Goal: Task Accomplishment & Management: Manage account settings

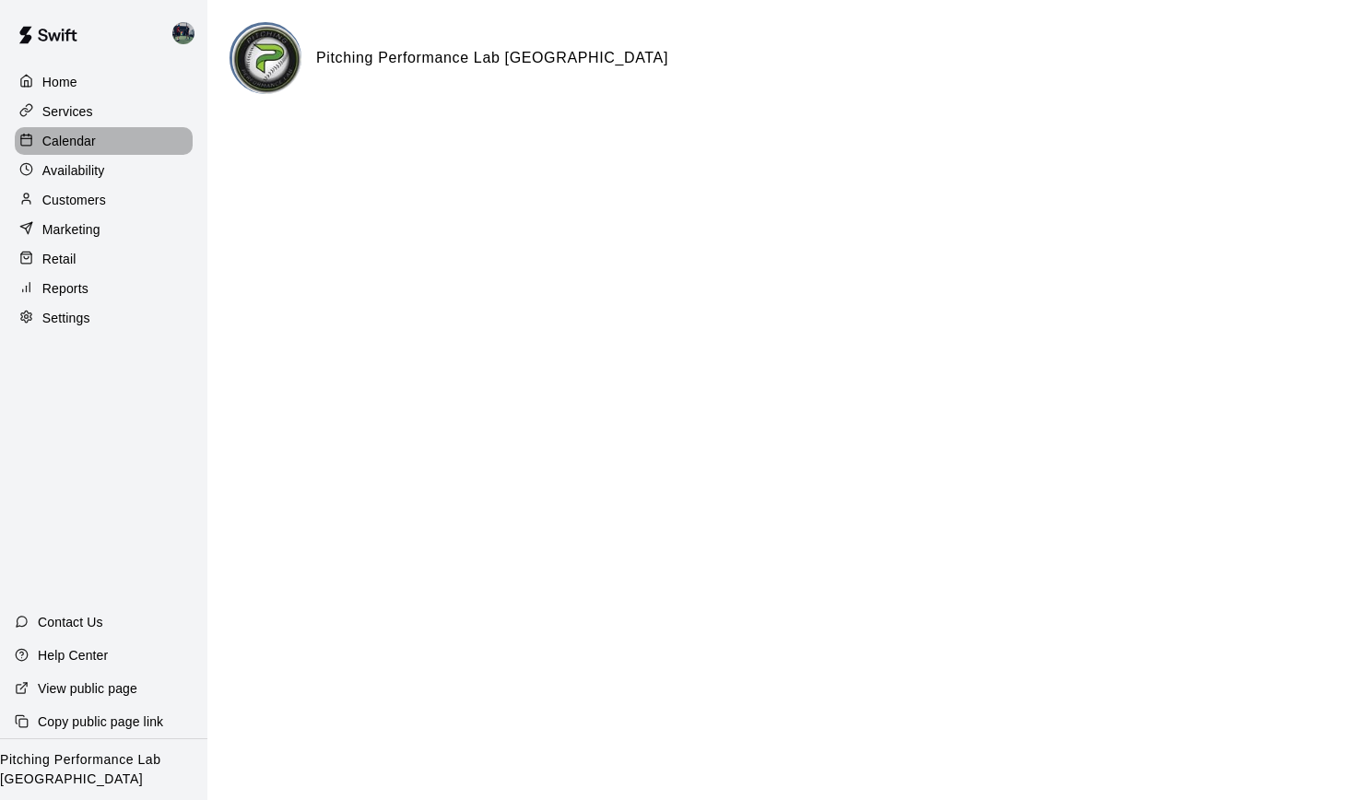
click at [64, 140] on p "Calendar" at bounding box center [68, 141] width 53 height 18
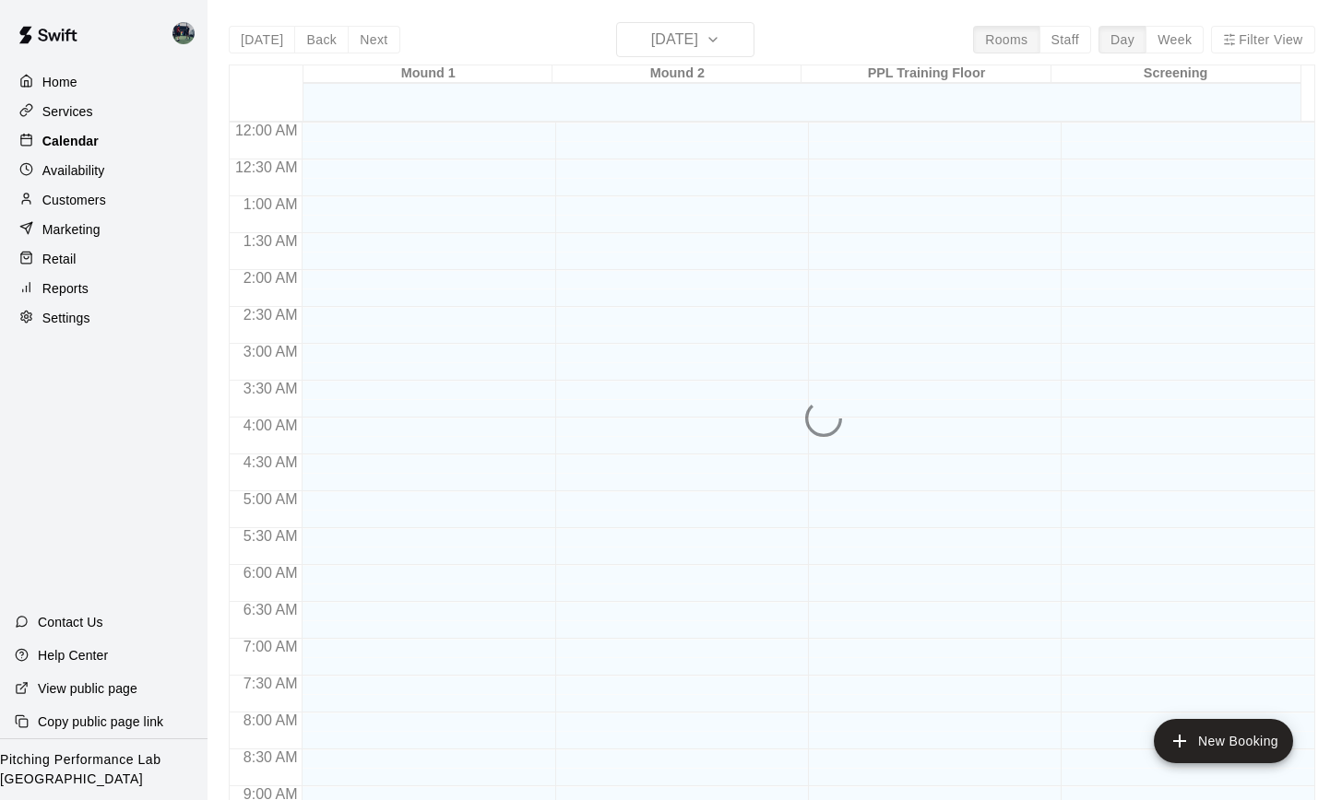
scroll to position [1017, 0]
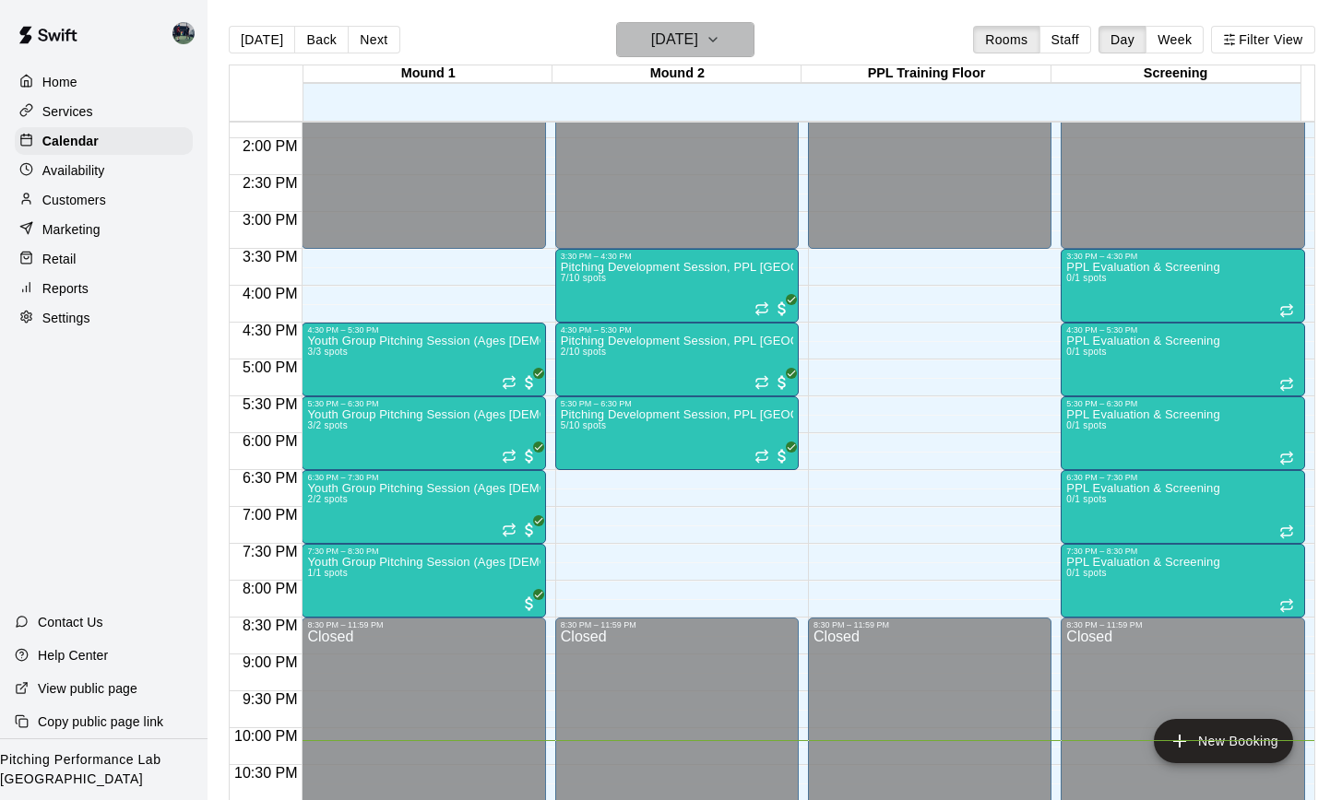
click at [720, 40] on icon "button" at bounding box center [712, 40] width 15 height 22
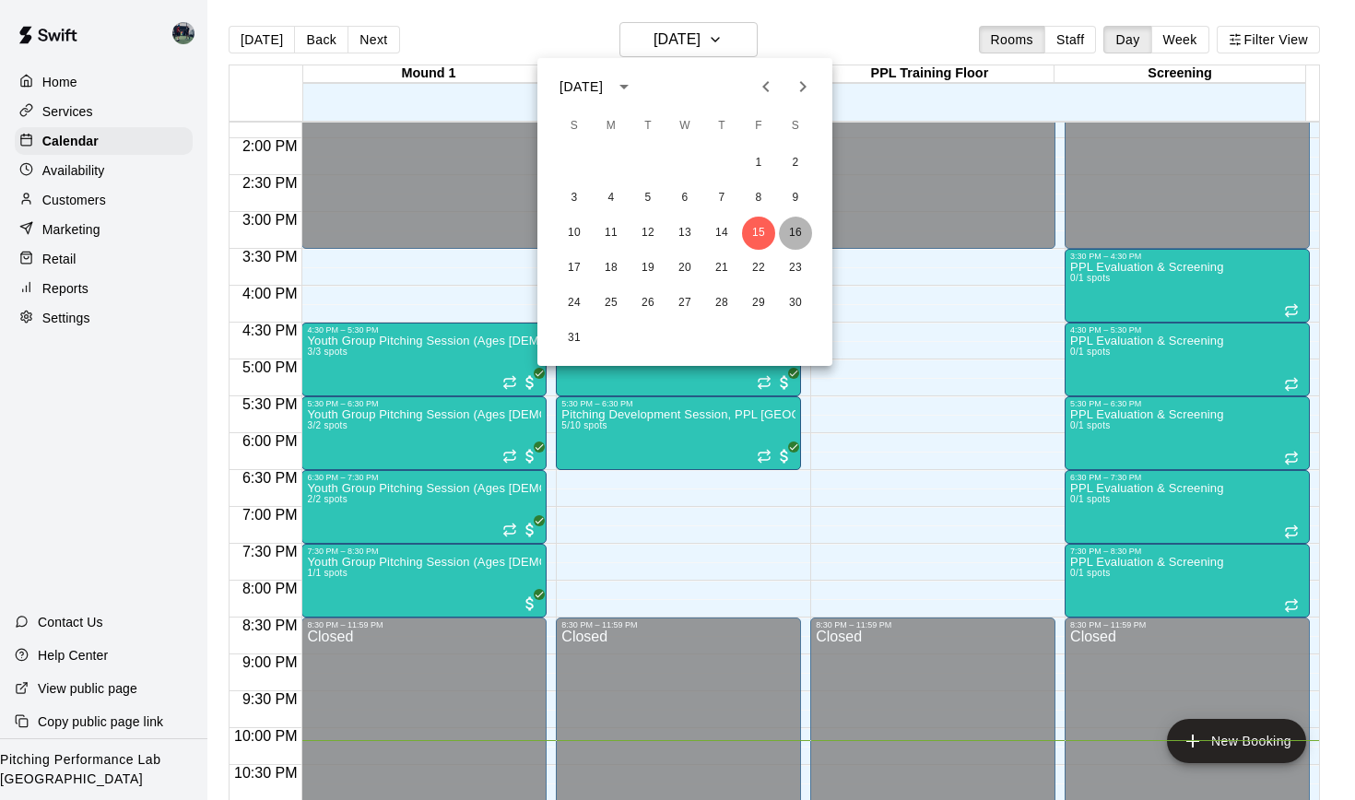
click at [791, 231] on button "16" at bounding box center [795, 233] width 33 height 33
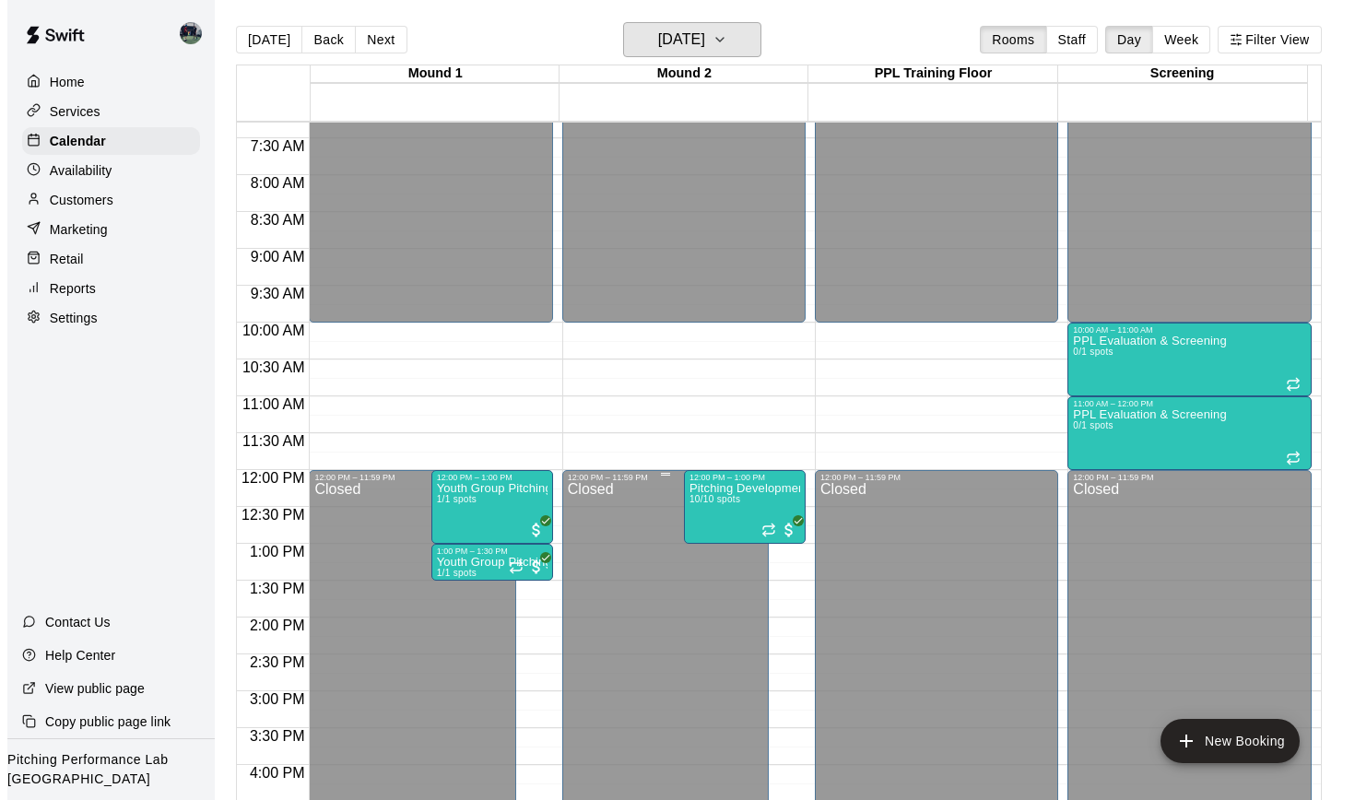
scroll to position [419, 0]
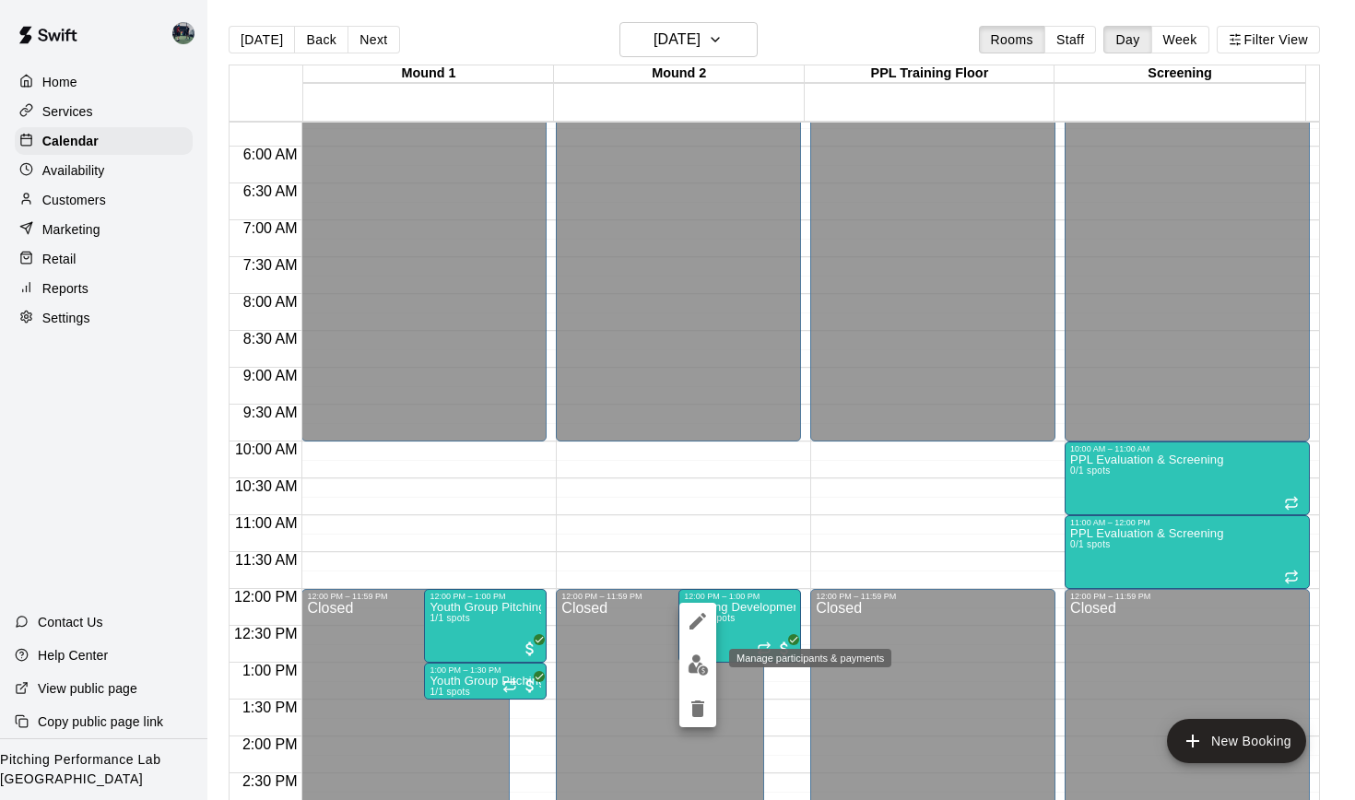
click at [690, 660] on img "edit" at bounding box center [698, 665] width 21 height 21
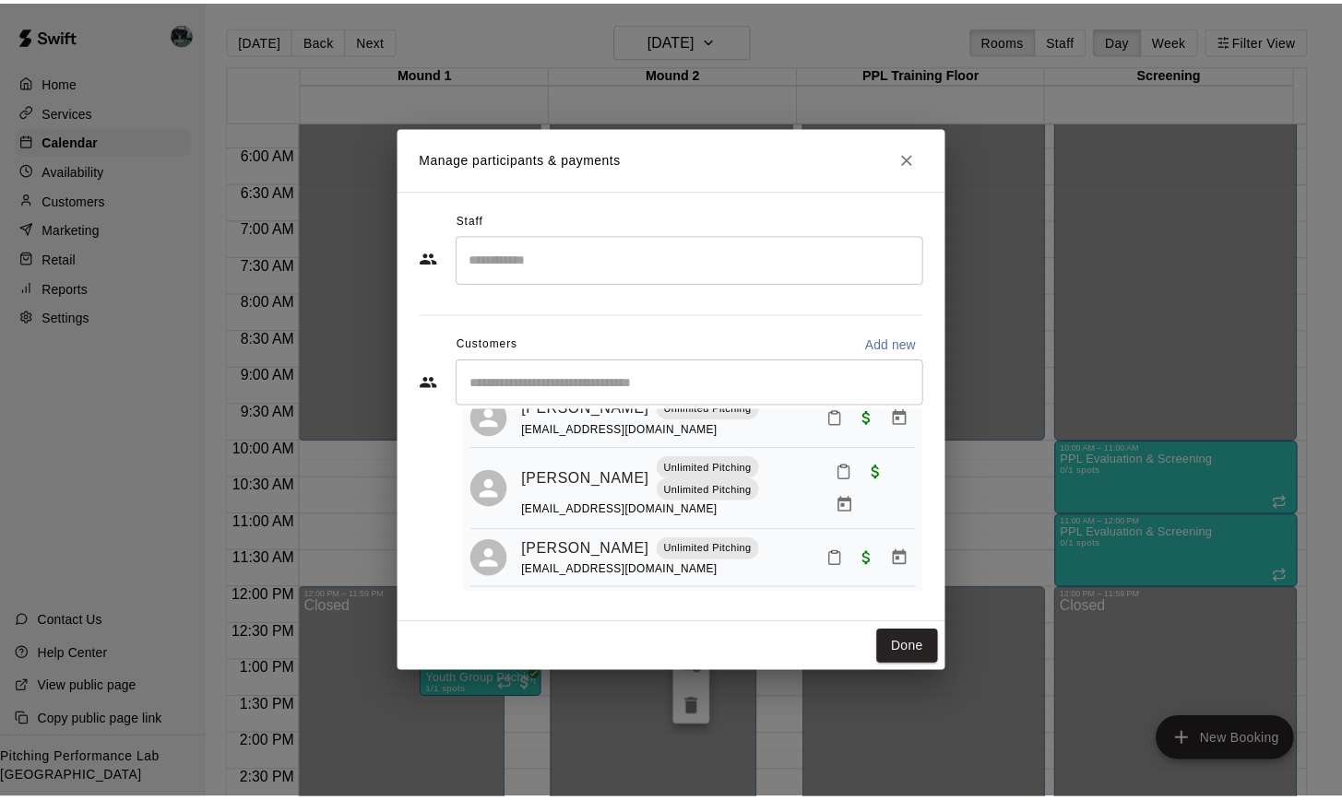
scroll to position [496, 0]
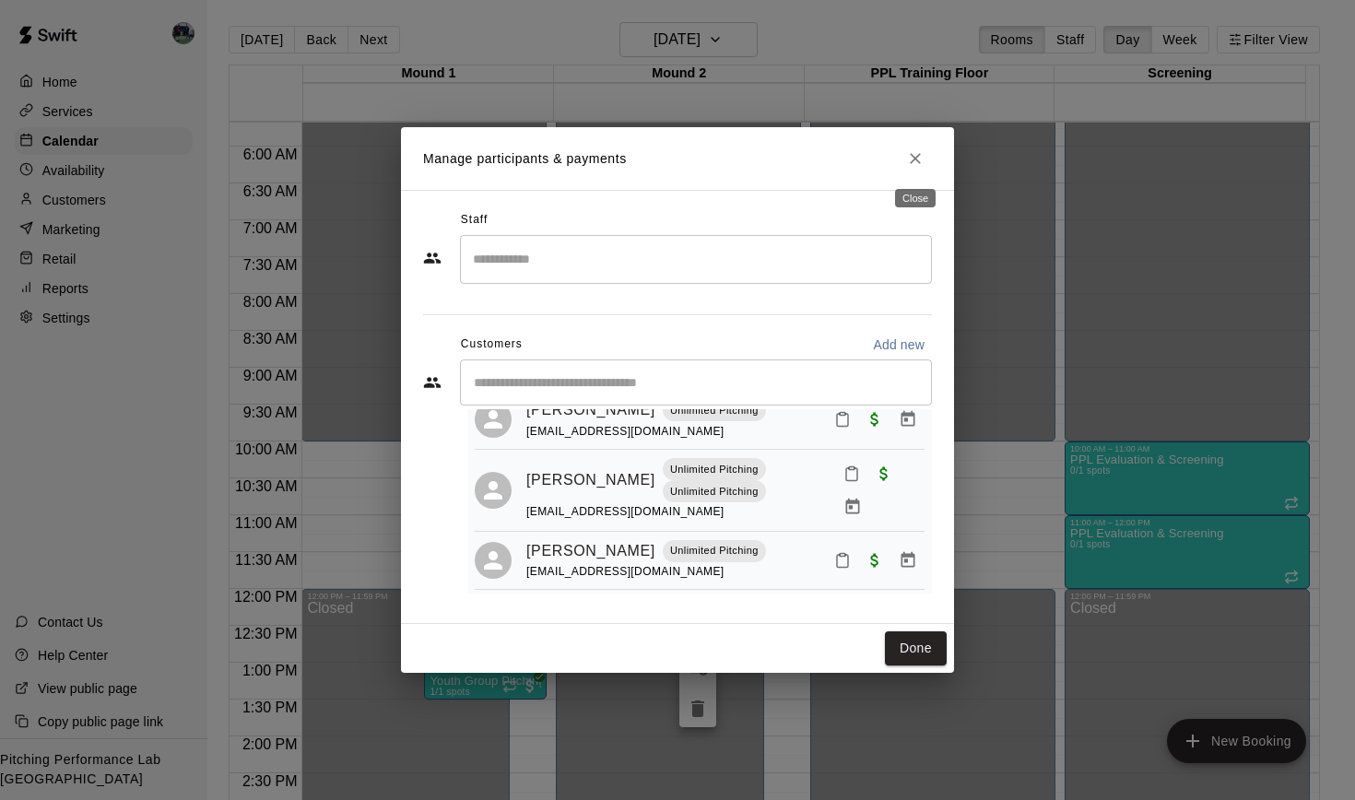
click at [912, 157] on icon "Close" at bounding box center [915, 158] width 11 height 11
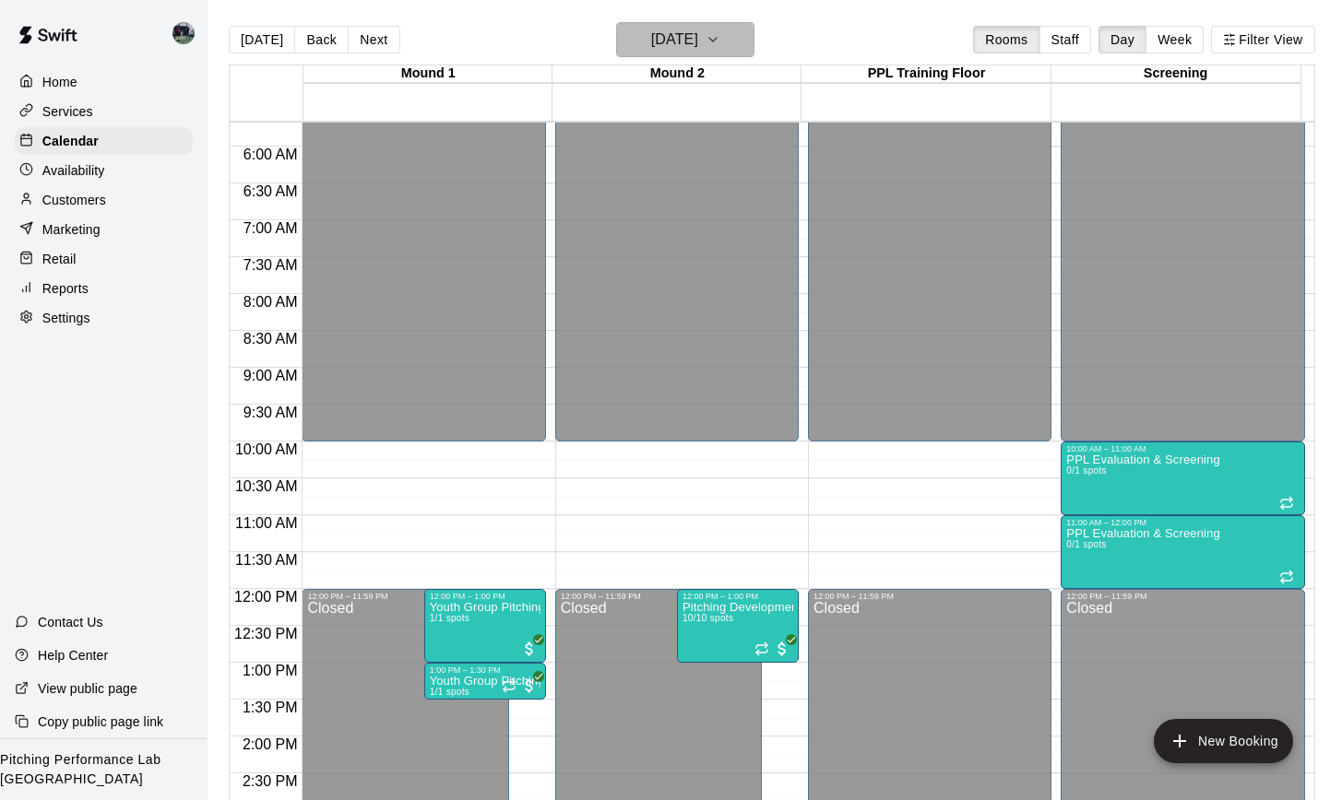
click at [720, 42] on icon "button" at bounding box center [712, 40] width 15 height 22
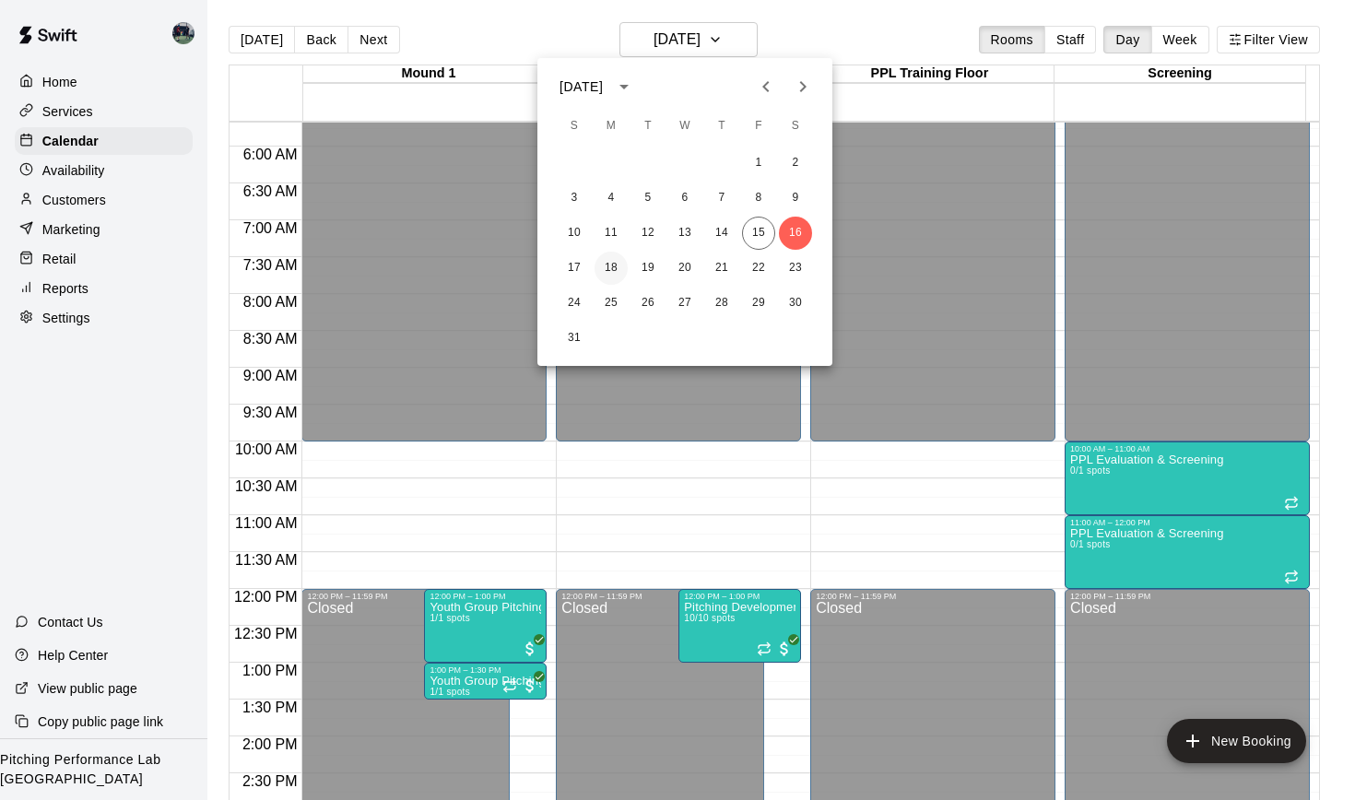
click at [609, 265] on button "18" at bounding box center [611, 268] width 33 height 33
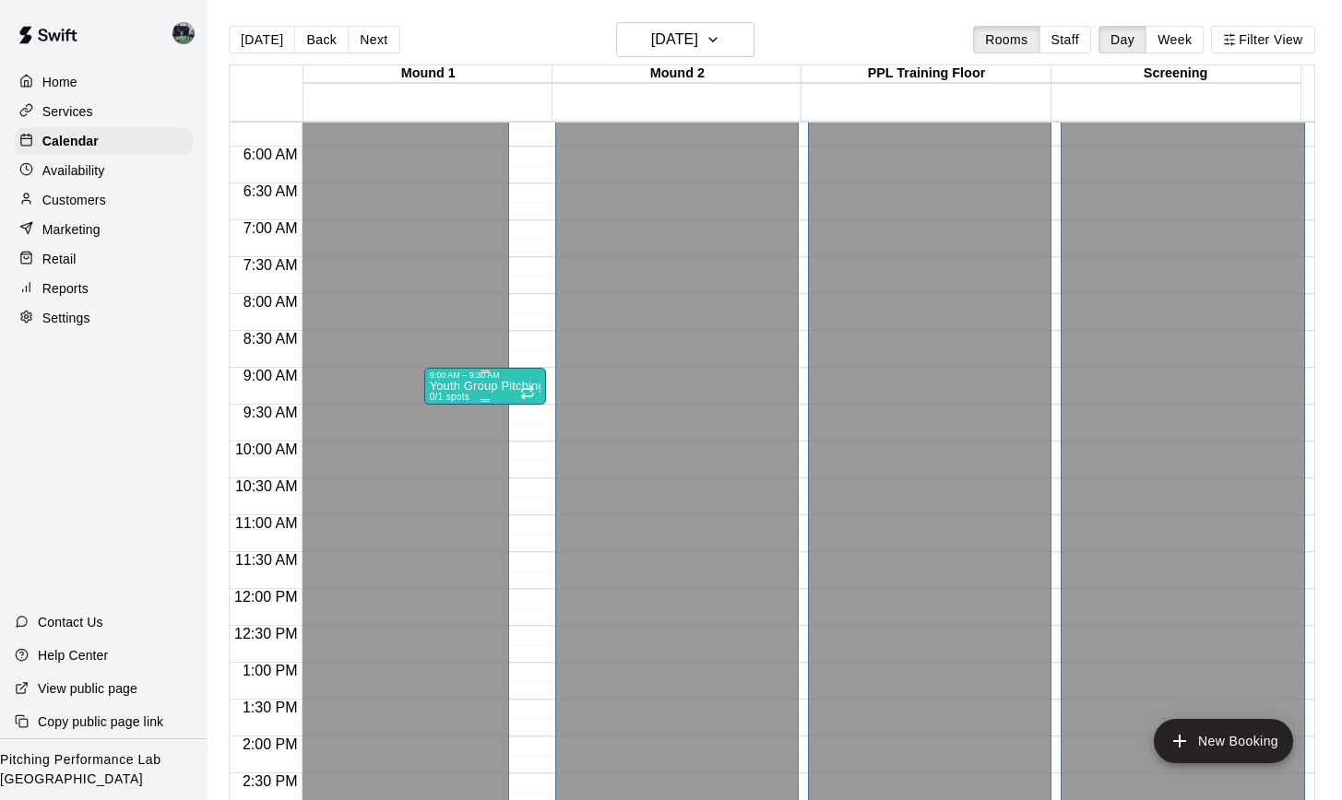
click at [484, 386] on p "Youth Group Pitching Session (Ages 12 and Under)" at bounding box center [485, 386] width 111 height 0
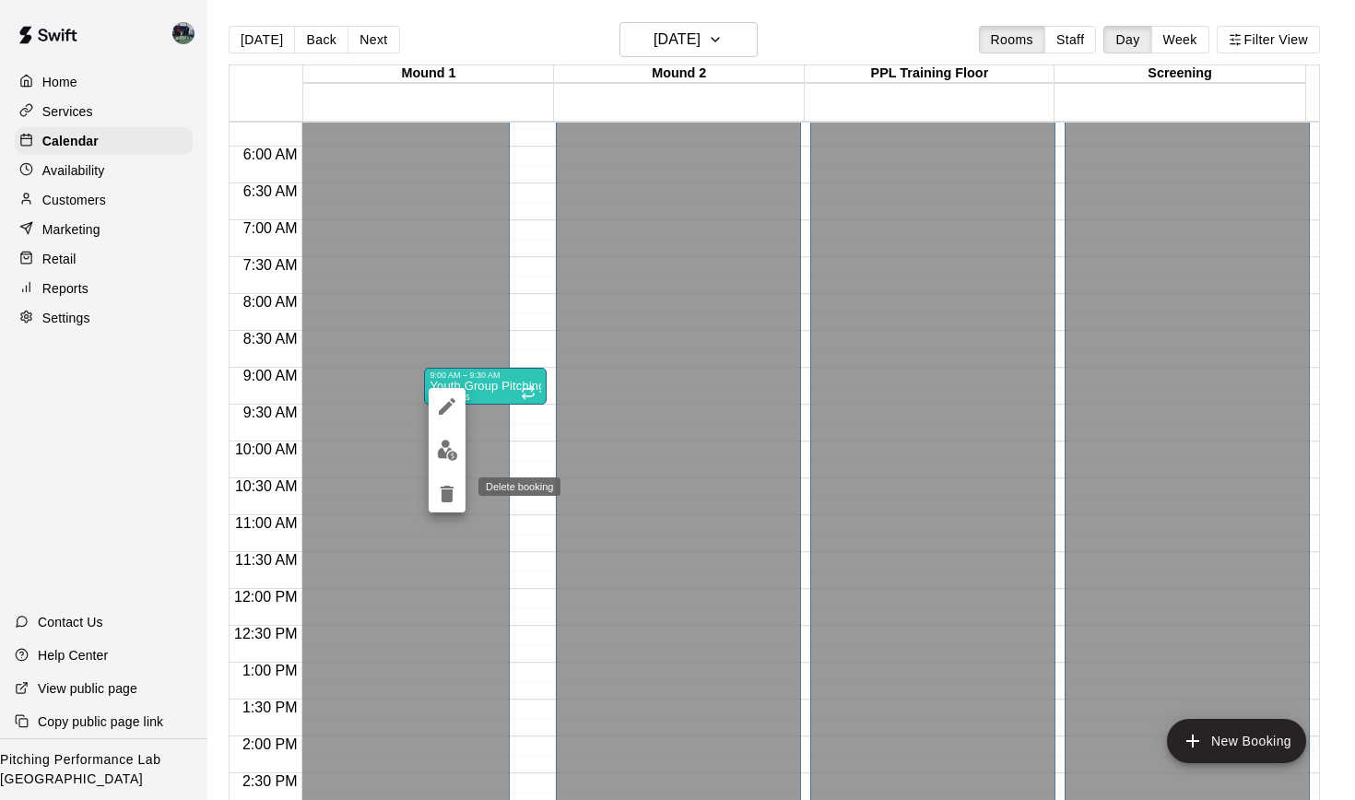
click at [440, 491] on icon "delete" at bounding box center [447, 494] width 22 height 22
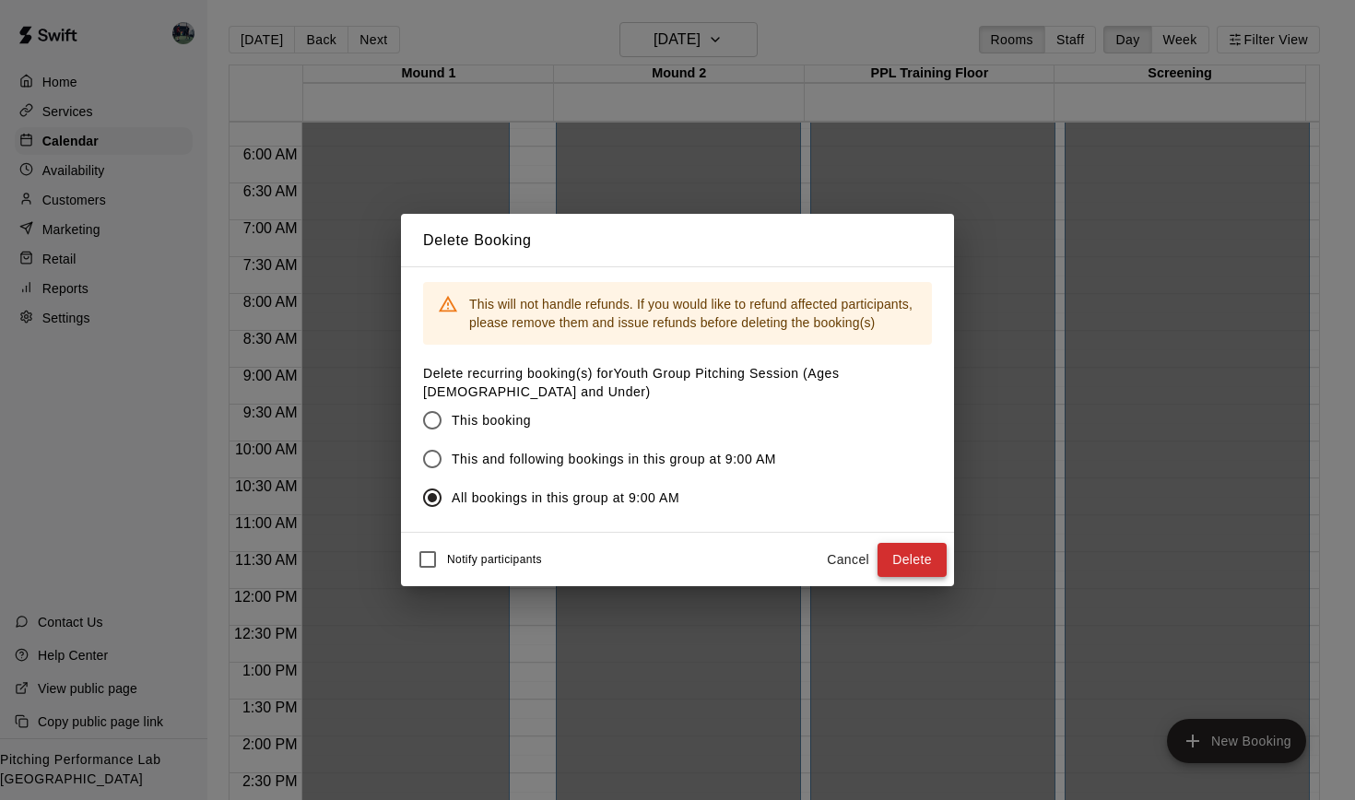
click at [923, 563] on button "Delete" at bounding box center [912, 560] width 69 height 34
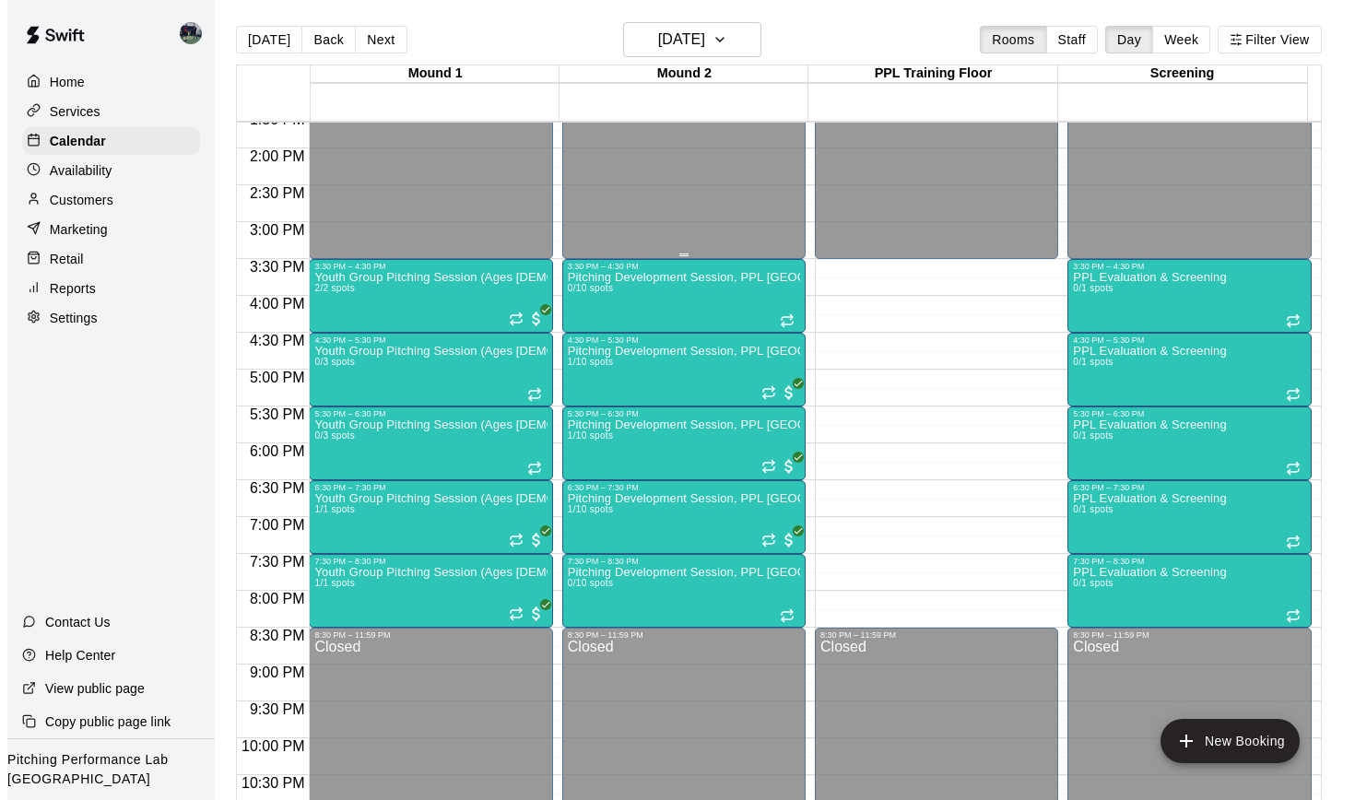
scroll to position [1046, 0]
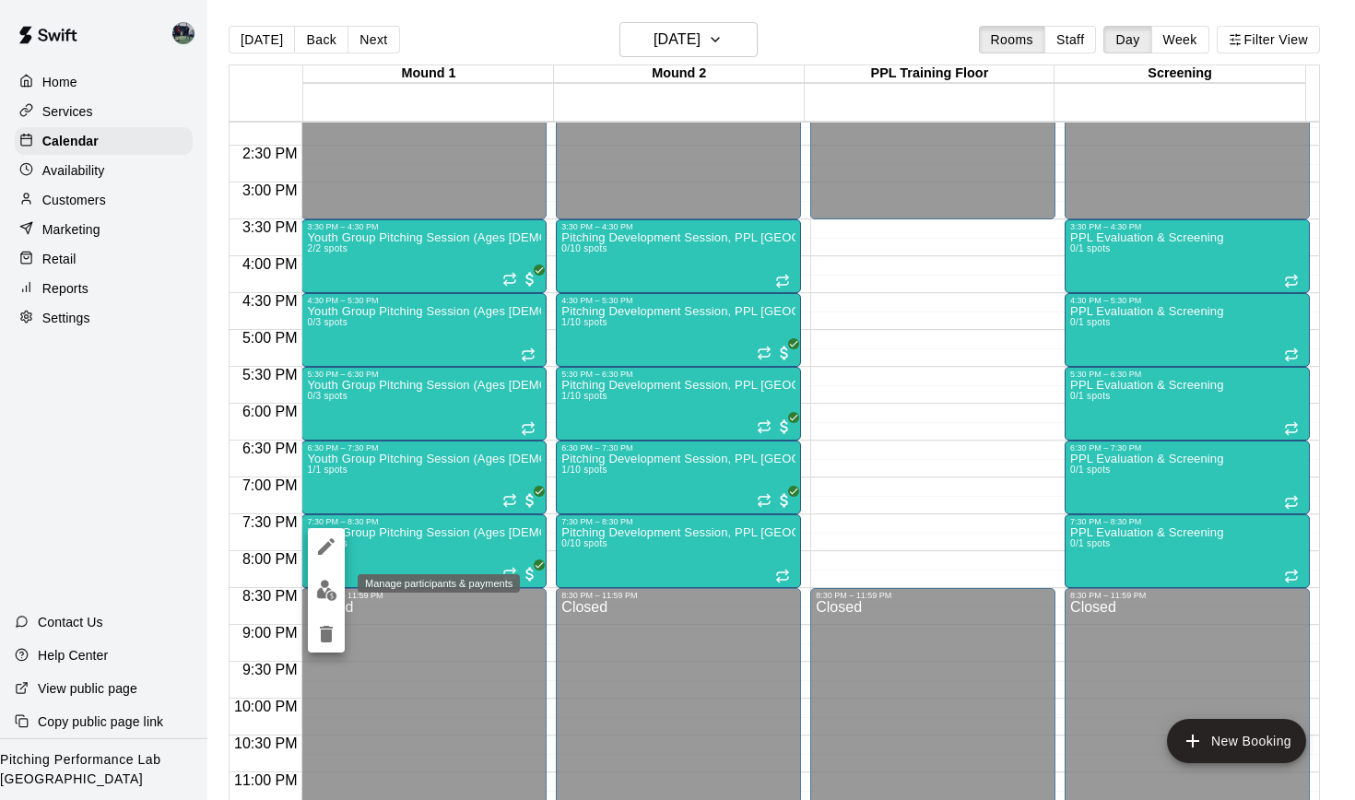
click at [324, 585] on img "edit" at bounding box center [326, 590] width 21 height 21
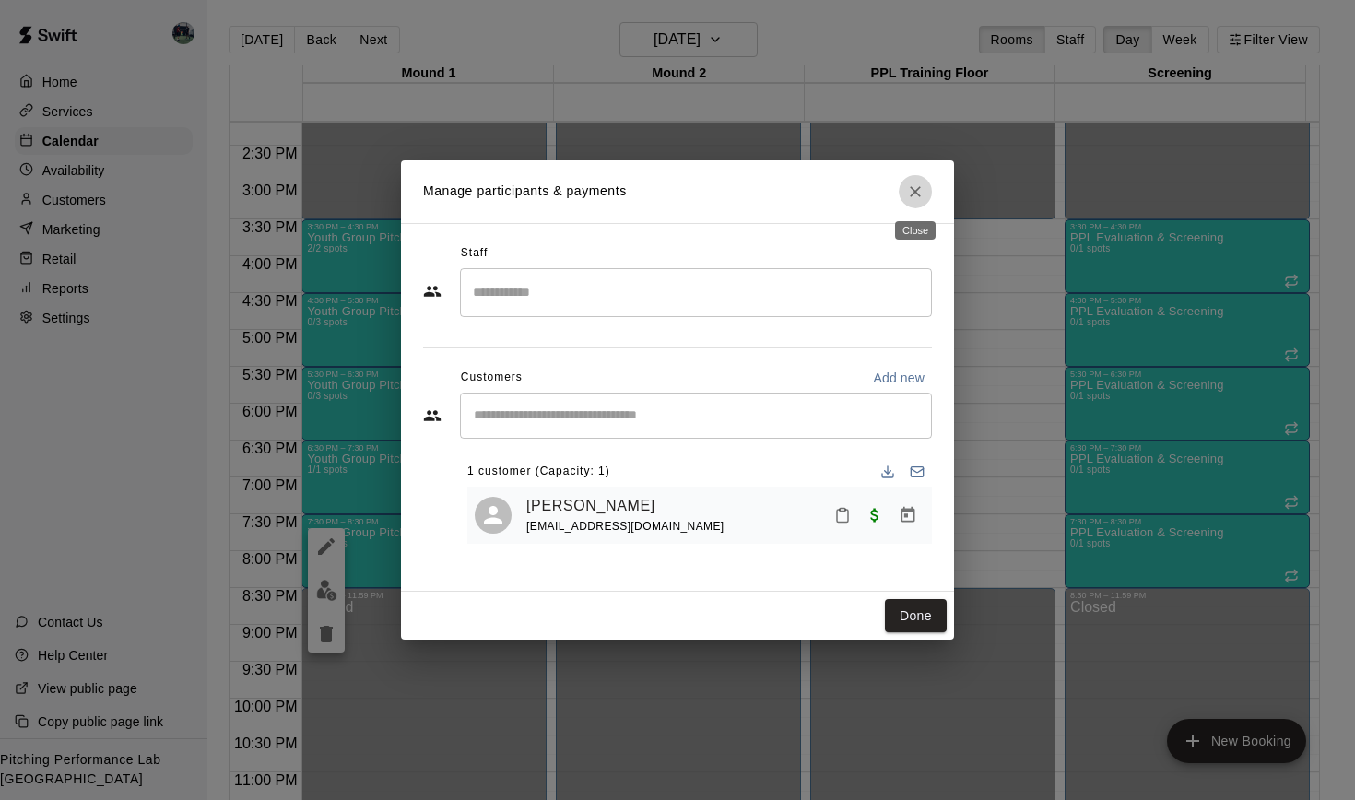
click at [916, 190] on icon "Close" at bounding box center [915, 192] width 18 height 18
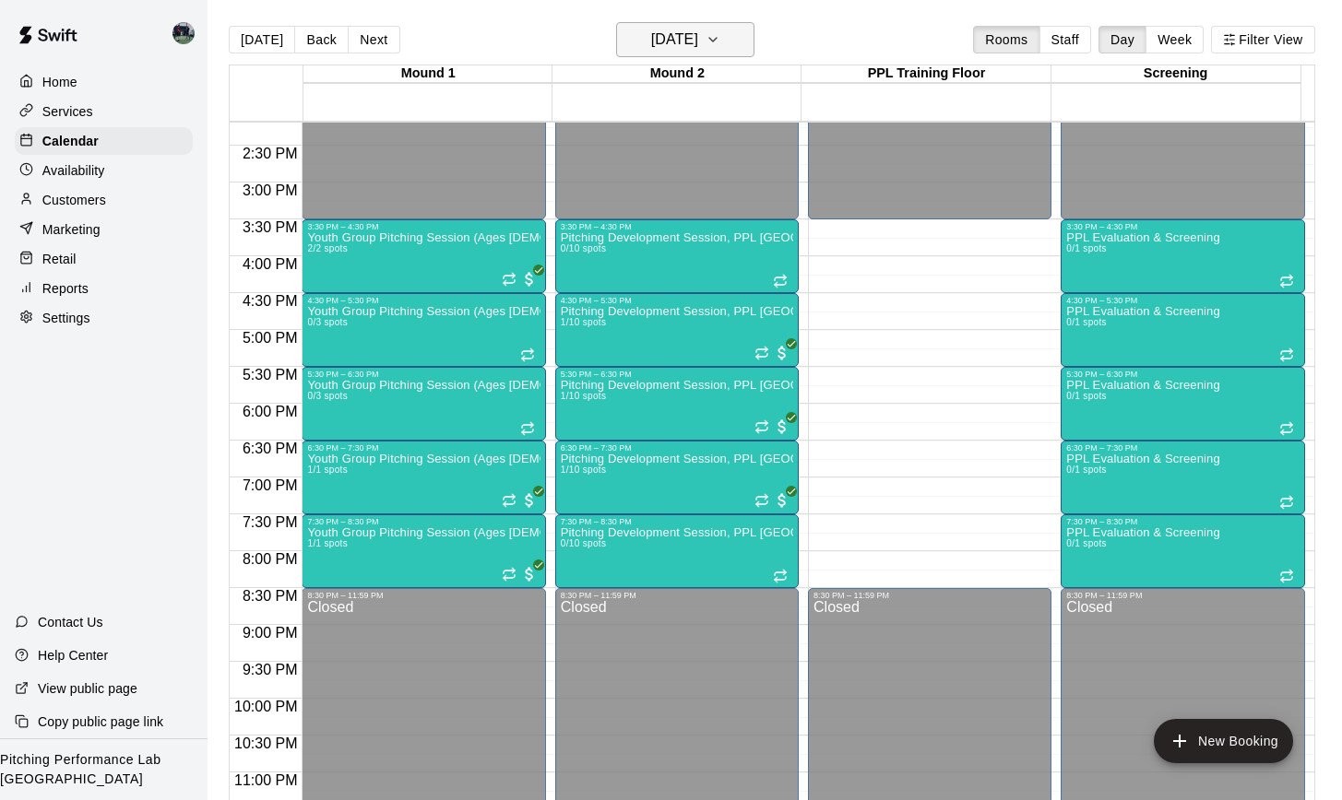
click at [720, 41] on icon "button" at bounding box center [712, 40] width 15 height 22
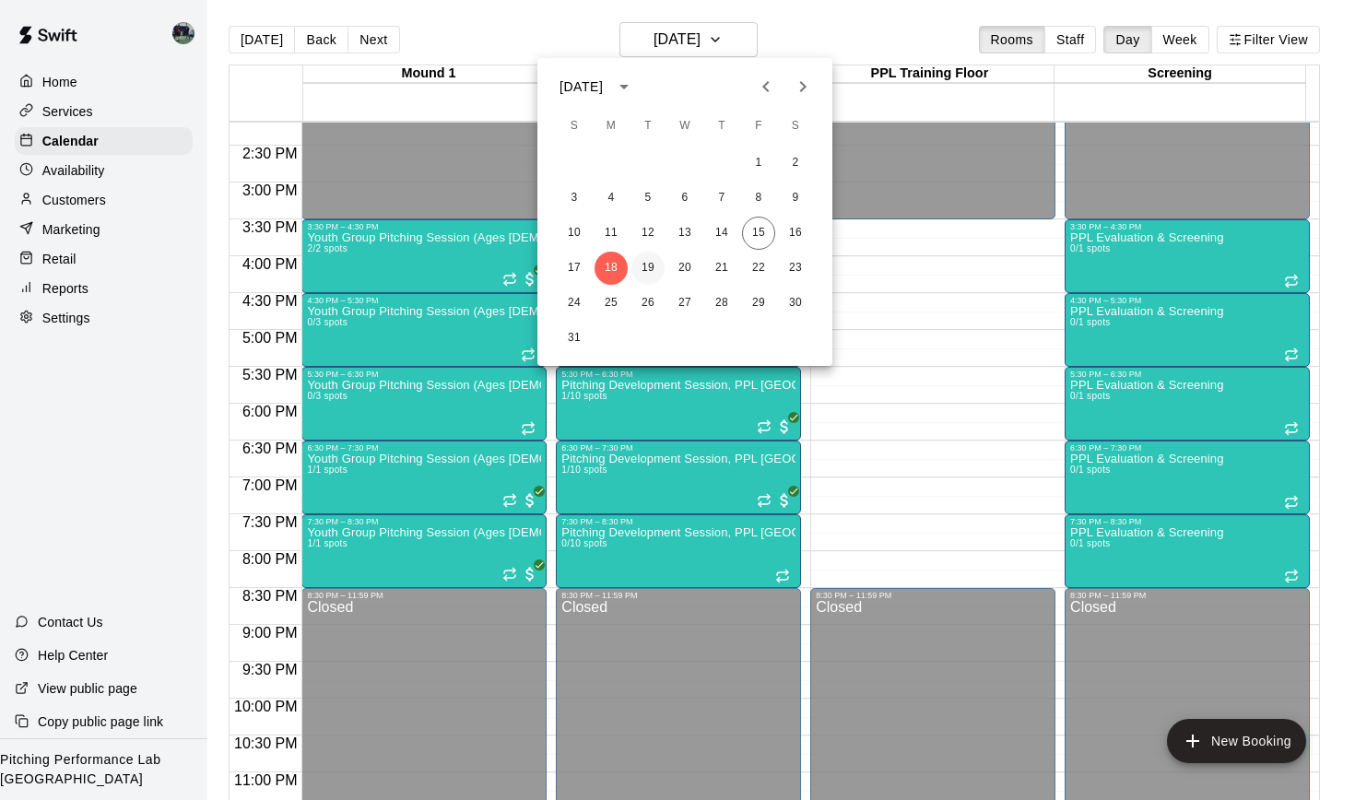
click at [646, 266] on button "19" at bounding box center [648, 268] width 33 height 33
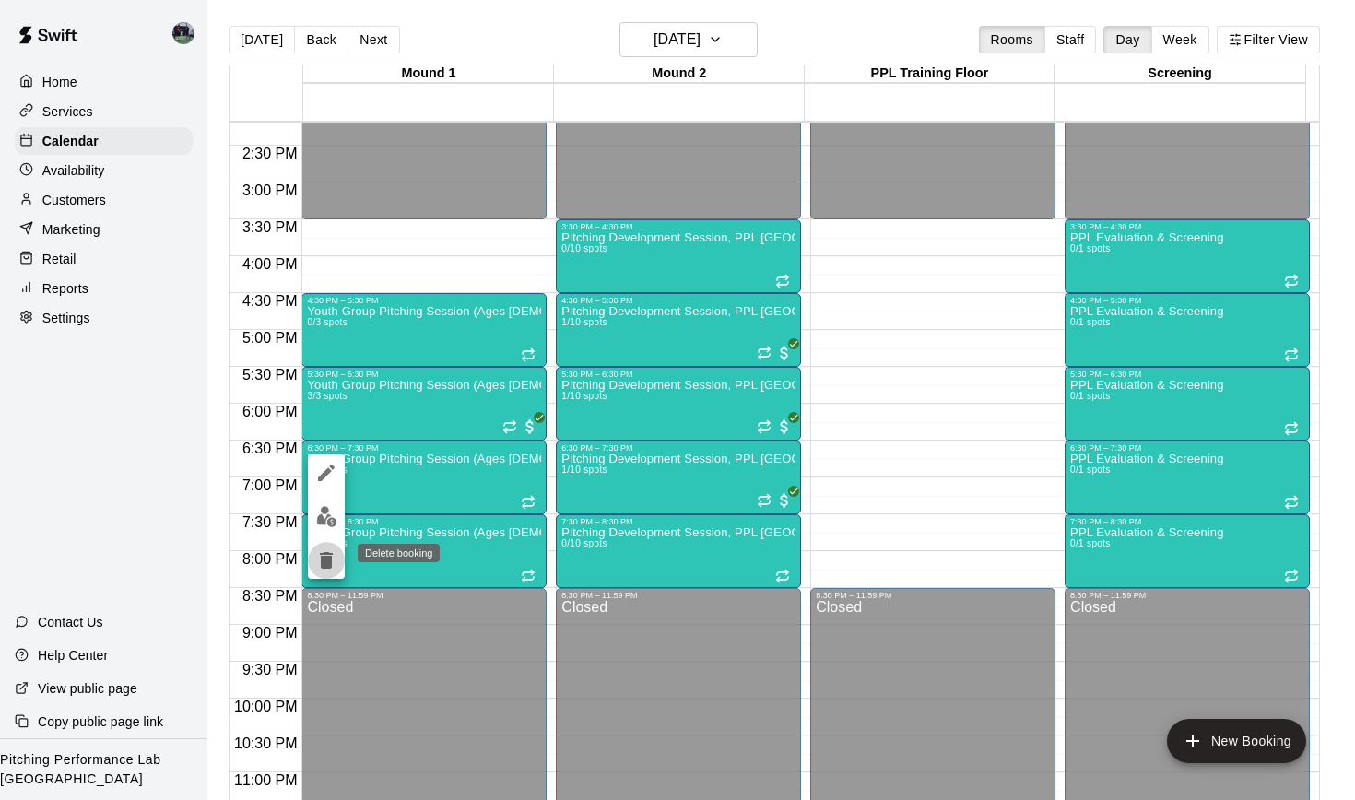
click at [328, 561] on icon "delete" at bounding box center [326, 560] width 13 height 17
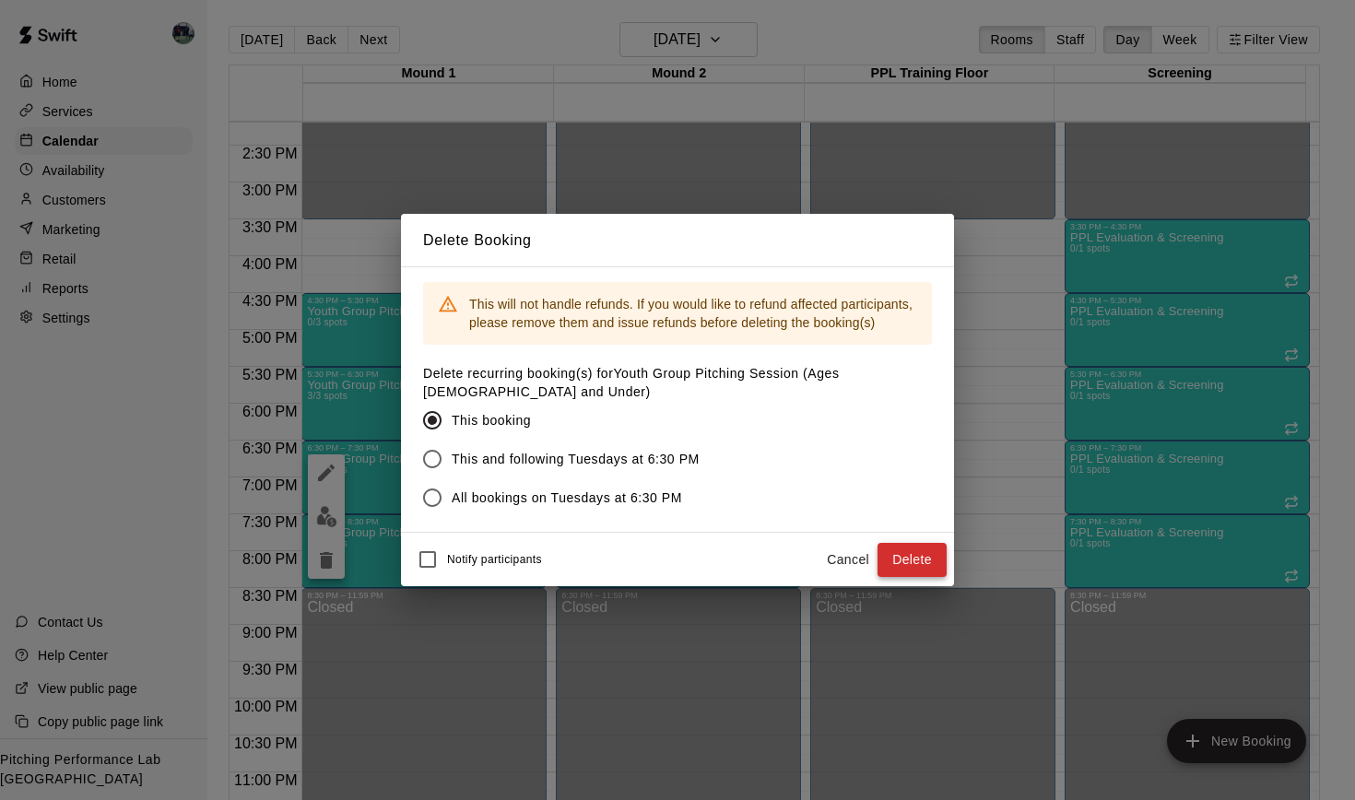
click at [908, 551] on button "Delete" at bounding box center [912, 560] width 69 height 34
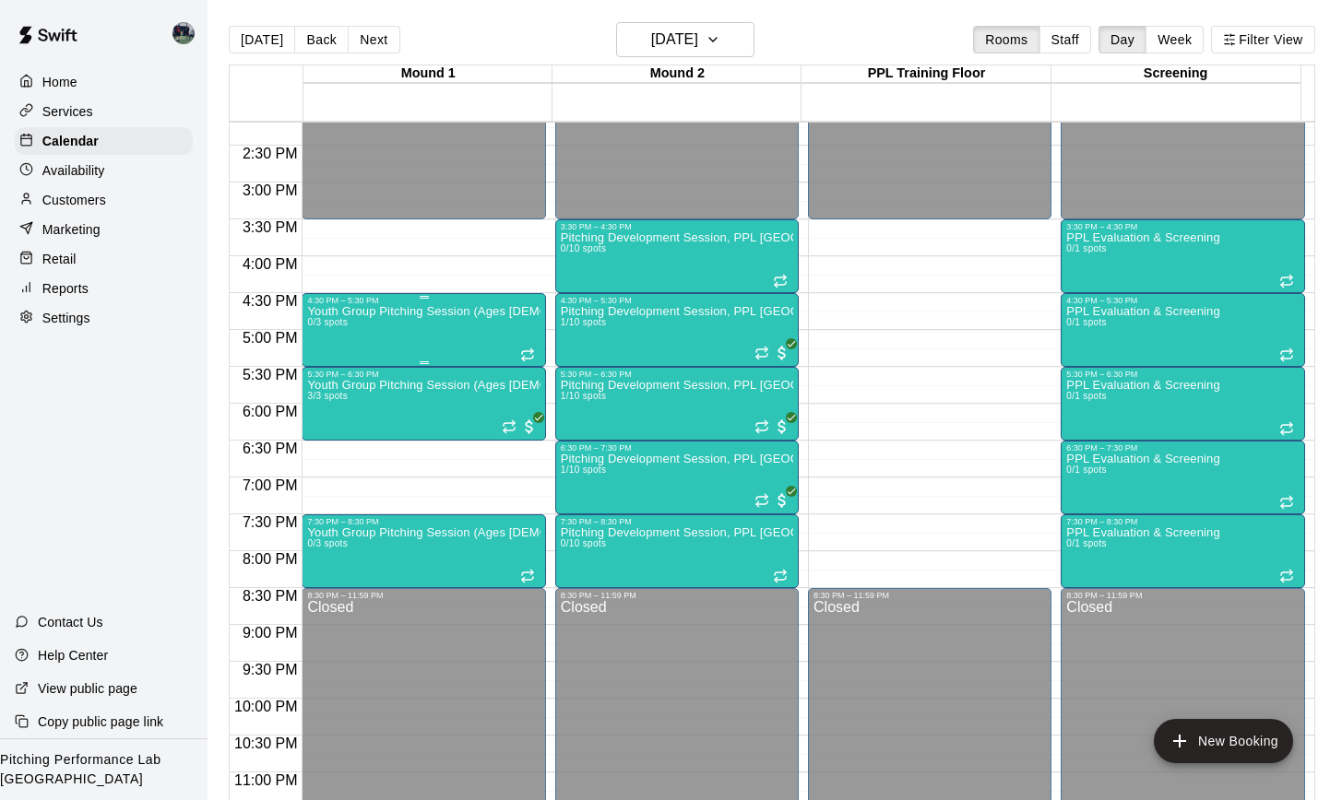
click at [411, 324] on div "Youth Group Pitching Session (Ages 12 and Under) 0/3 spots" at bounding box center [423, 705] width 232 height 800
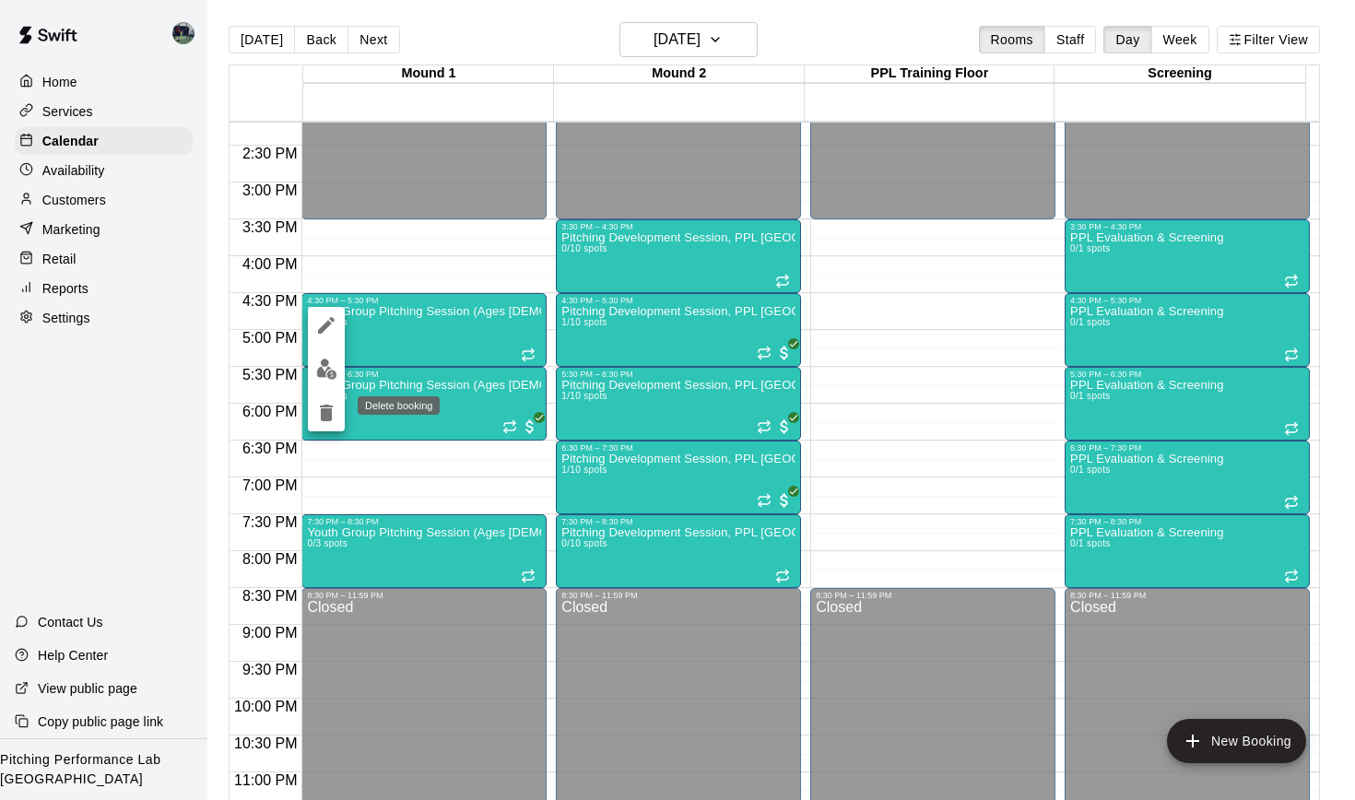
click at [320, 412] on icon "delete" at bounding box center [326, 413] width 22 height 22
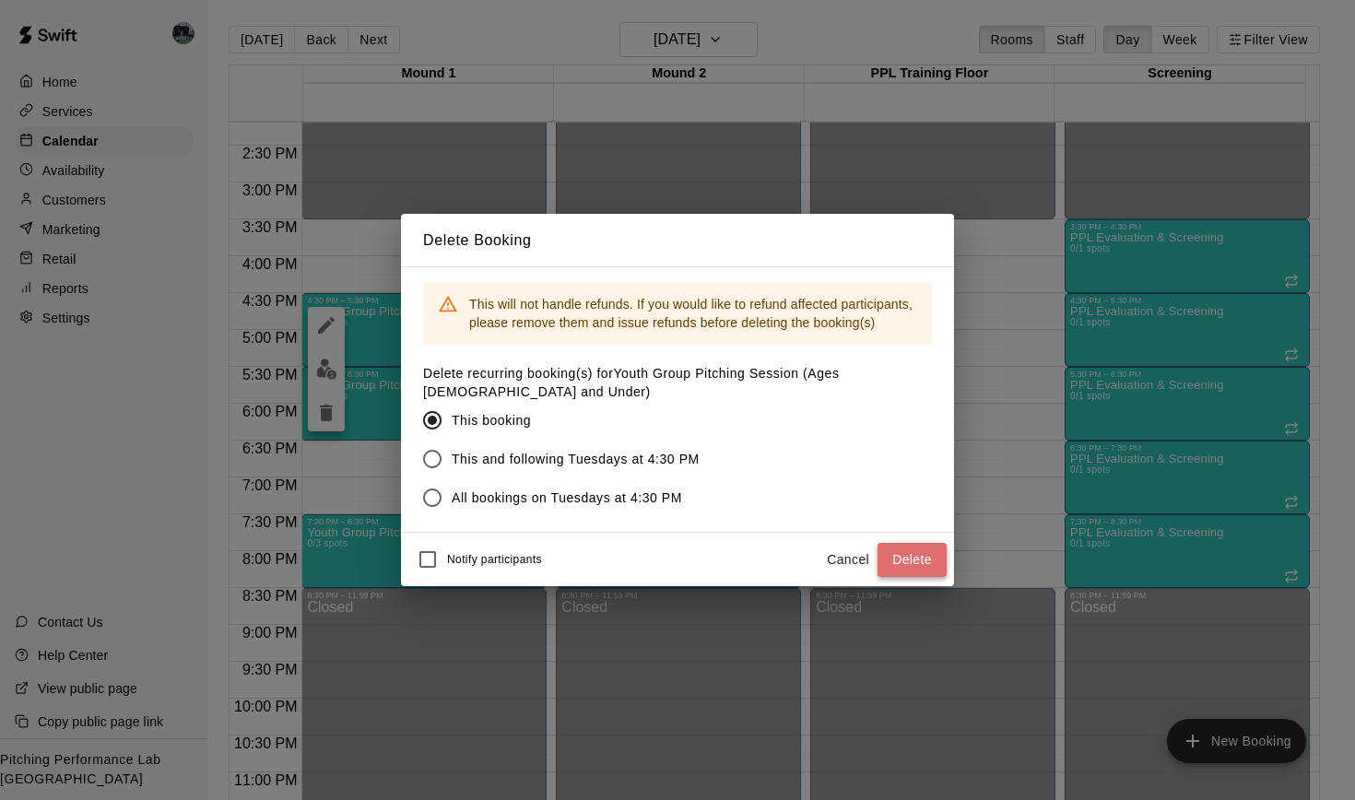
click at [916, 550] on button "Delete" at bounding box center [912, 560] width 69 height 34
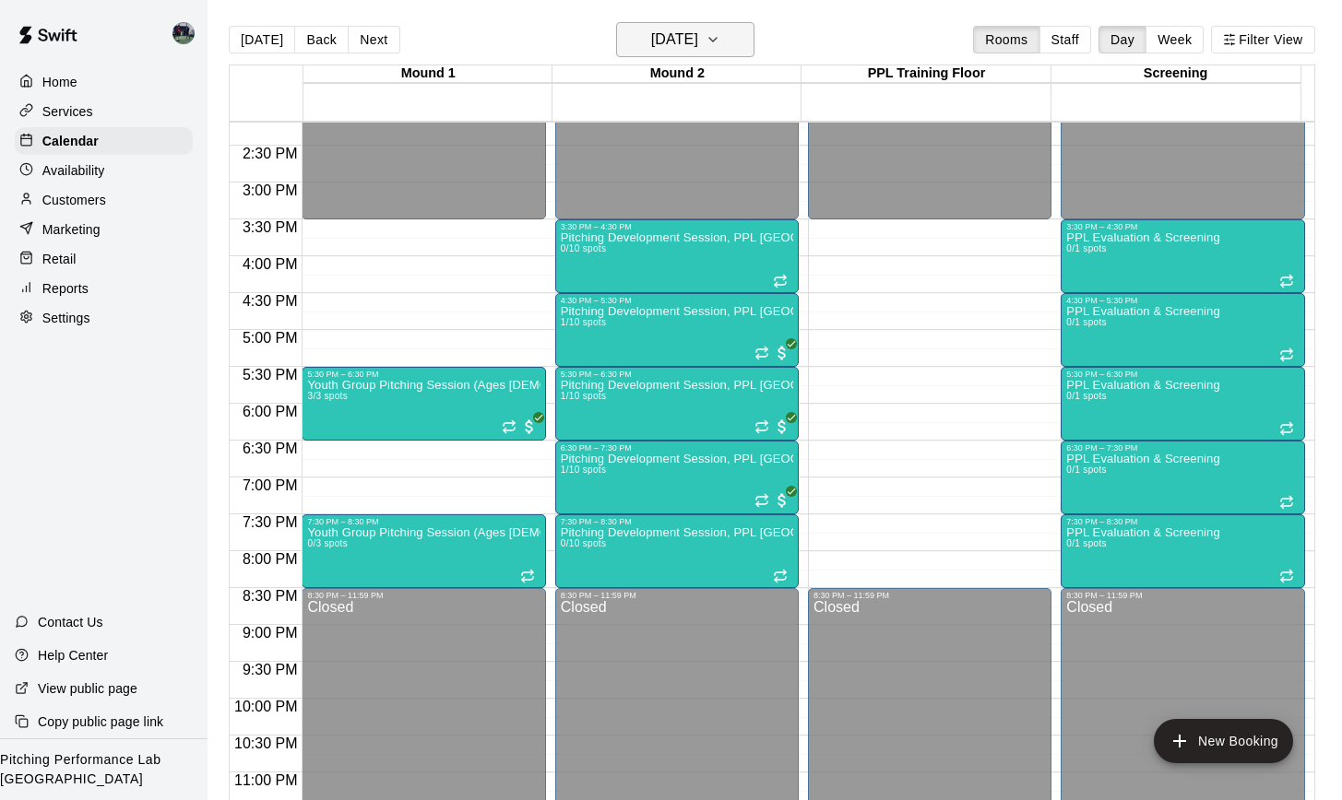
click at [751, 35] on button "Tuesday Aug 19" at bounding box center [685, 39] width 138 height 35
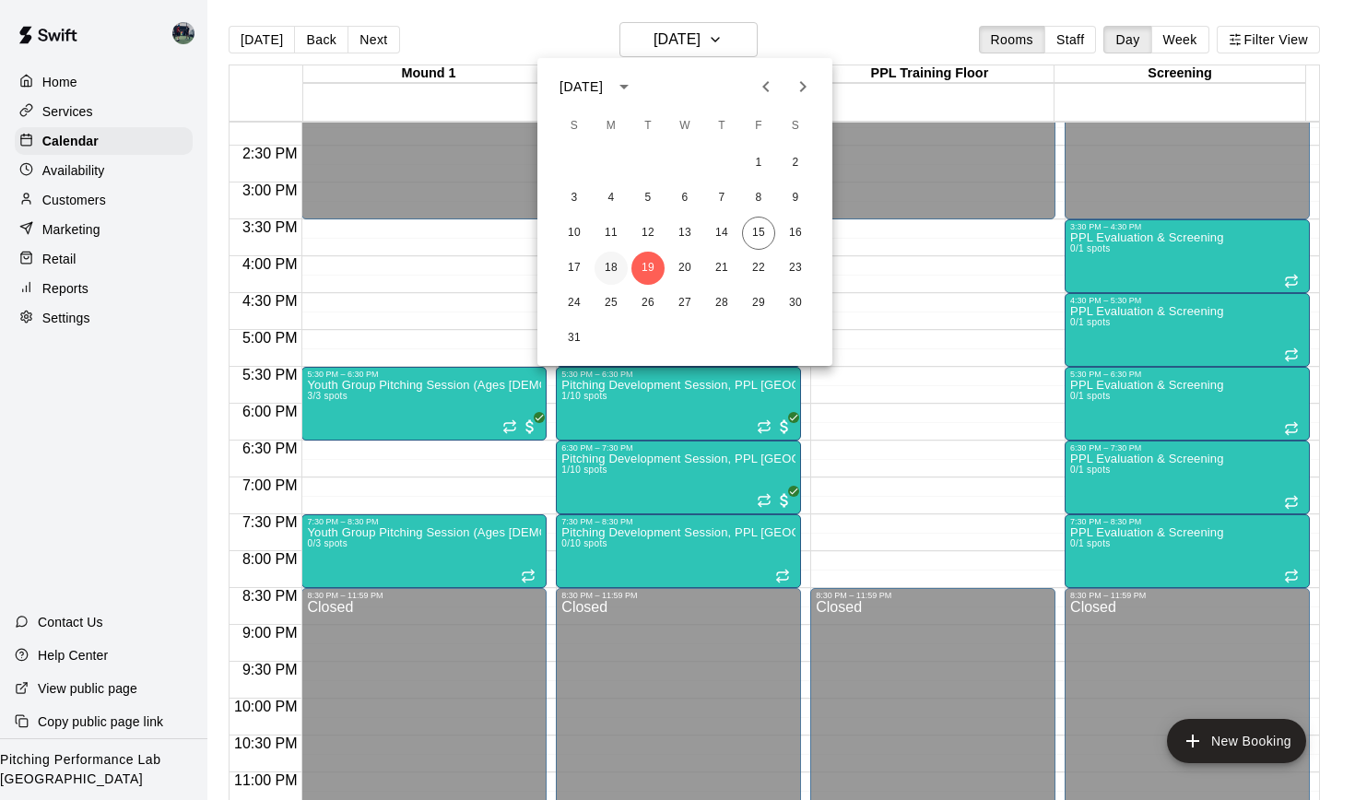
click at [614, 260] on button "18" at bounding box center [611, 268] width 33 height 33
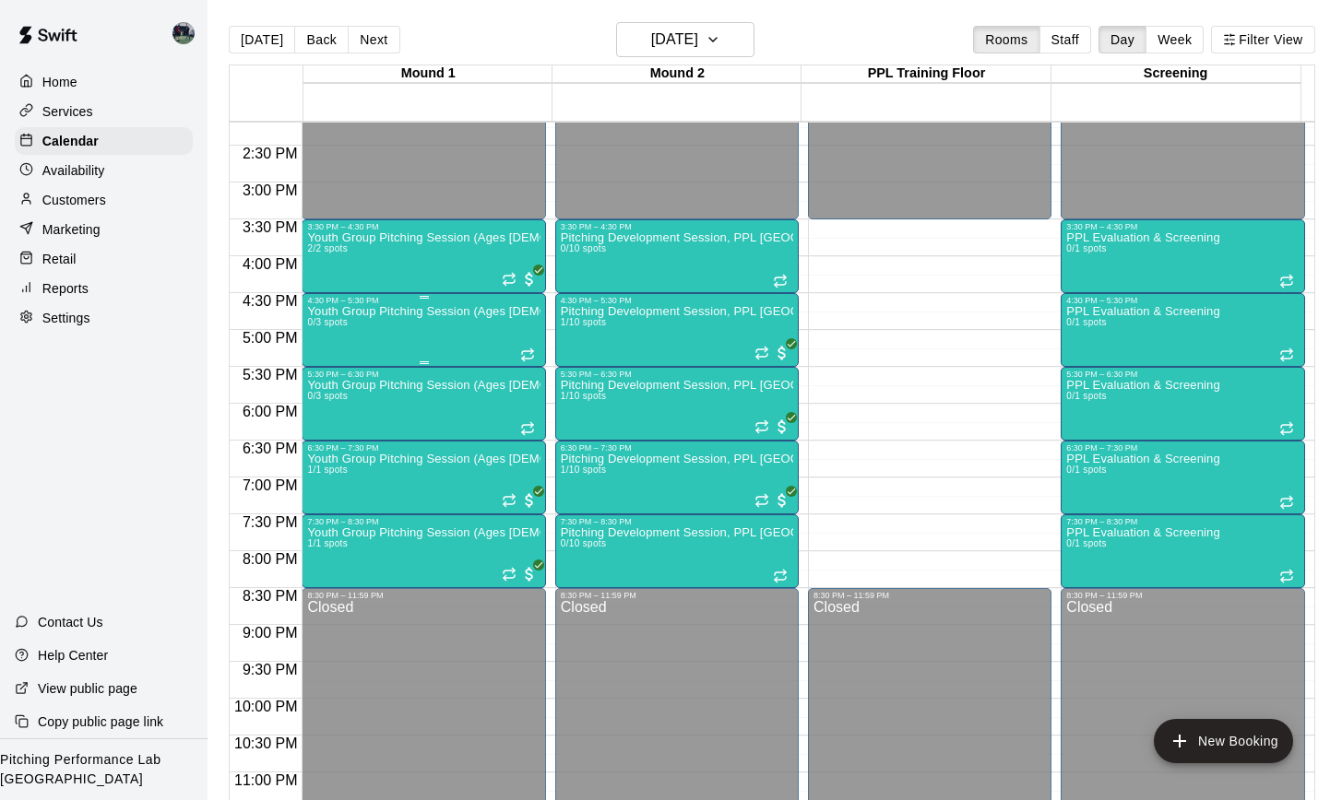
click at [460, 327] on div "Youth Group Pitching Session (Ages 12 and Under) 0/3 spots" at bounding box center [423, 705] width 232 height 800
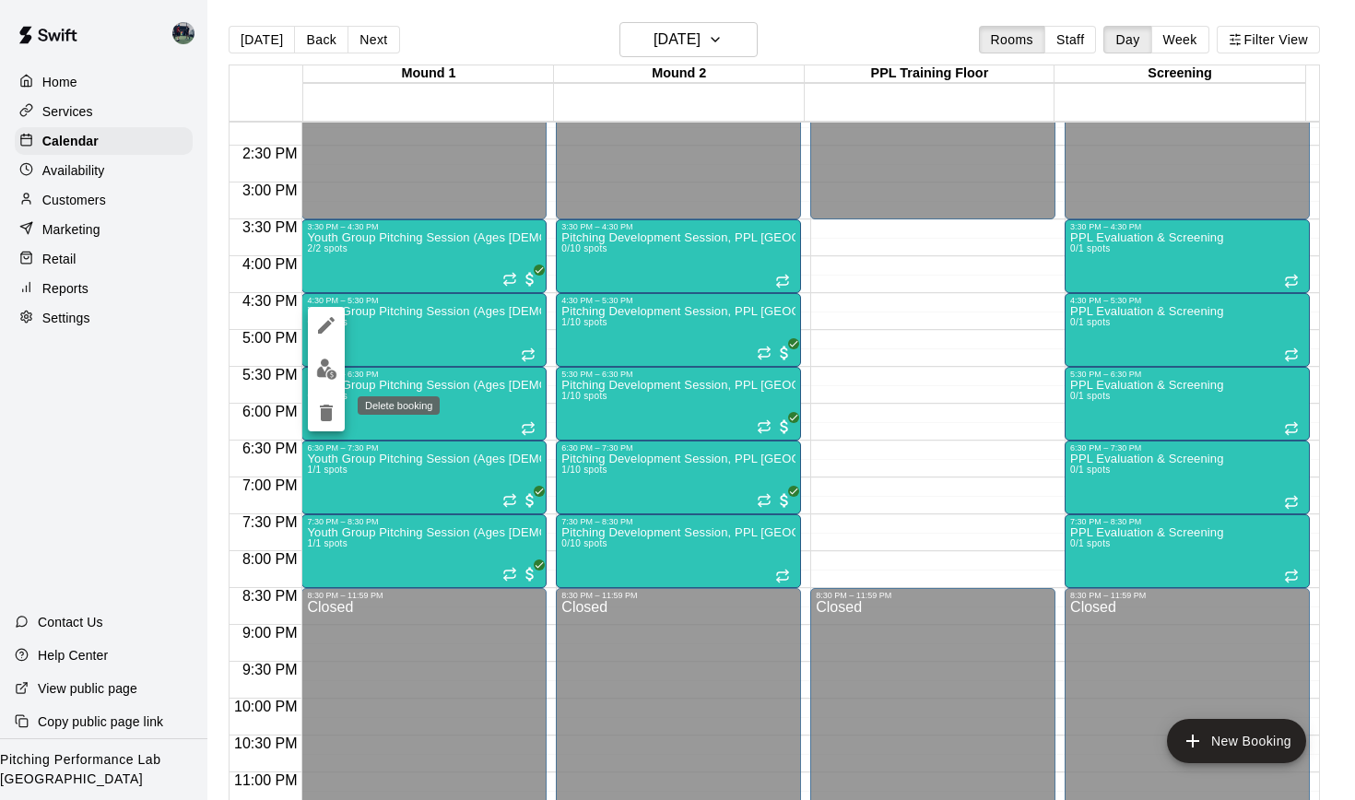
click at [327, 412] on icon "delete" at bounding box center [326, 413] width 13 height 17
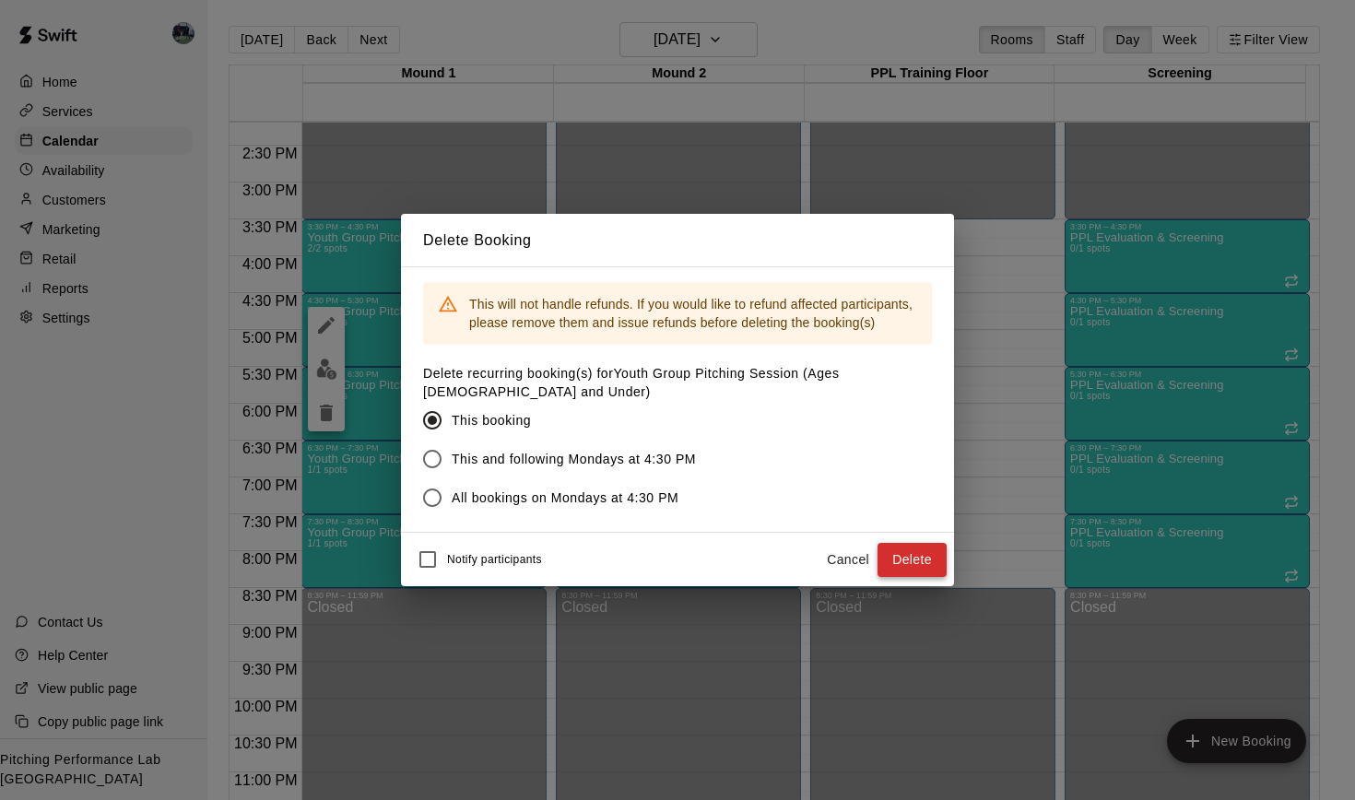
click at [916, 556] on button "Delete" at bounding box center [912, 560] width 69 height 34
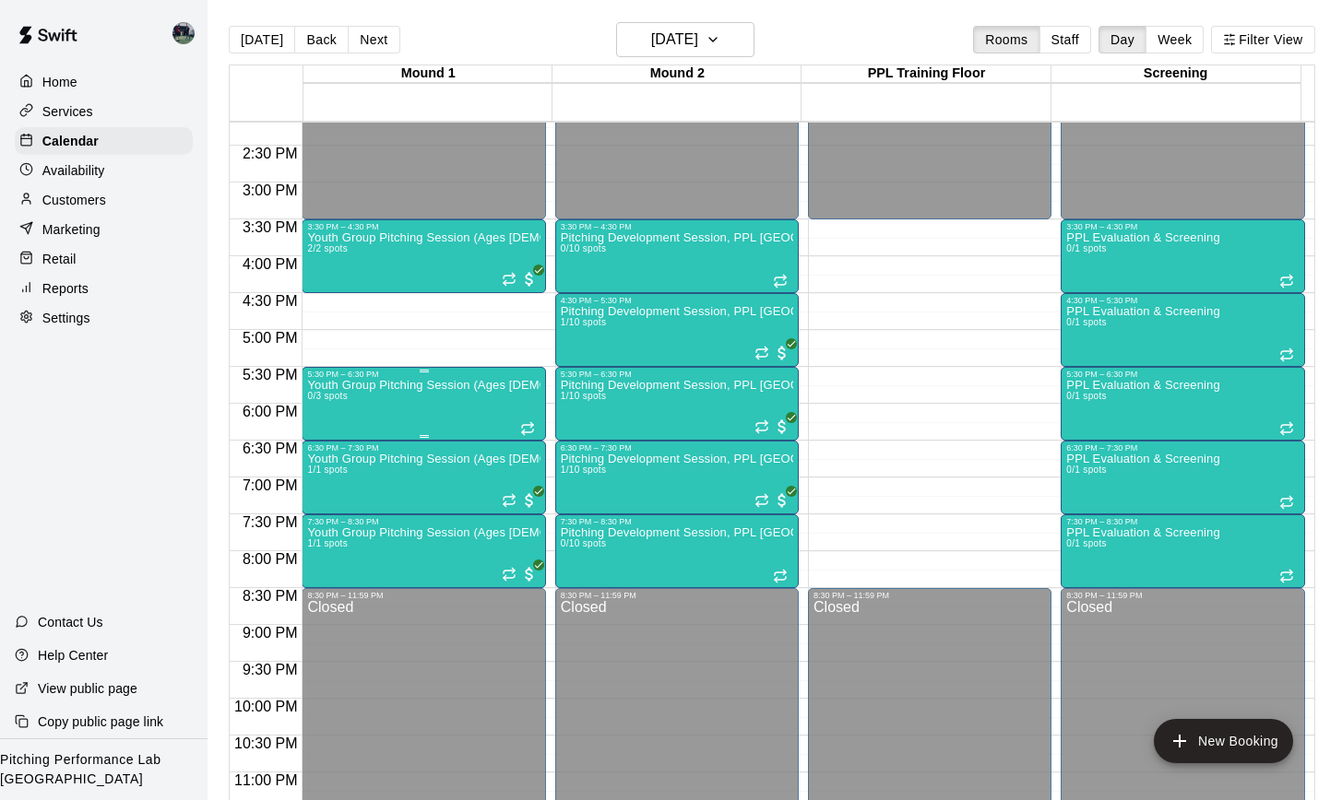
click at [367, 409] on div "Youth Group Pitching Session (Ages 12 and Under) 0/3 spots" at bounding box center [423, 779] width 232 height 800
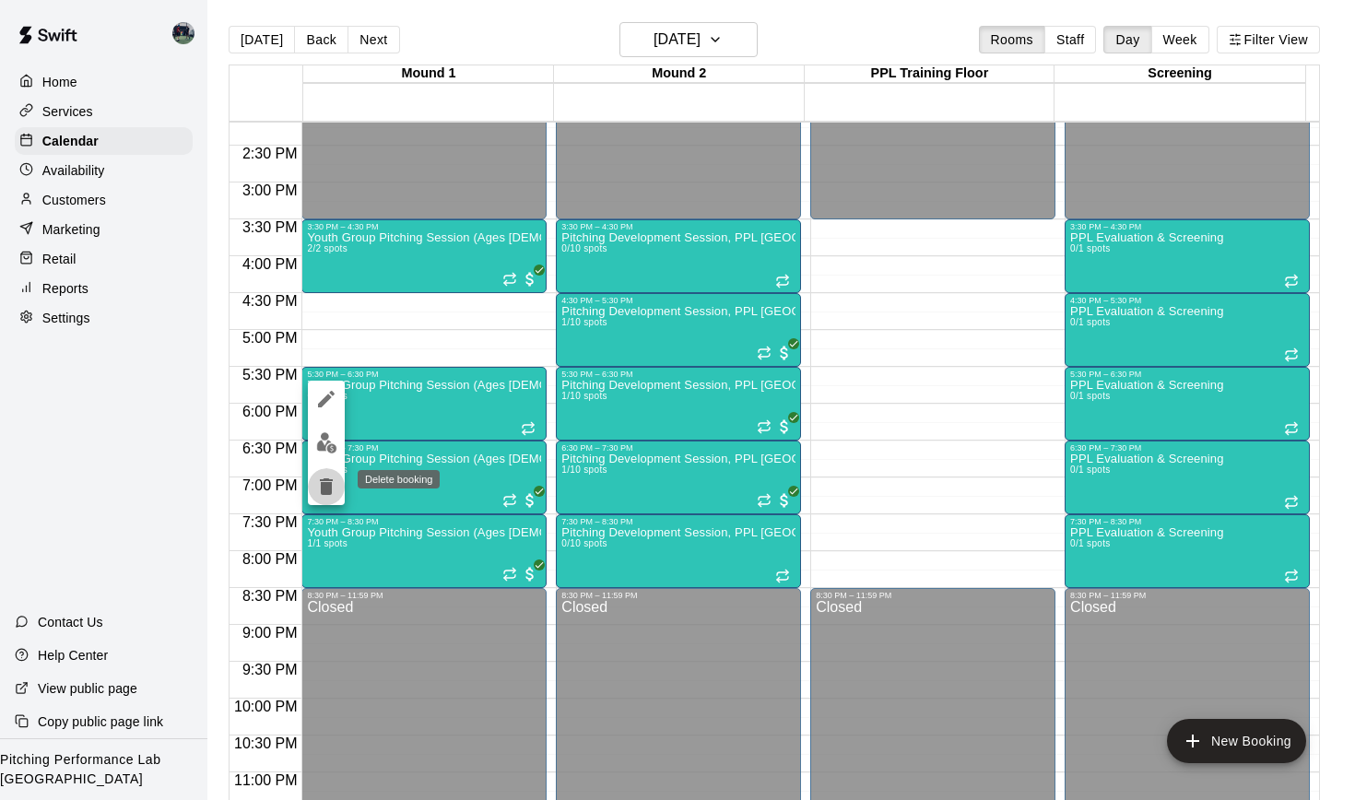
click at [323, 488] on icon "delete" at bounding box center [326, 487] width 13 height 17
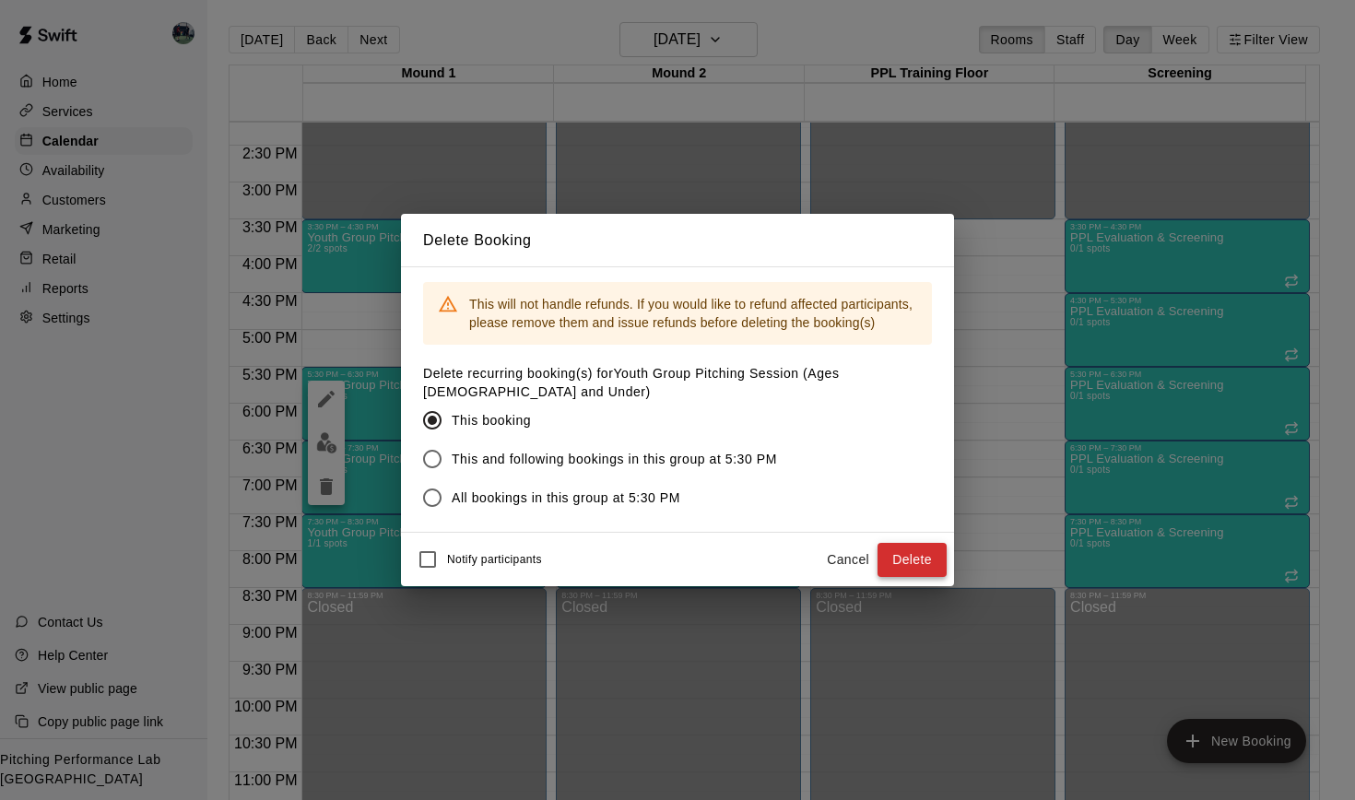
click at [920, 553] on button "Delete" at bounding box center [912, 560] width 69 height 34
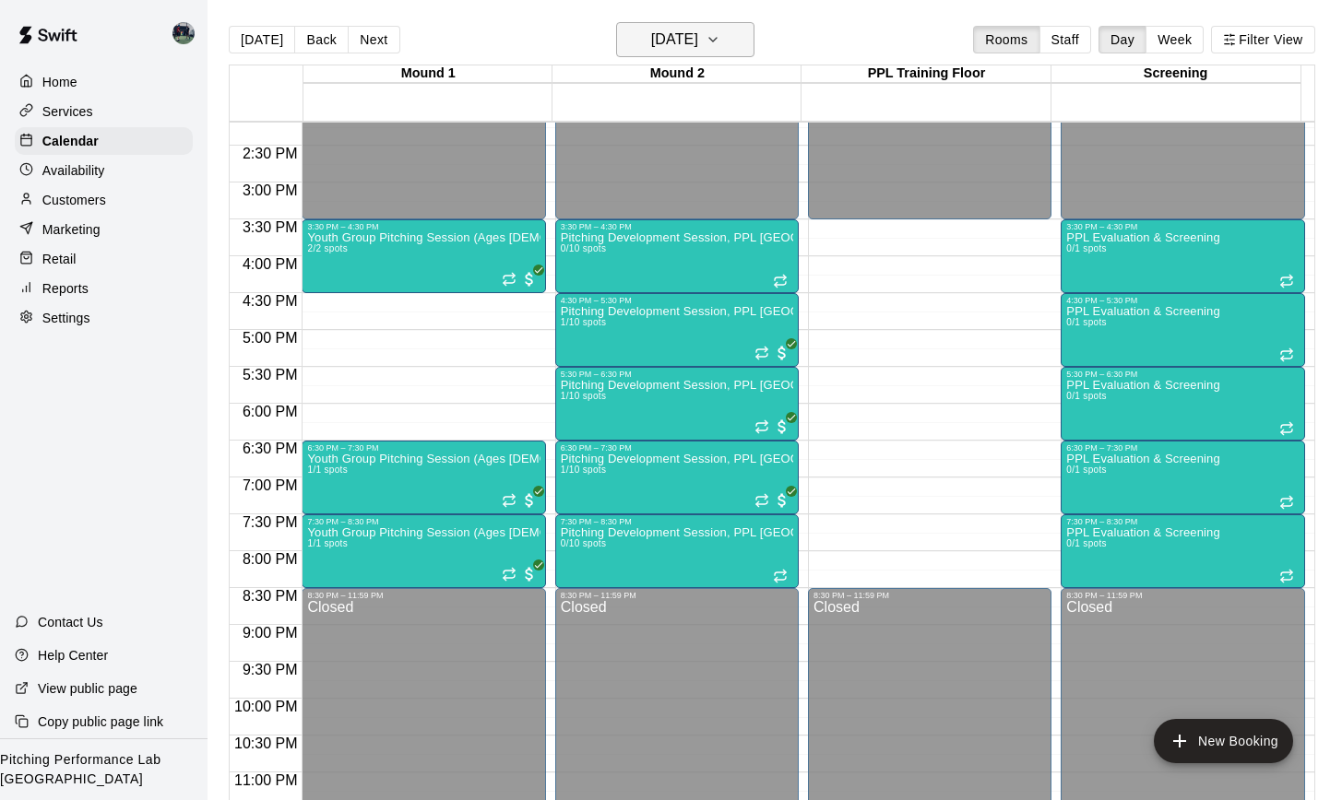
click at [720, 41] on icon "button" at bounding box center [712, 40] width 15 height 22
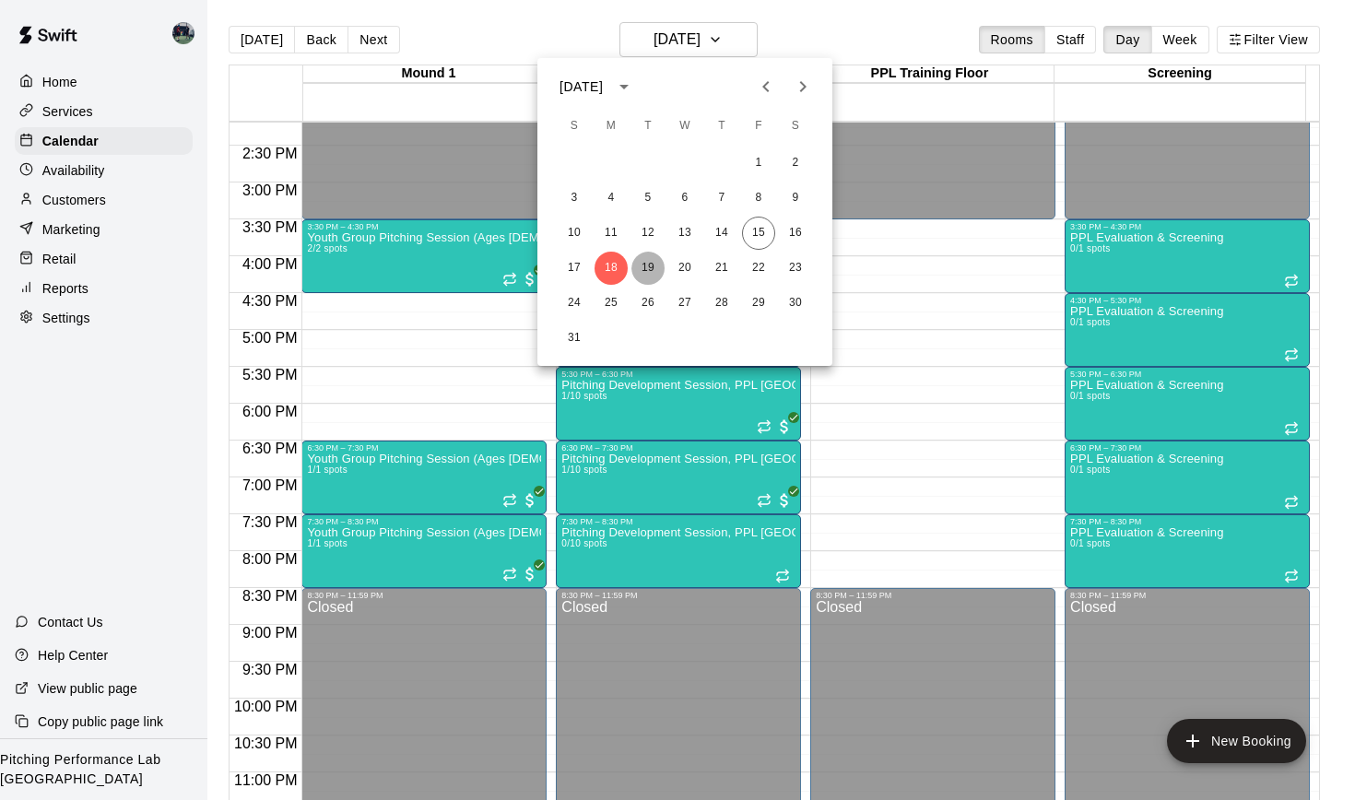
click at [648, 266] on button "19" at bounding box center [648, 268] width 33 height 33
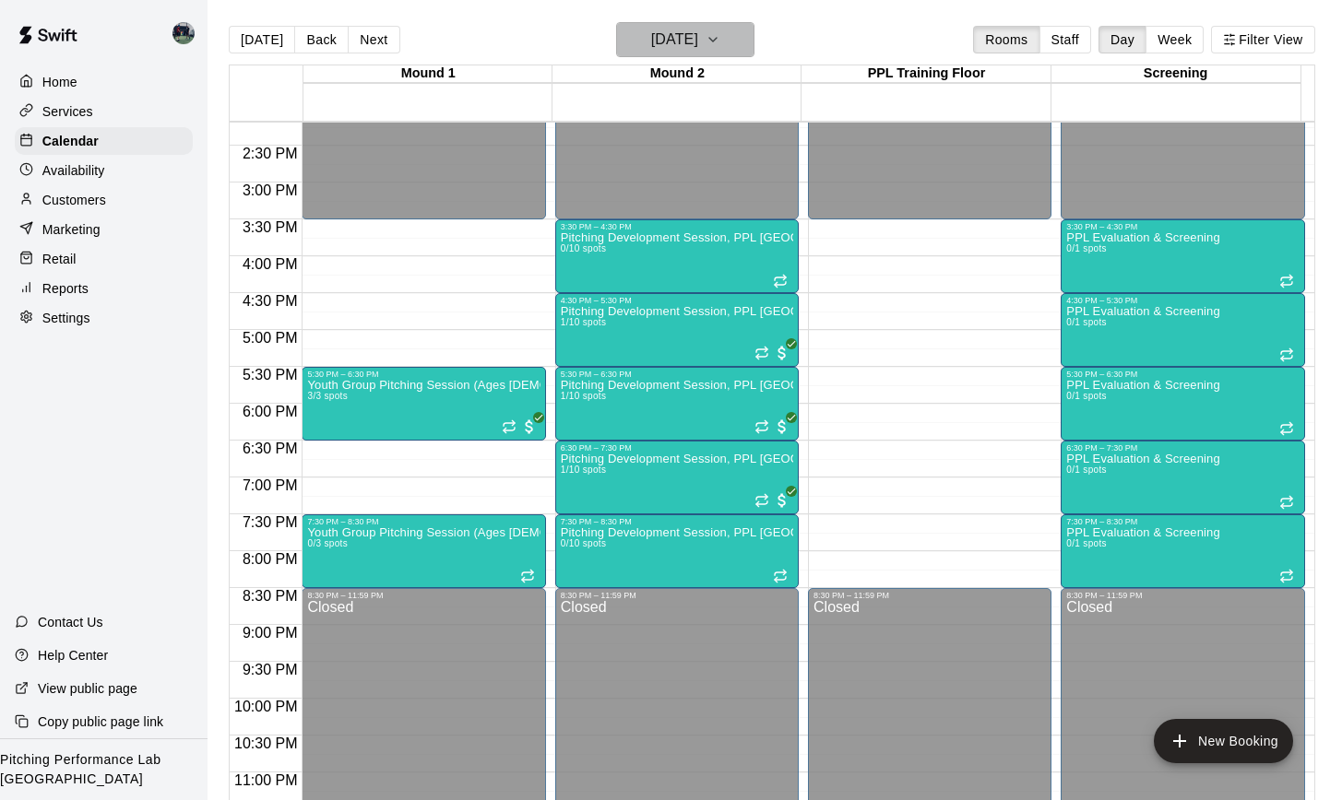
click at [720, 43] on icon "button" at bounding box center [712, 40] width 15 height 22
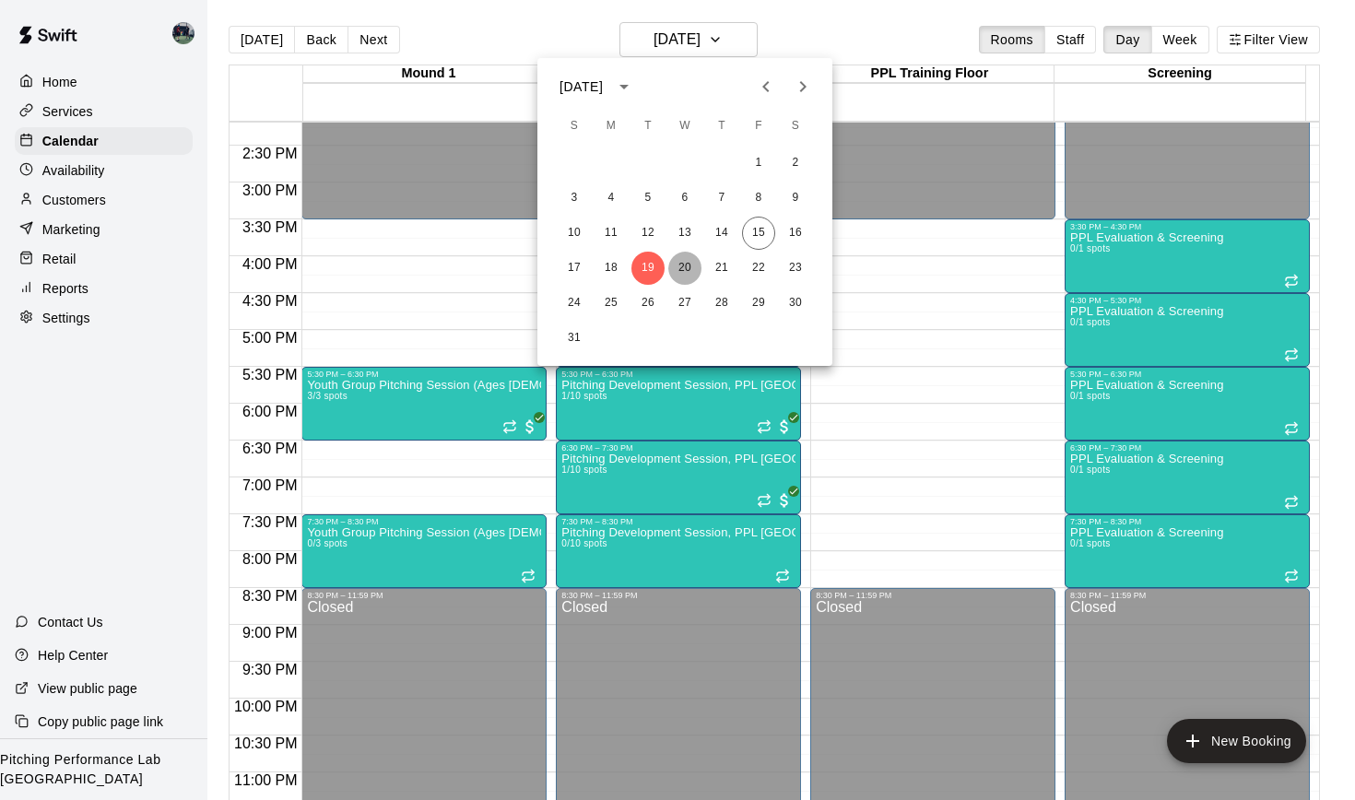
click at [685, 264] on button "20" at bounding box center [684, 268] width 33 height 33
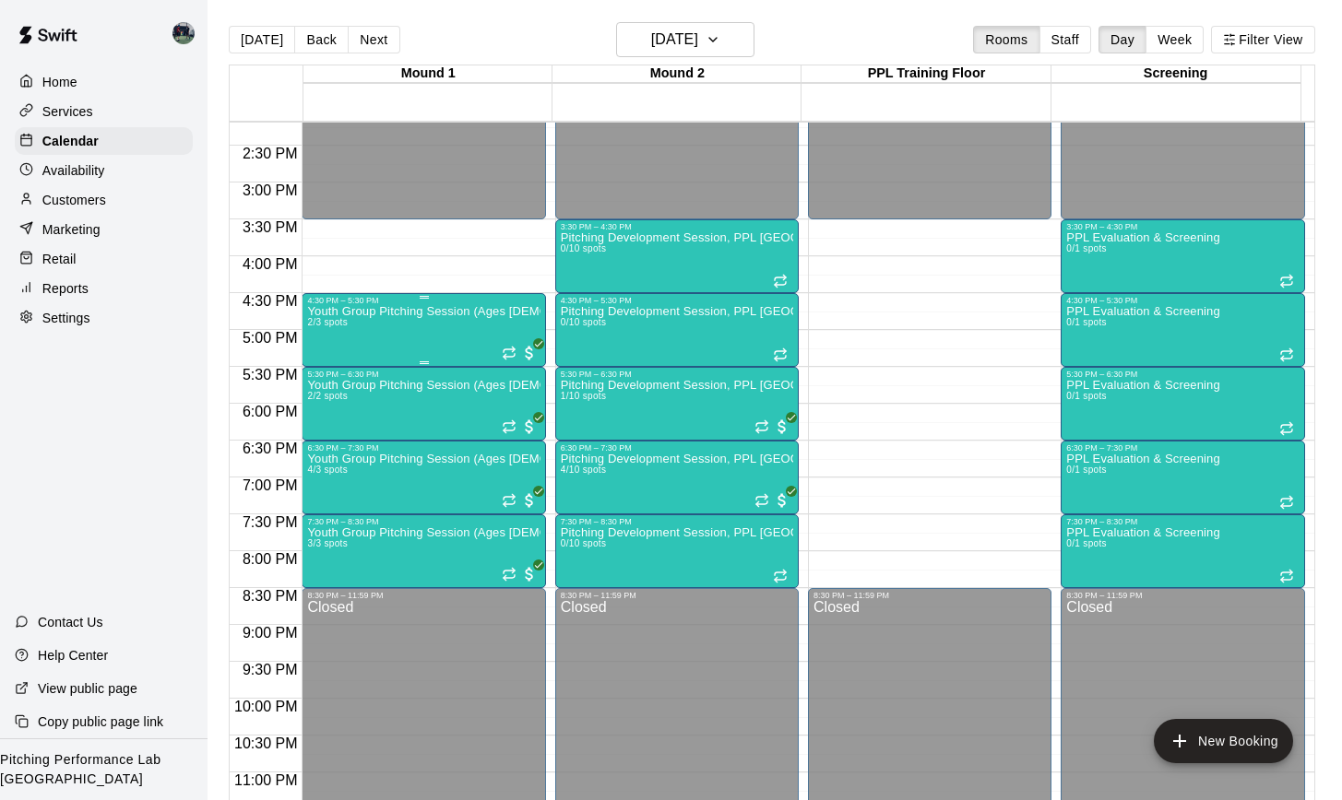
click at [462, 337] on div "Youth Group Pitching Session (Ages 12 and Under) 2/3 spots" at bounding box center [423, 705] width 232 height 800
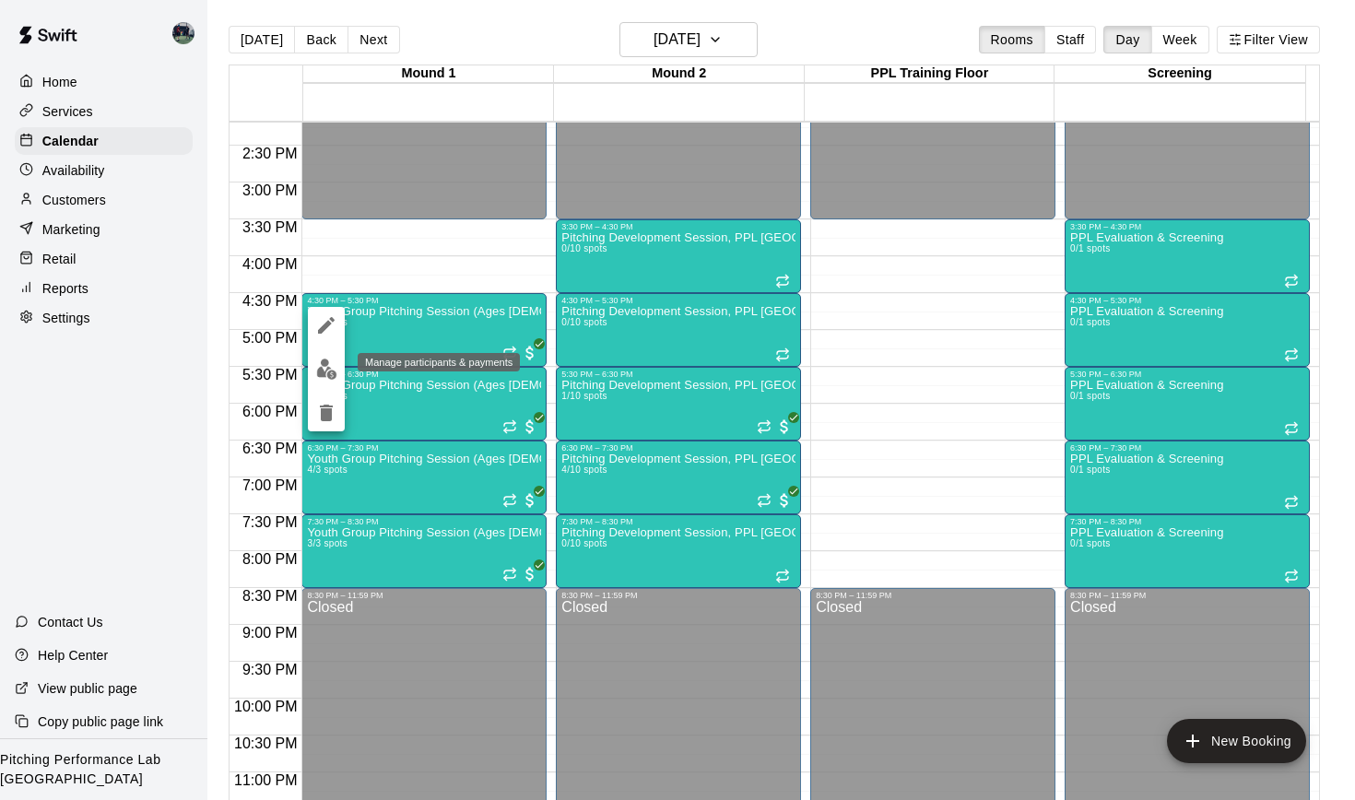
click at [332, 371] on img "edit" at bounding box center [326, 369] width 21 height 21
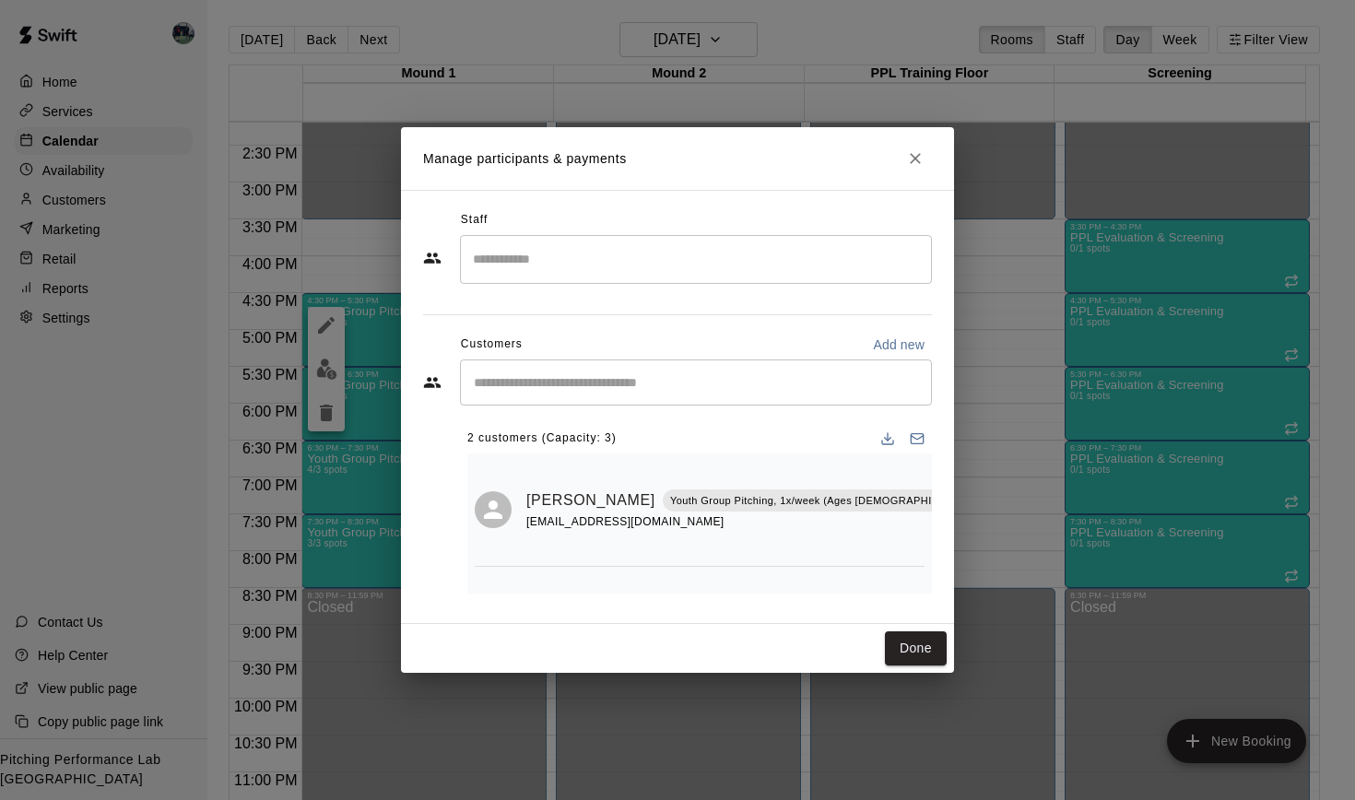
scroll to position [0, 0]
click at [917, 164] on icon "Close" at bounding box center [915, 158] width 18 height 18
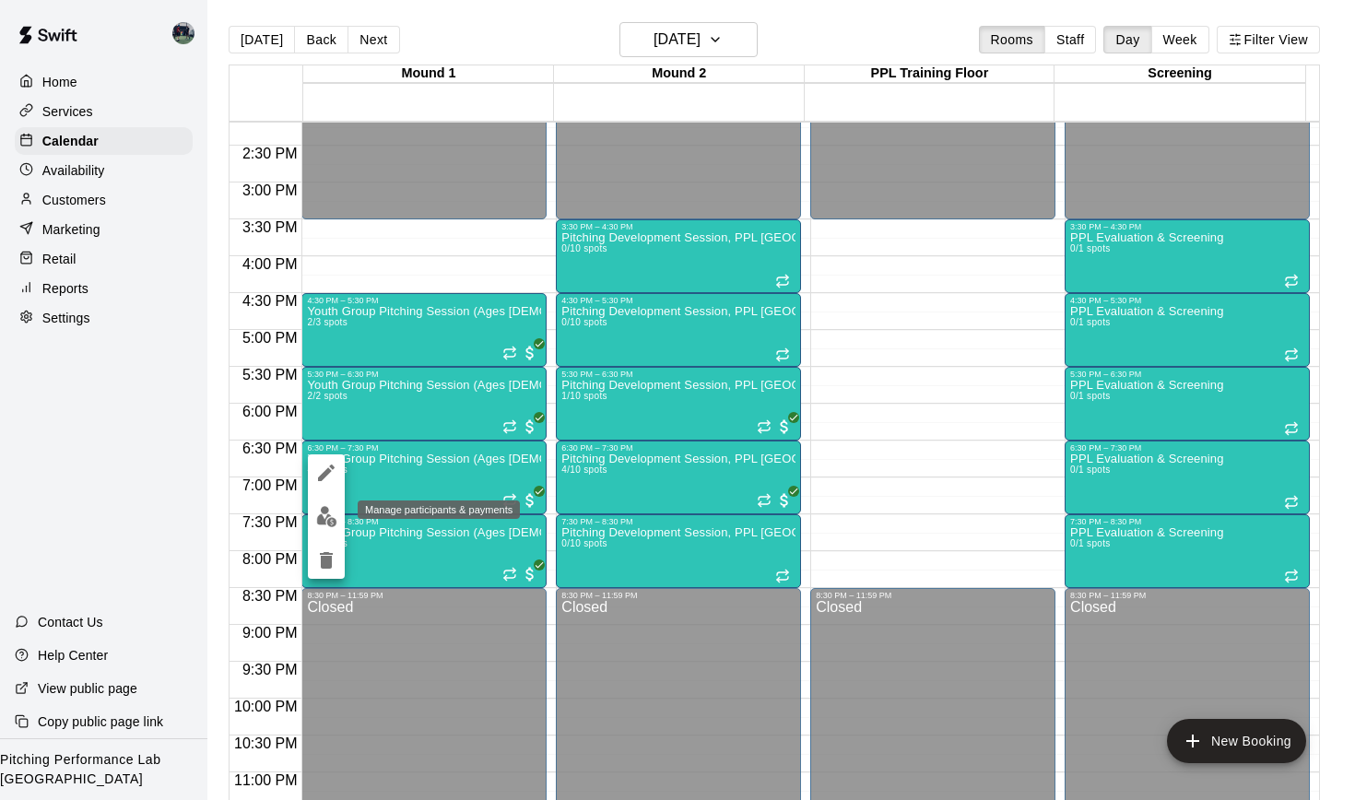
click at [324, 510] on img "edit" at bounding box center [326, 516] width 21 height 21
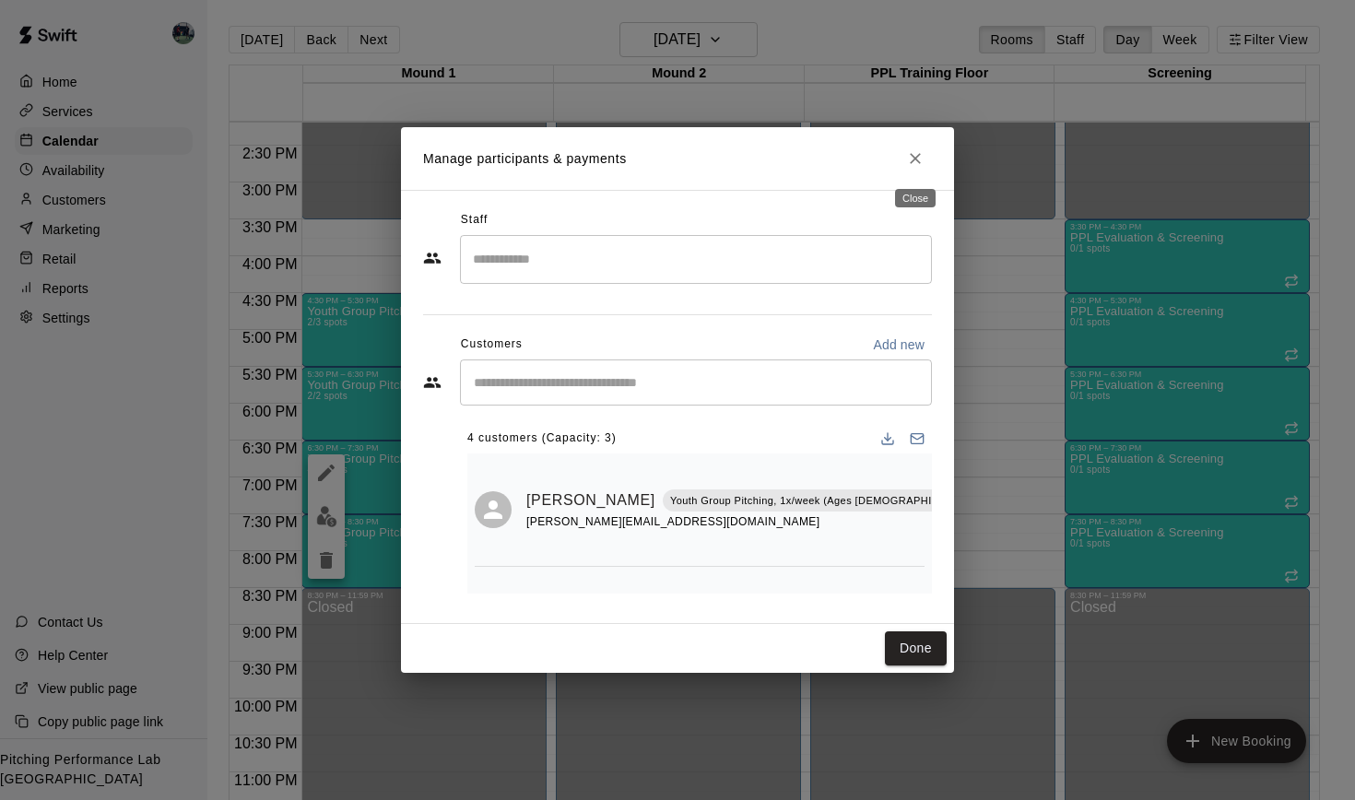
click at [917, 161] on icon "Close" at bounding box center [915, 158] width 11 height 11
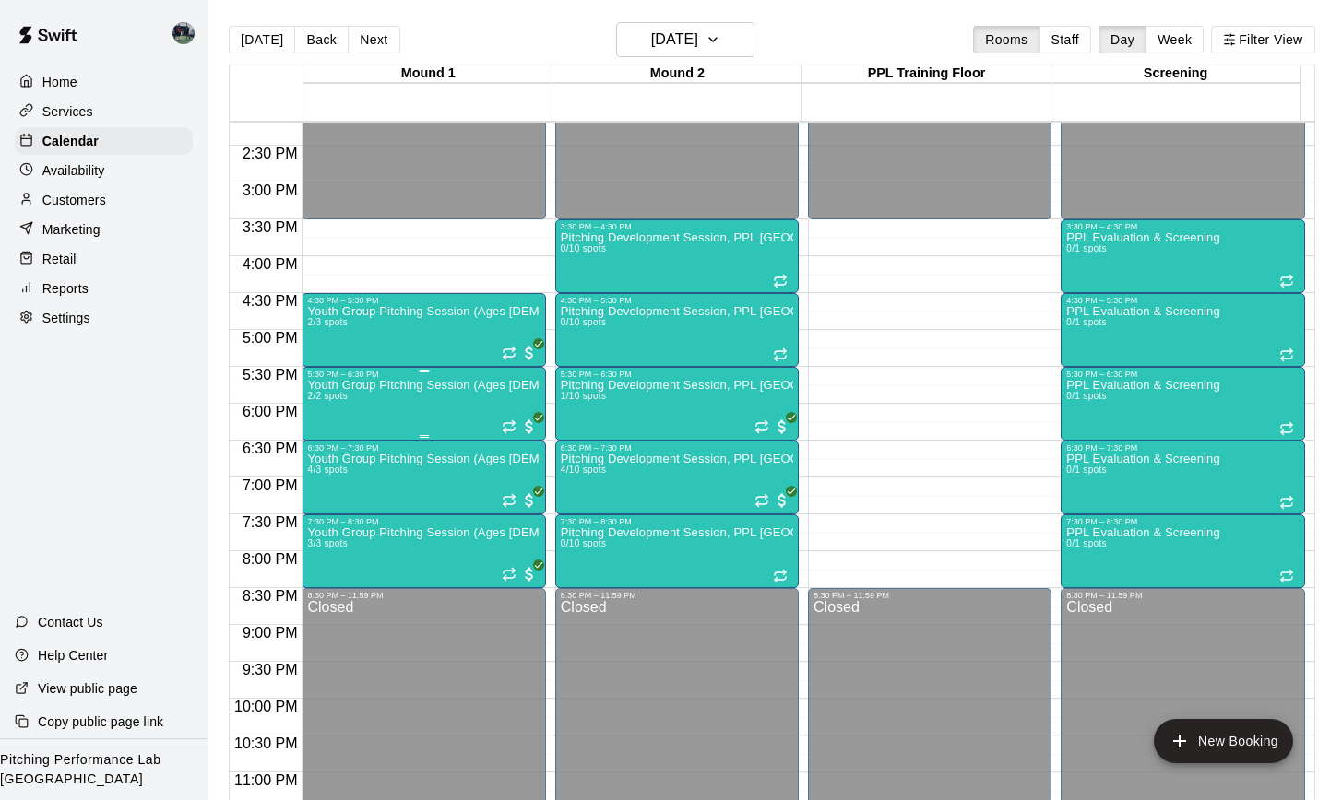
click at [409, 407] on div "Youth Group Pitching Session (Ages 12 and Under) 2/2 spots" at bounding box center [423, 779] width 232 height 800
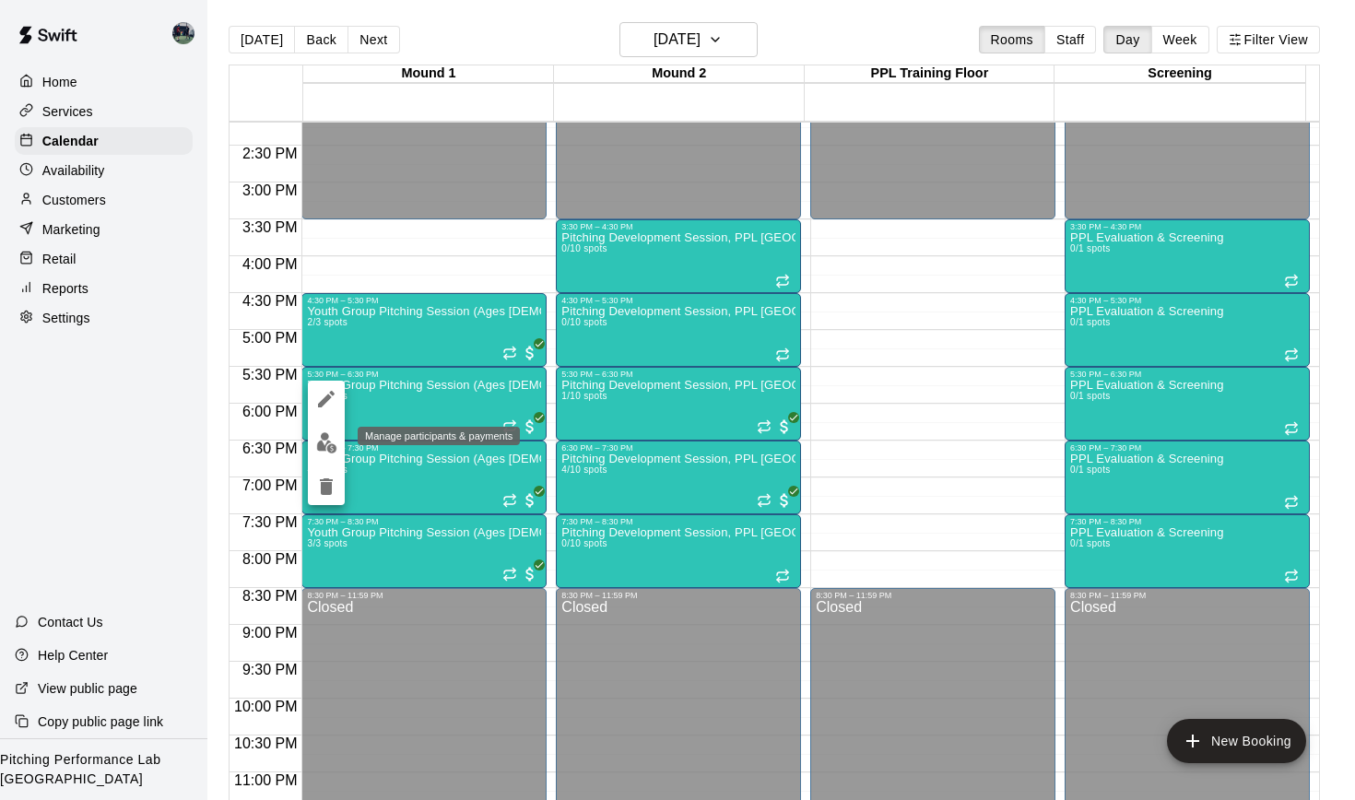
click at [327, 433] on img "edit" at bounding box center [326, 442] width 21 height 21
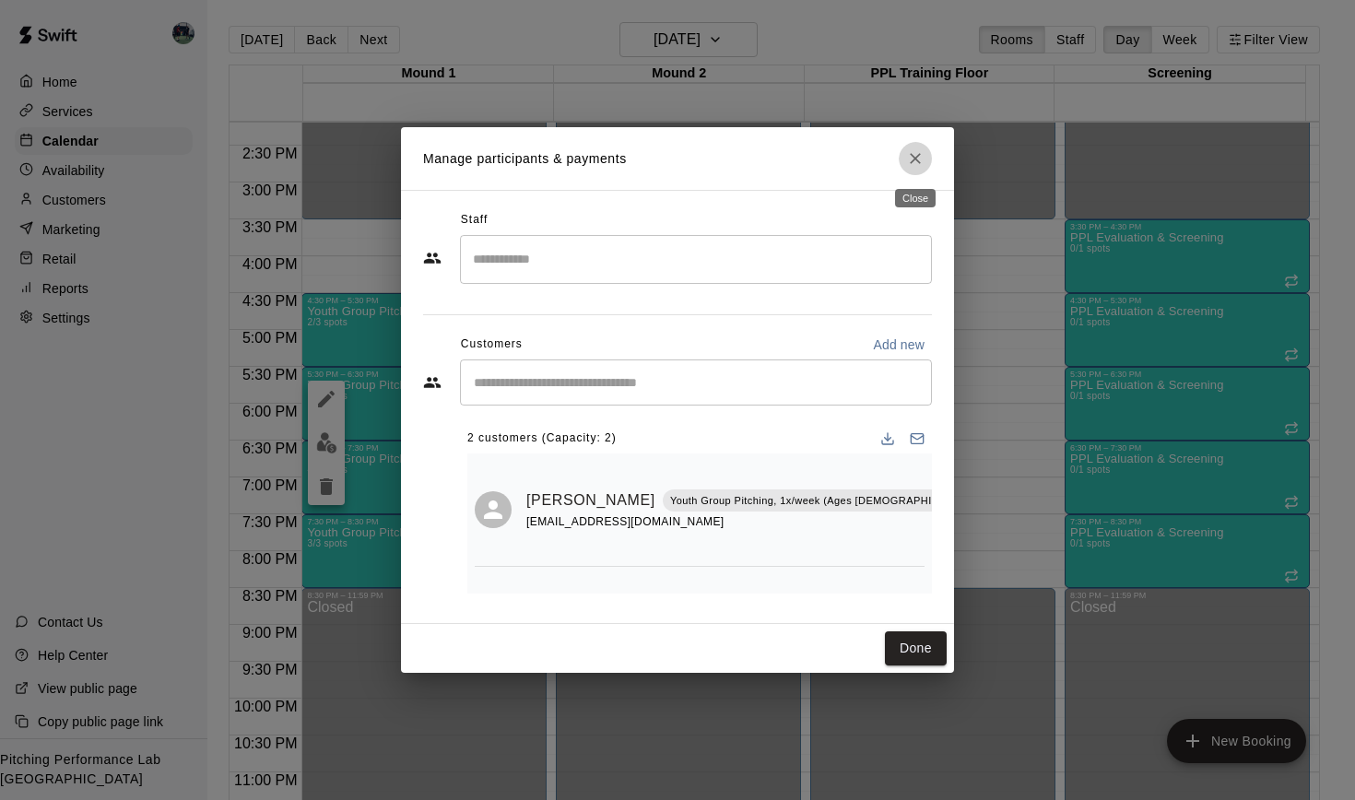
click at [916, 165] on icon "Close" at bounding box center [915, 158] width 18 height 18
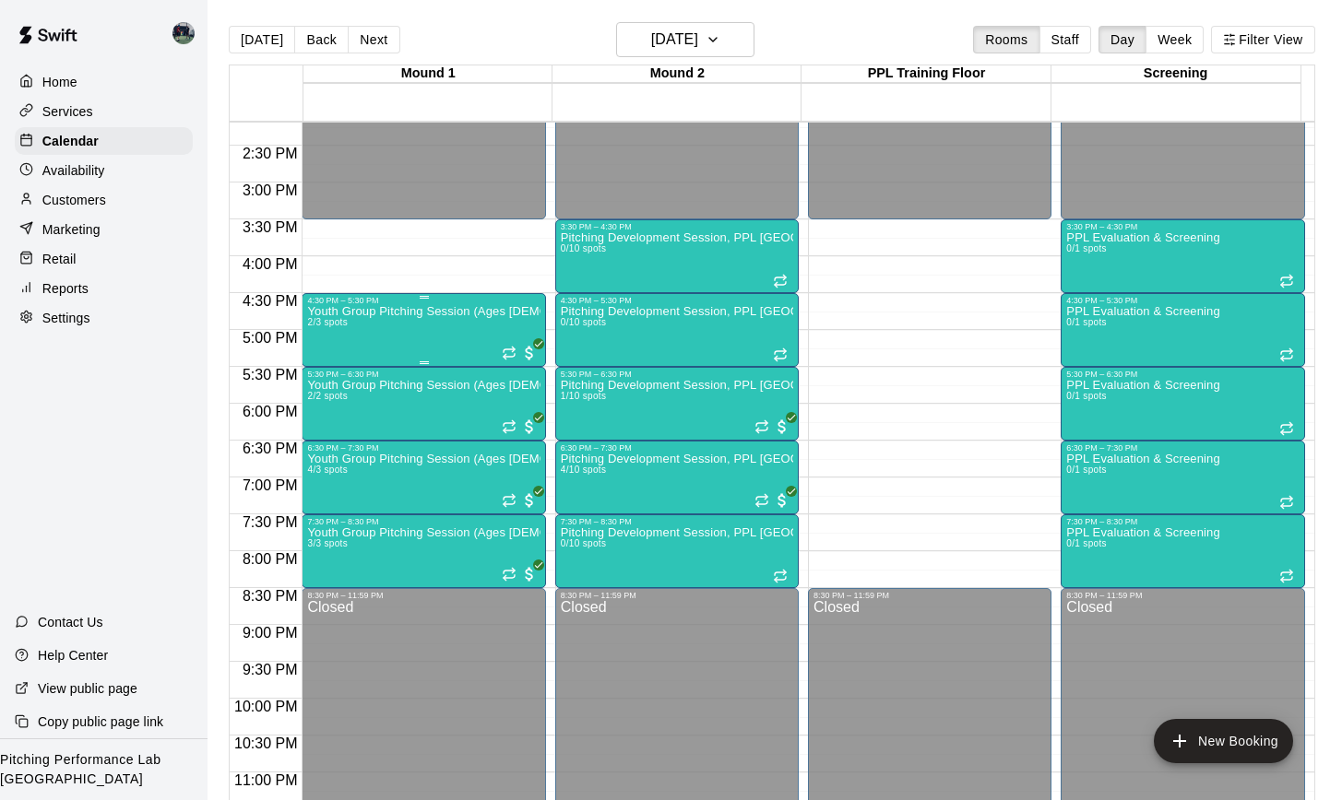
click at [420, 339] on div "Youth Group Pitching Session (Ages 12 and Under) 2/3 spots" at bounding box center [423, 705] width 232 height 800
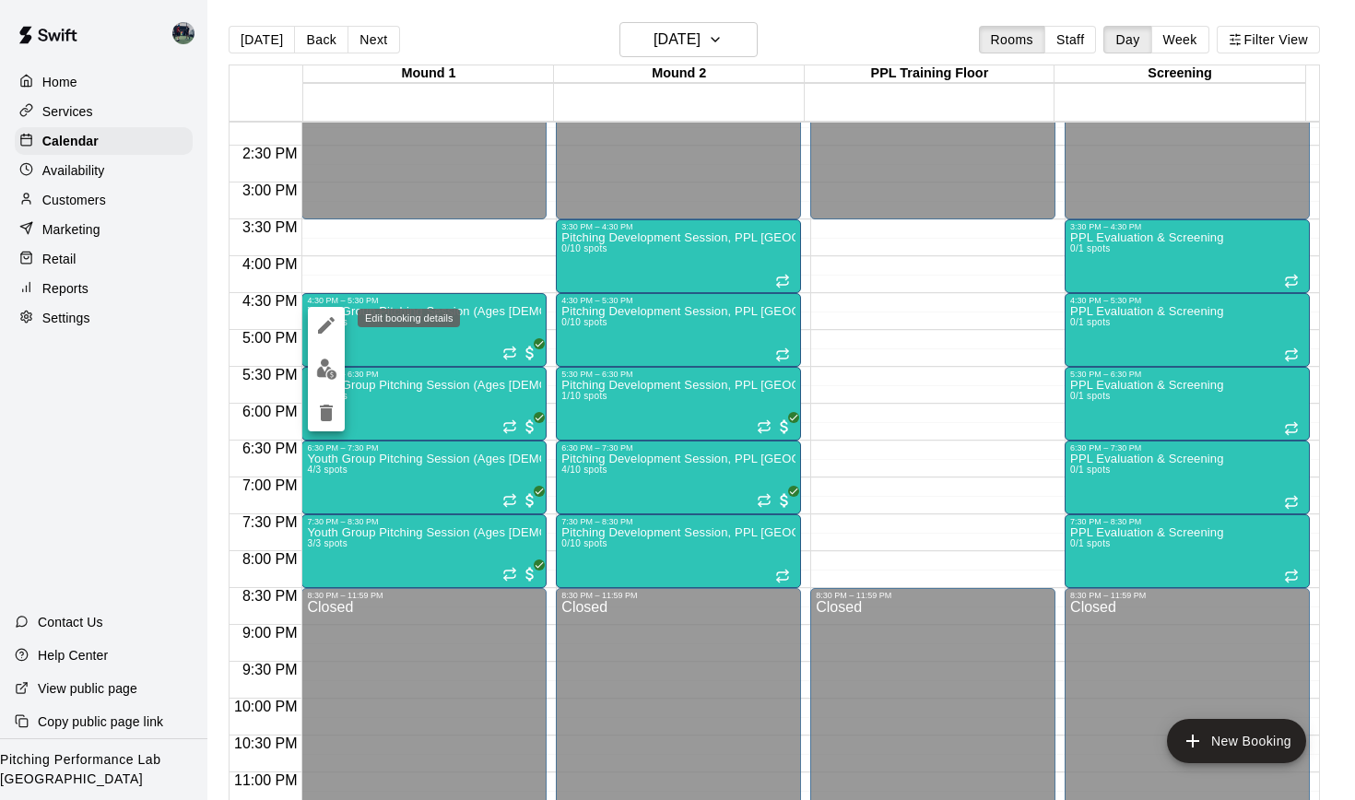
click at [318, 330] on icon "edit" at bounding box center [326, 325] width 22 height 22
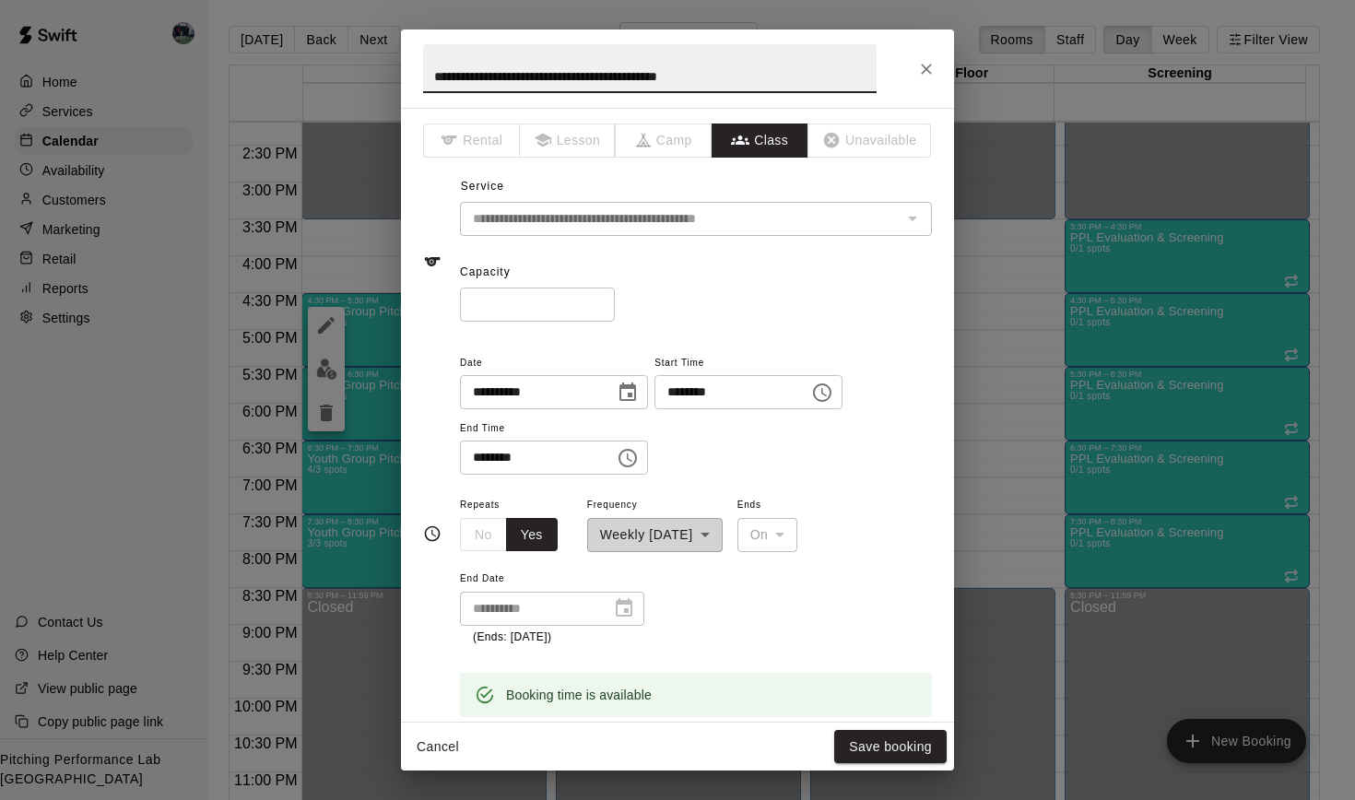
type input "*"
click at [602, 307] on input "*" at bounding box center [537, 305] width 155 height 34
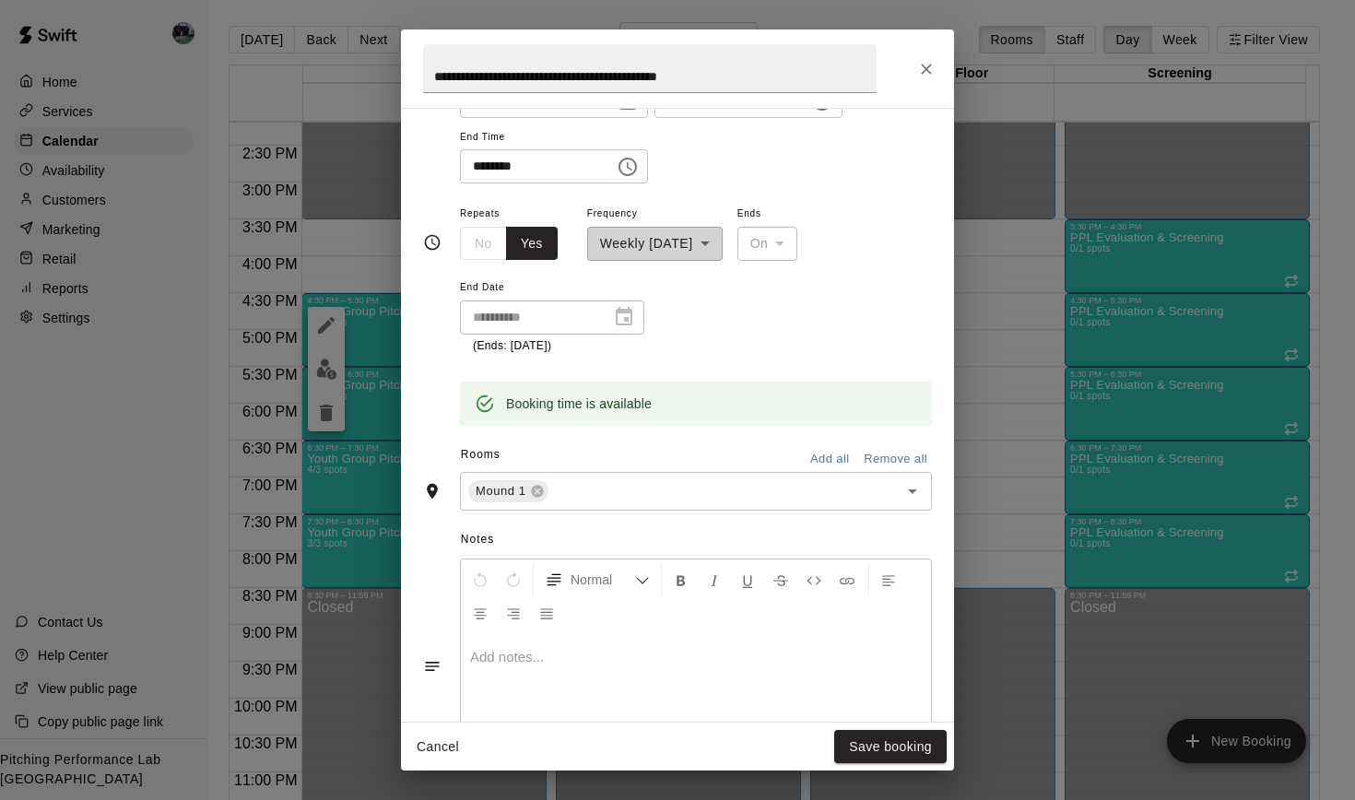
scroll to position [292, 0]
click at [860, 743] on button "Save booking" at bounding box center [890, 747] width 112 height 34
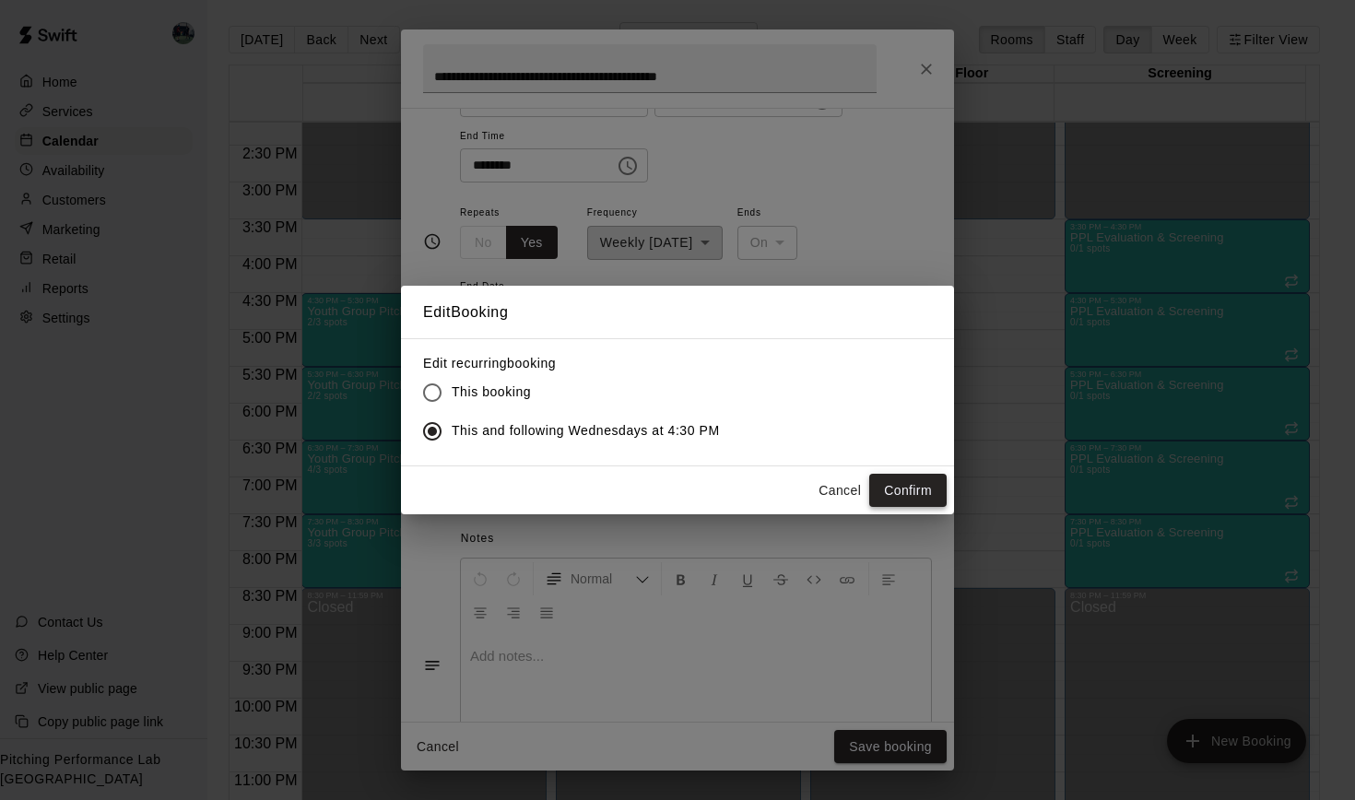
click at [894, 494] on button "Confirm" at bounding box center [907, 491] width 77 height 34
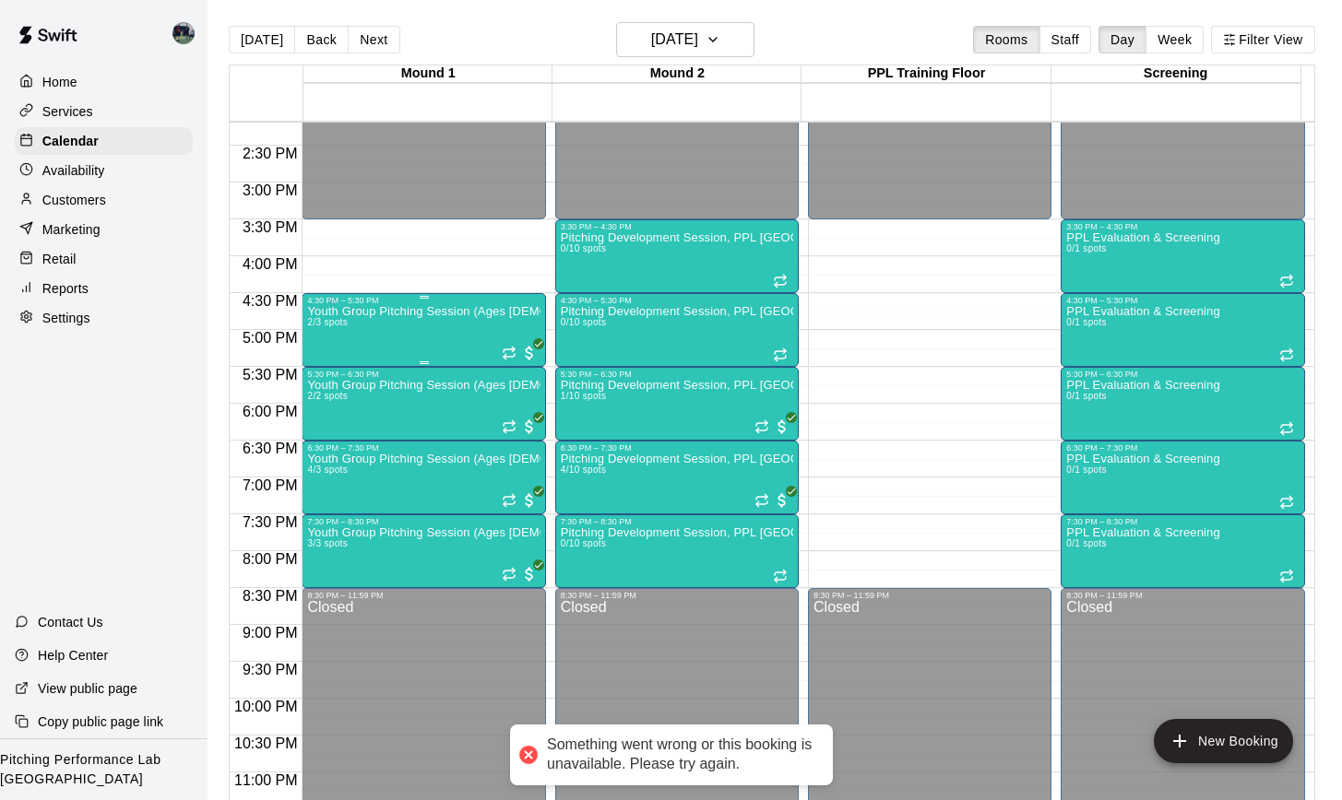
click at [454, 332] on div "Youth Group Pitching Session (Ages 12 and Under) 2/3 spots" at bounding box center [423, 705] width 232 height 800
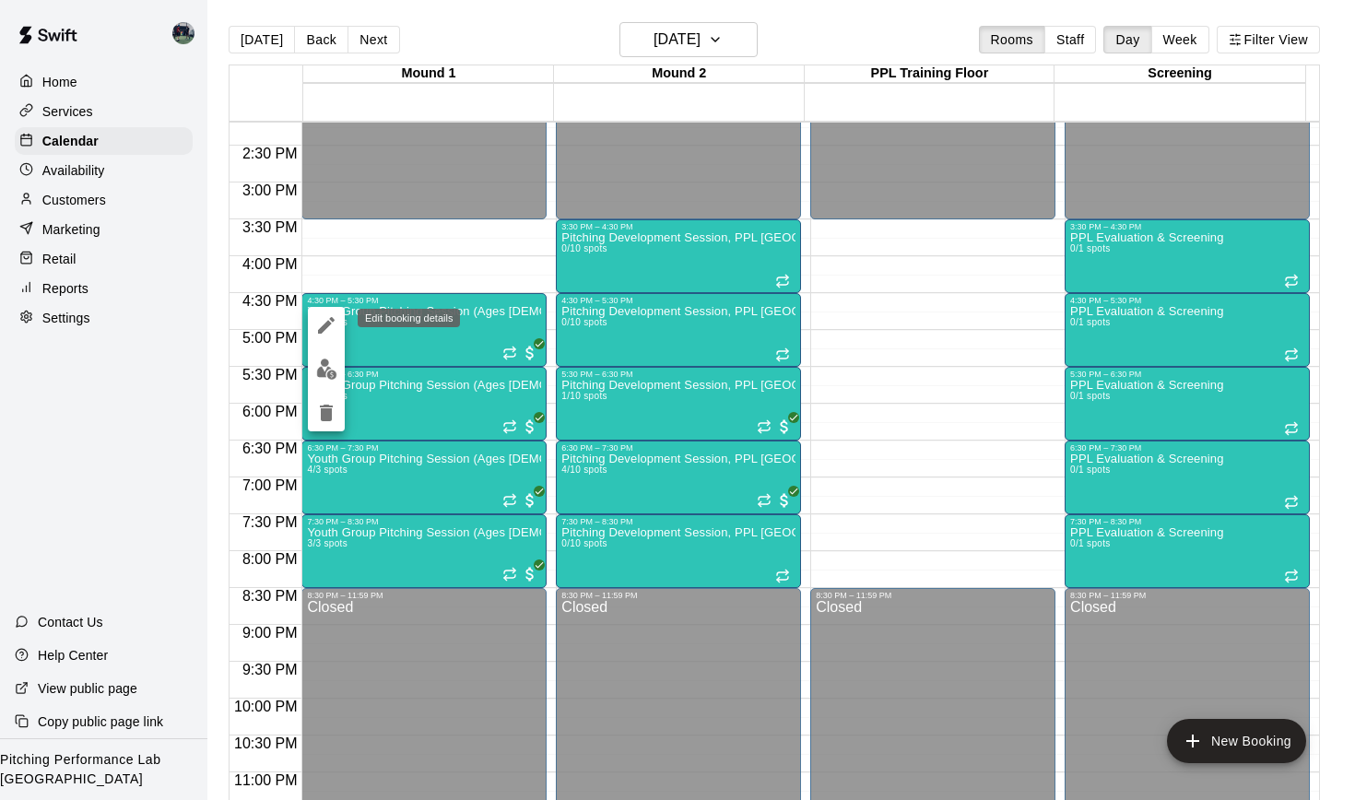
click at [332, 324] on icon "edit" at bounding box center [326, 325] width 22 height 22
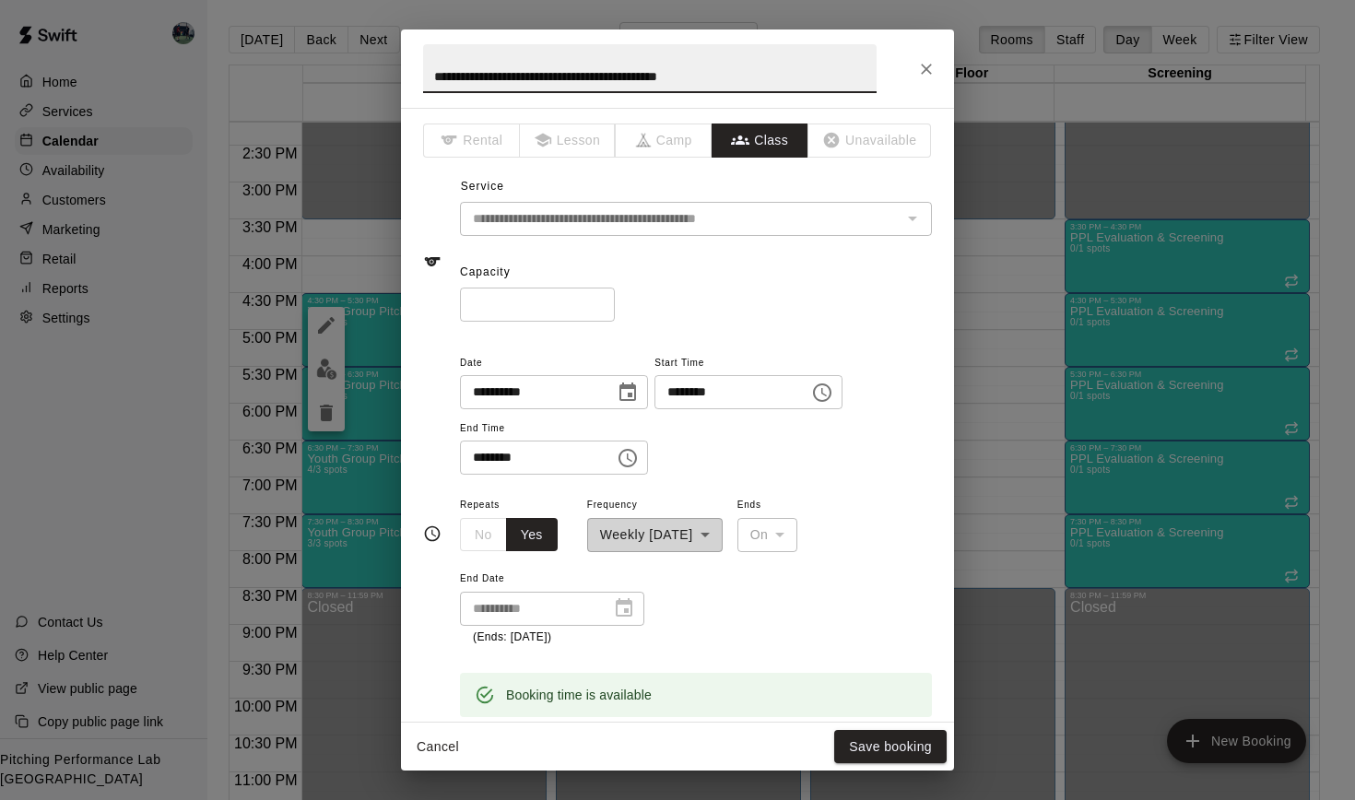
type input "*"
click at [606, 309] on input "*" at bounding box center [537, 305] width 155 height 34
click at [882, 740] on button "Save booking" at bounding box center [890, 747] width 112 height 34
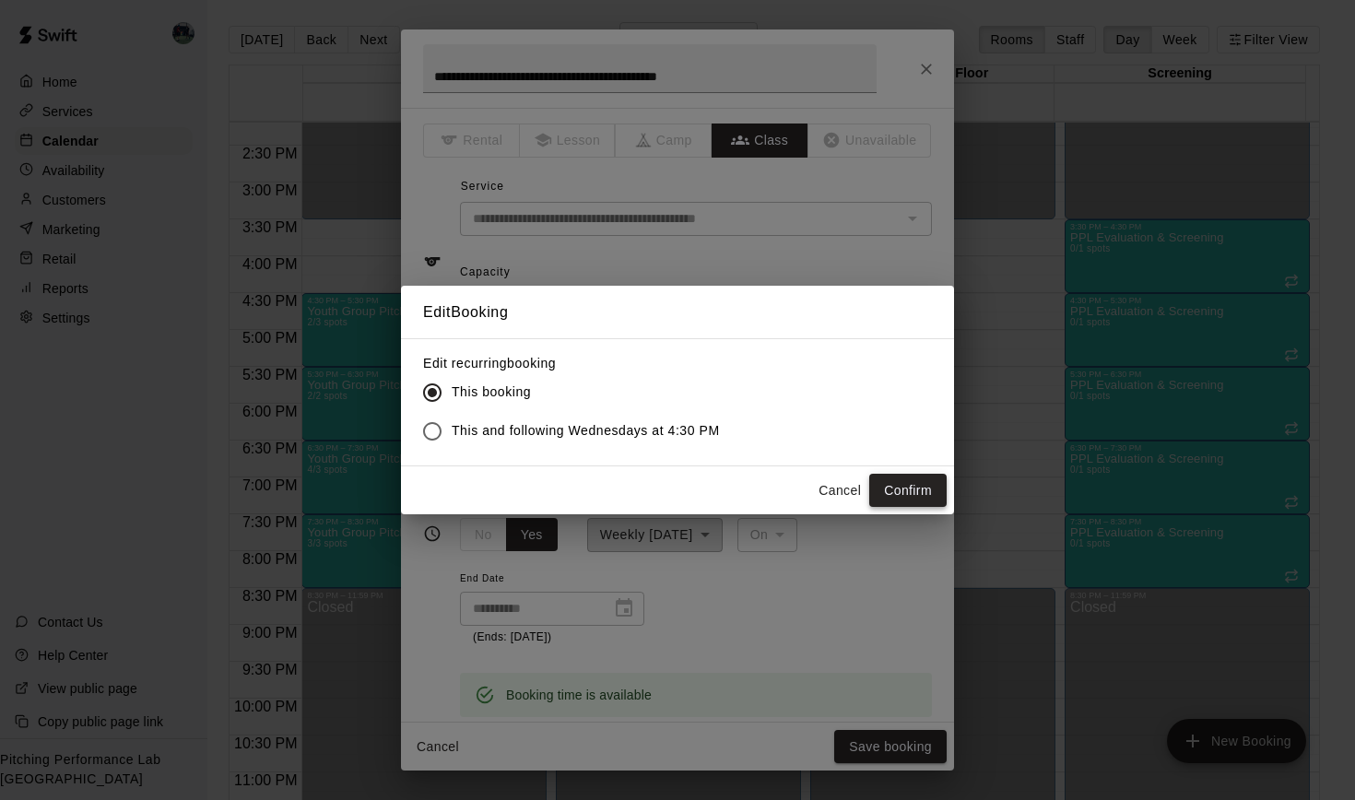
click at [934, 491] on button "Confirm" at bounding box center [907, 491] width 77 height 34
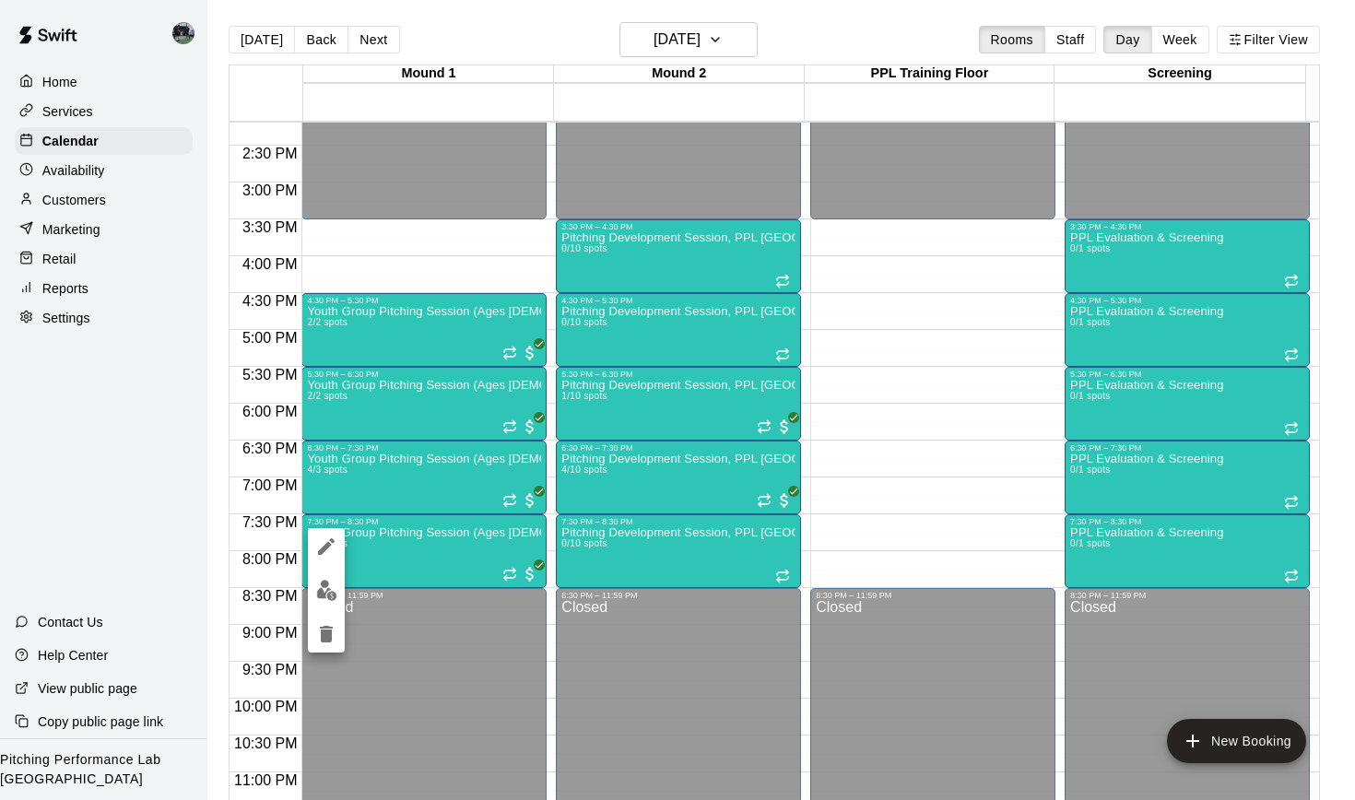
click at [336, 588] on img "edit" at bounding box center [326, 590] width 21 height 21
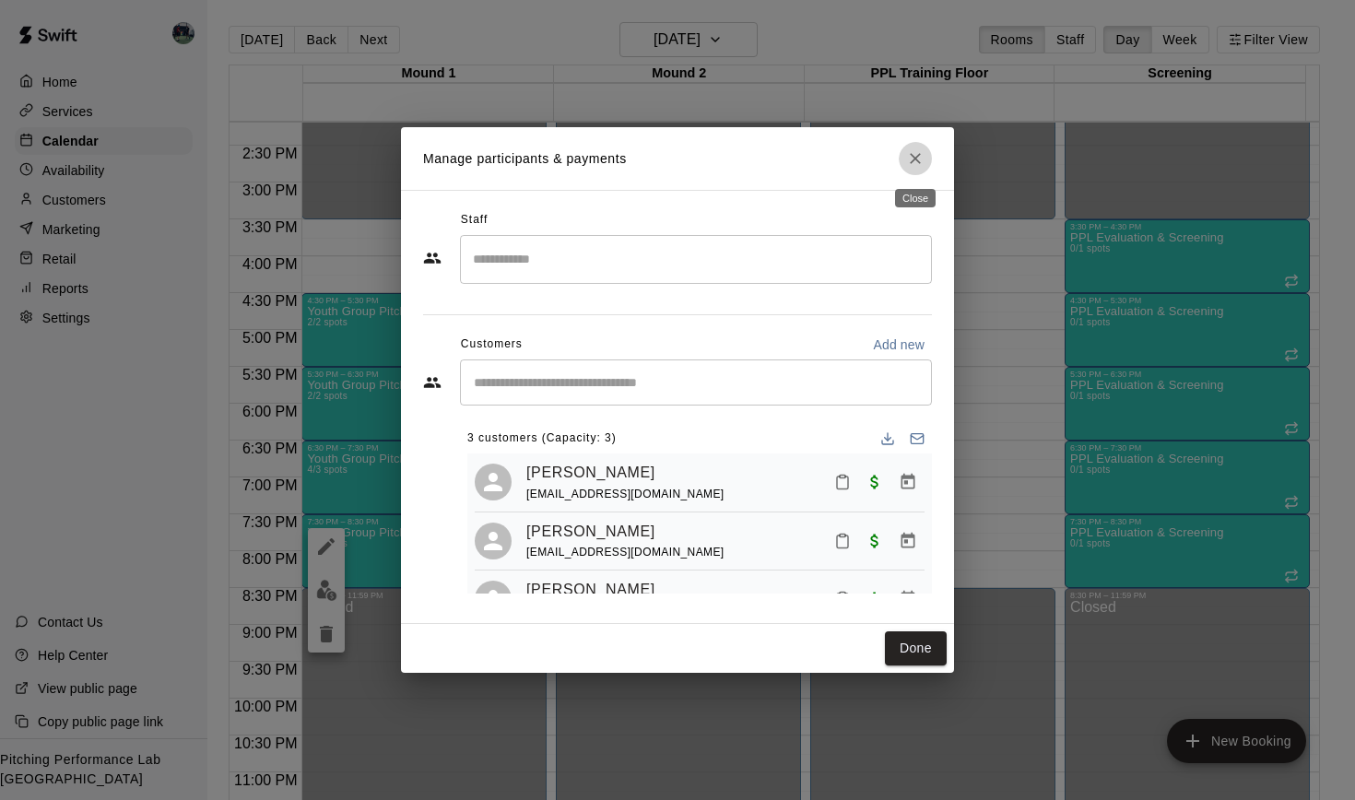
click at [914, 164] on icon "Close" at bounding box center [915, 158] width 18 height 18
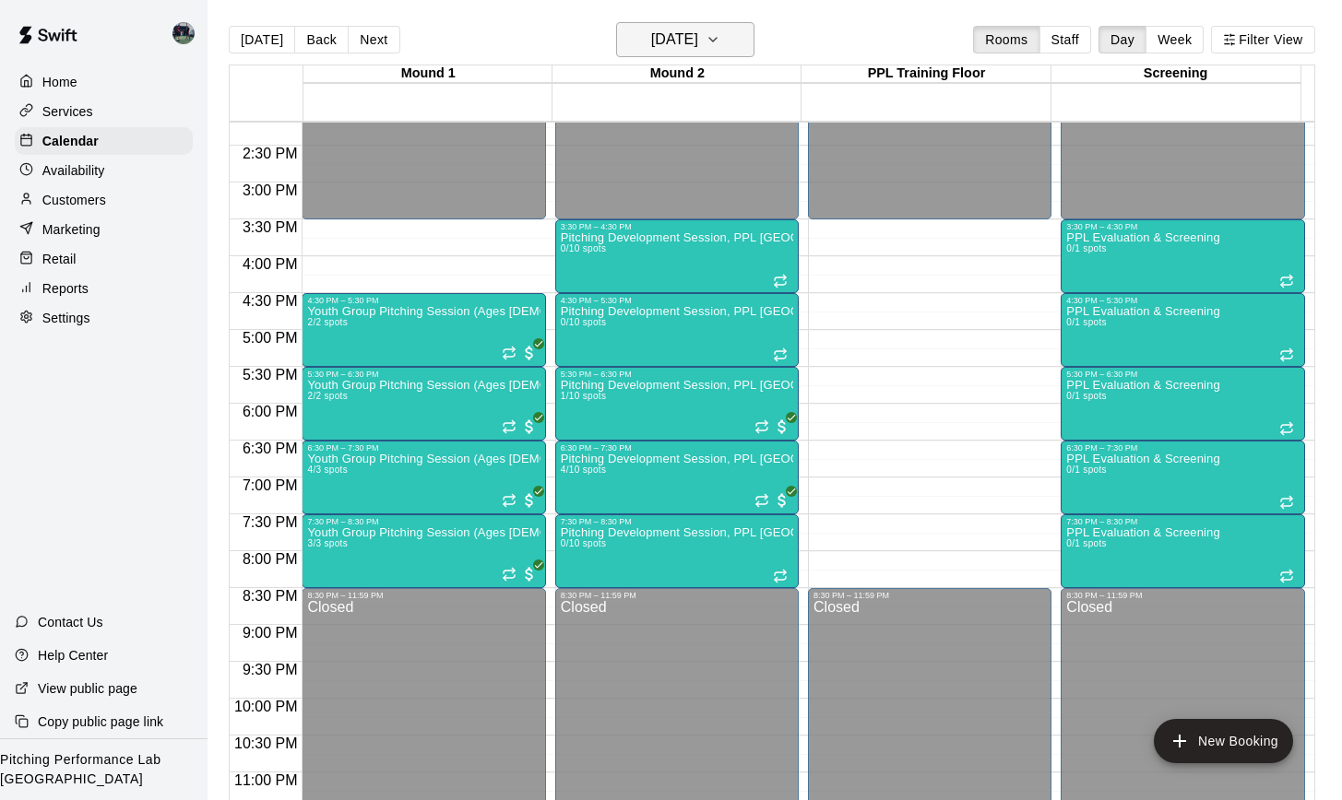
click at [716, 41] on icon "button" at bounding box center [712, 40] width 7 height 4
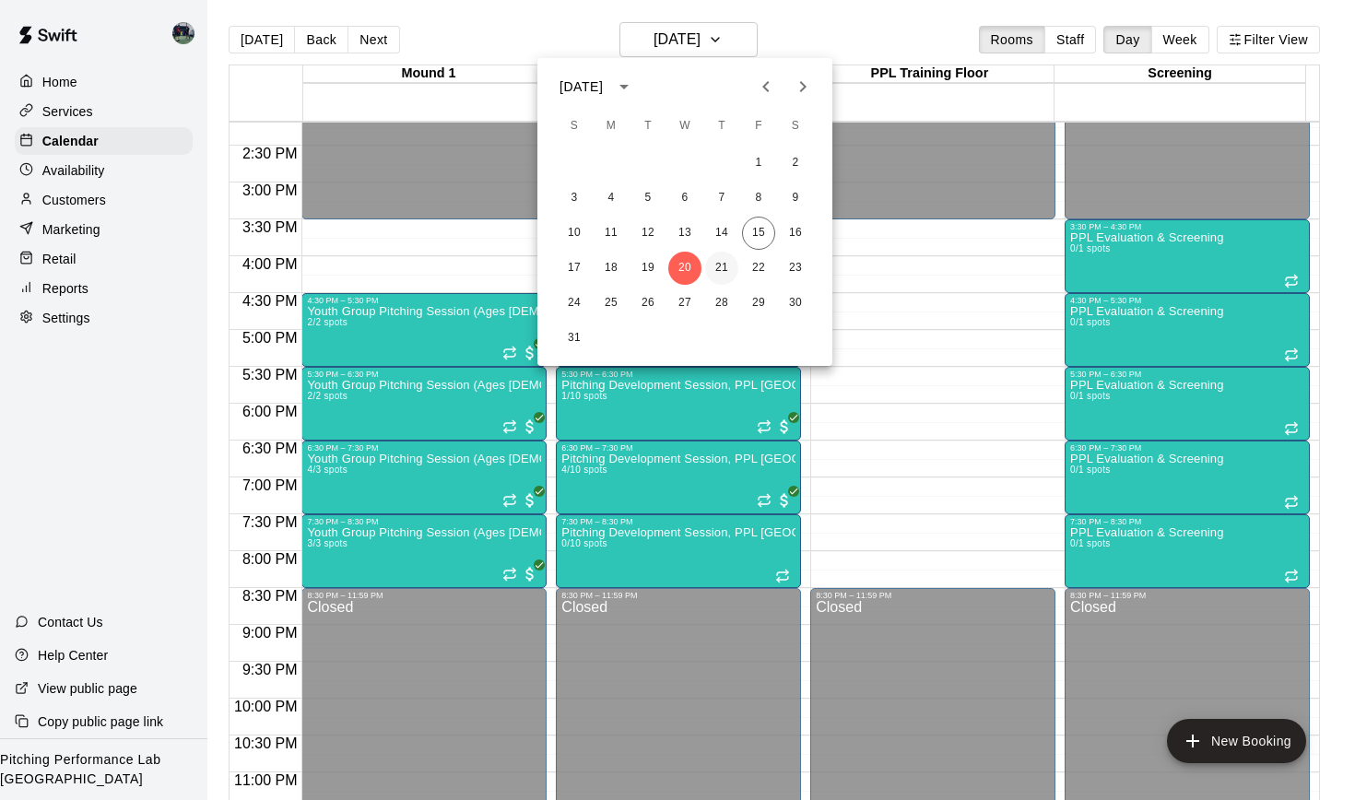
click at [723, 273] on button "21" at bounding box center [721, 268] width 33 height 33
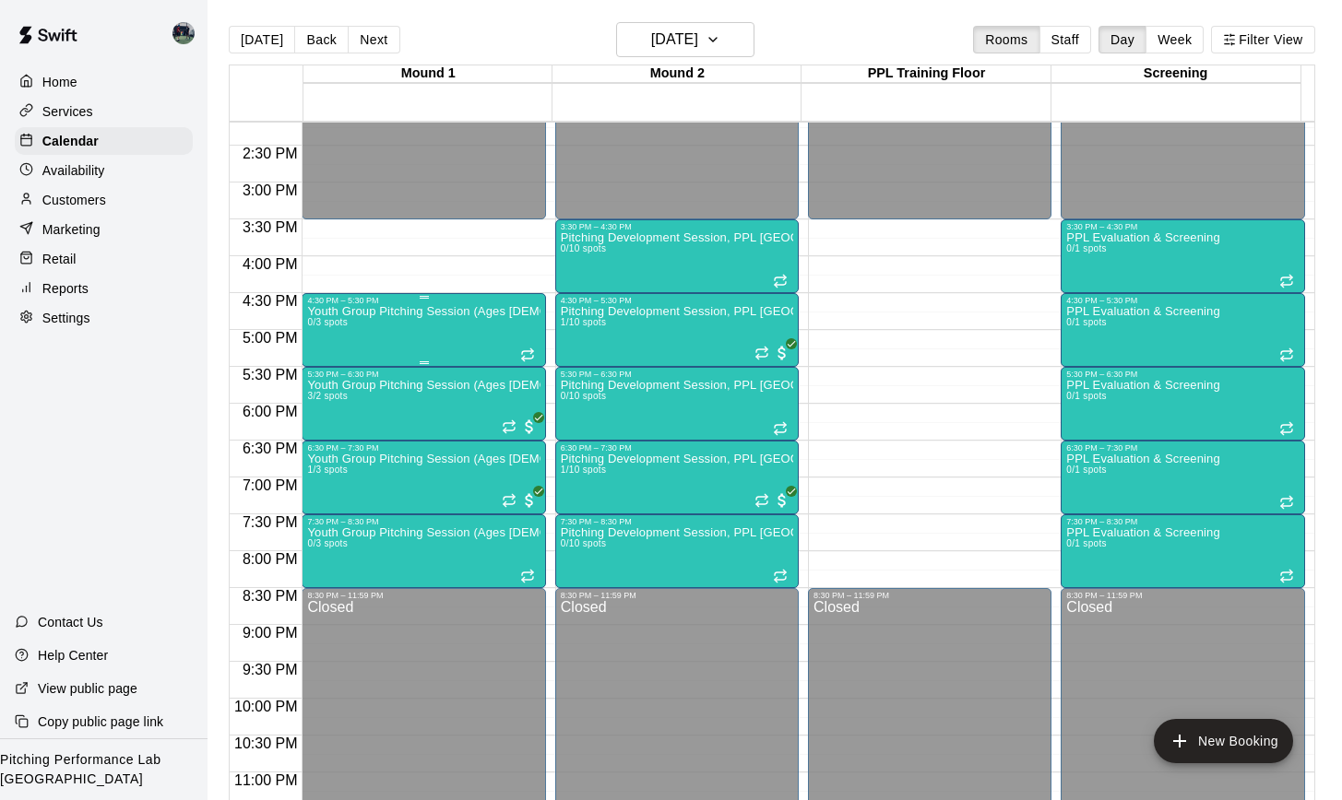
click at [440, 342] on div "Youth Group Pitching Session (Ages 12 and Under) 0/3 spots" at bounding box center [423, 705] width 232 height 800
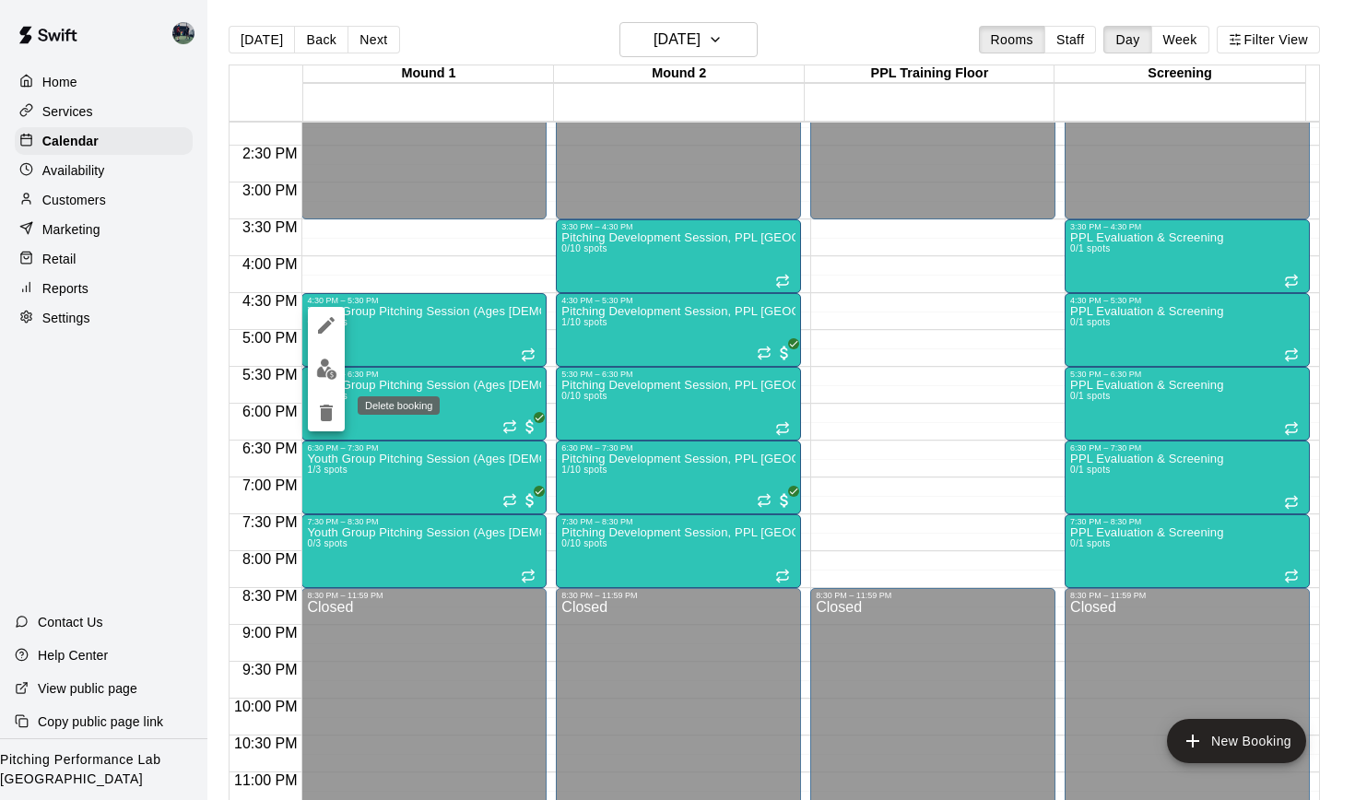
click at [334, 411] on icon "delete" at bounding box center [326, 413] width 22 height 22
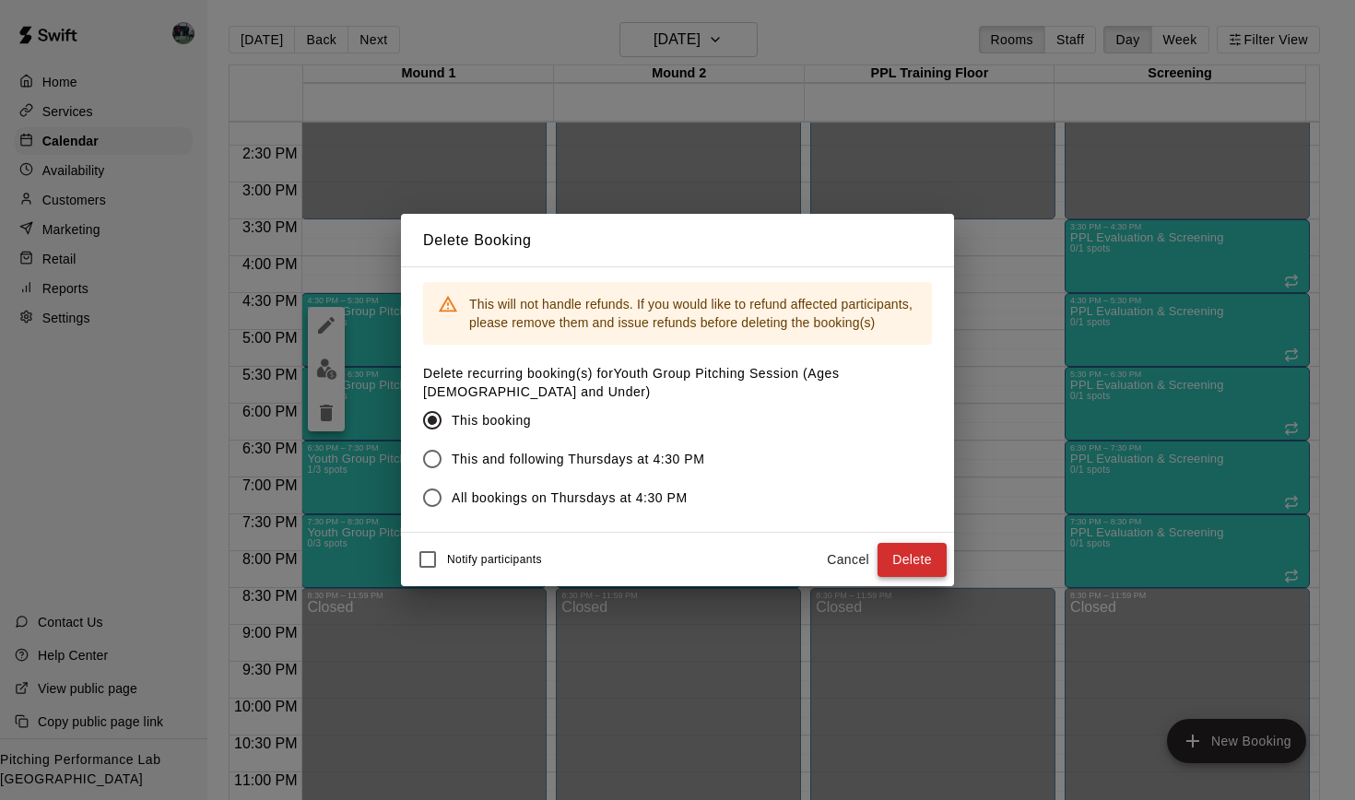
click at [891, 554] on button "Delete" at bounding box center [912, 560] width 69 height 34
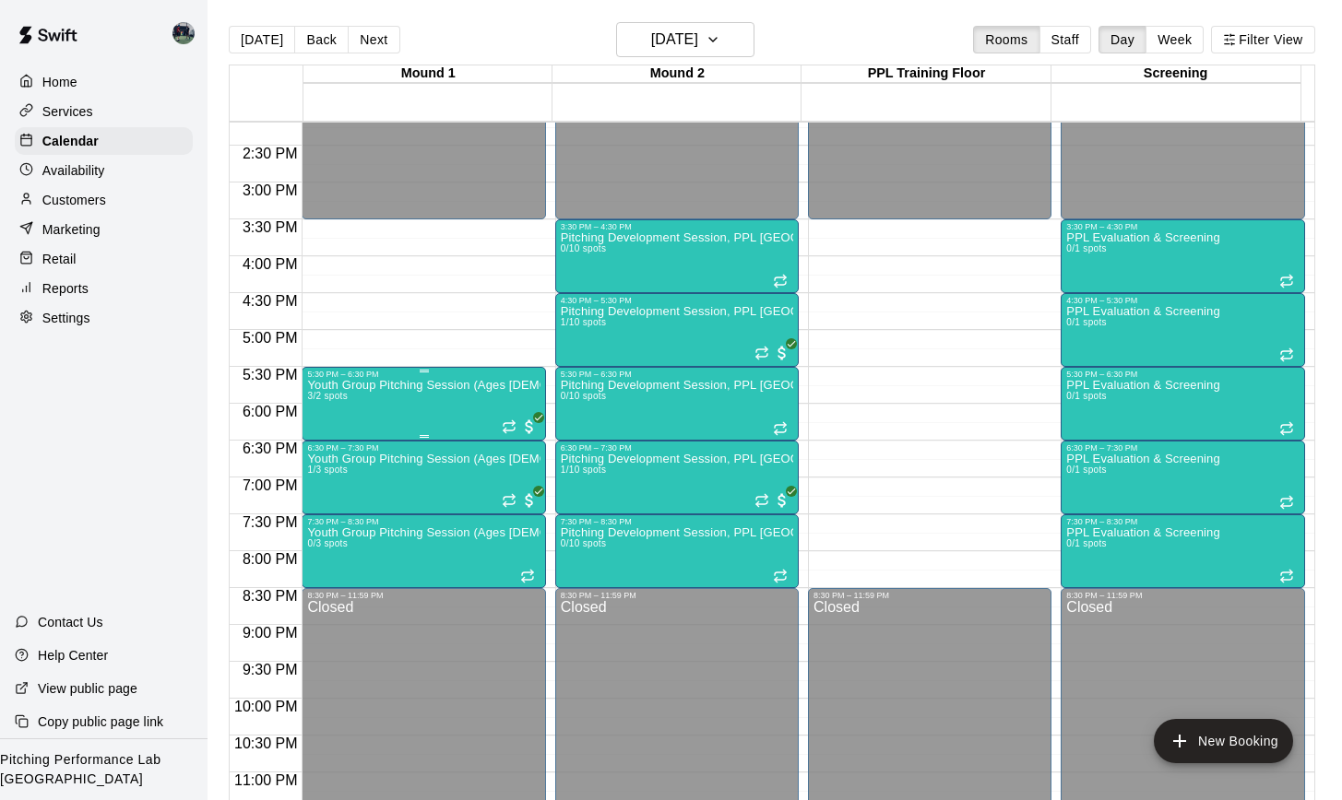
click at [413, 405] on div "Youth Group Pitching Session (Ages 12 and Under) 3/2 spots" at bounding box center [423, 779] width 232 height 800
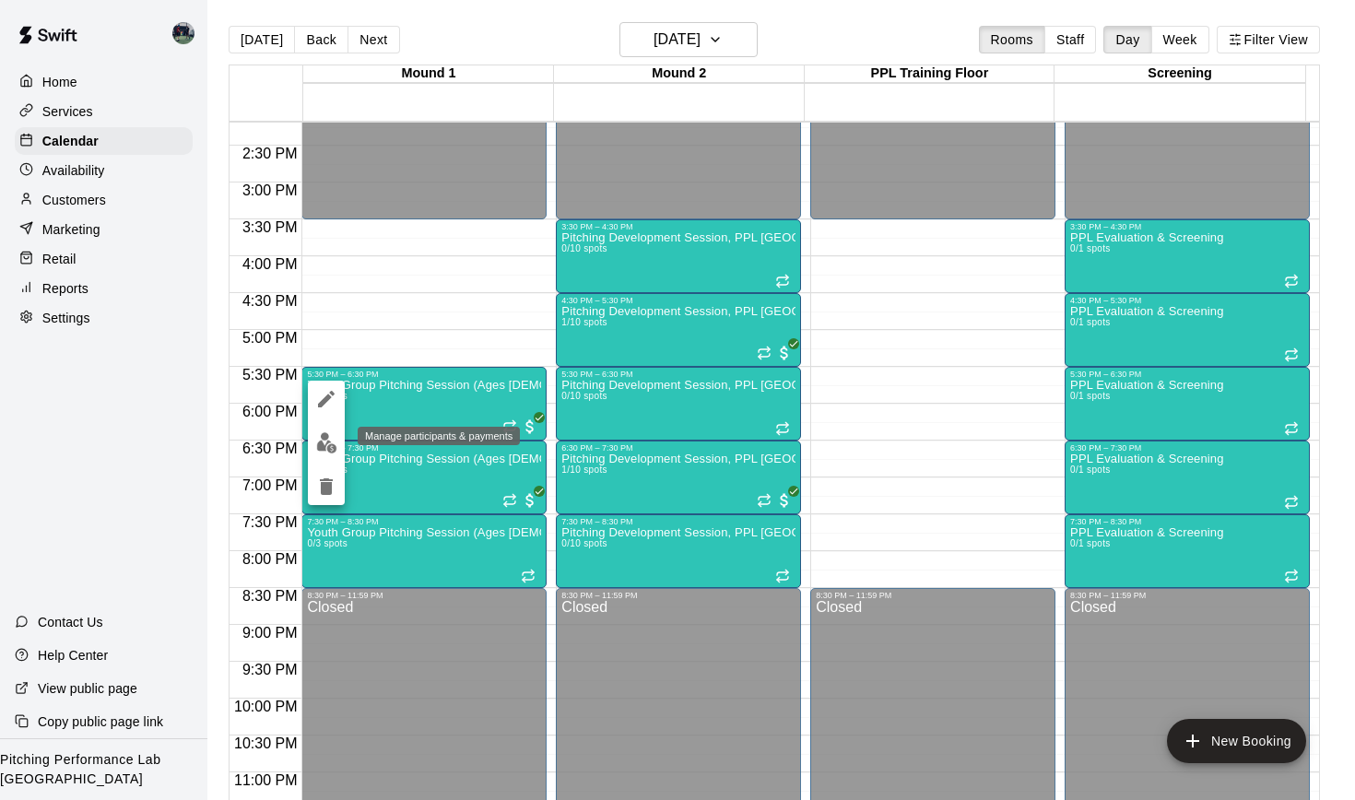
click at [330, 433] on img "edit" at bounding box center [326, 442] width 21 height 21
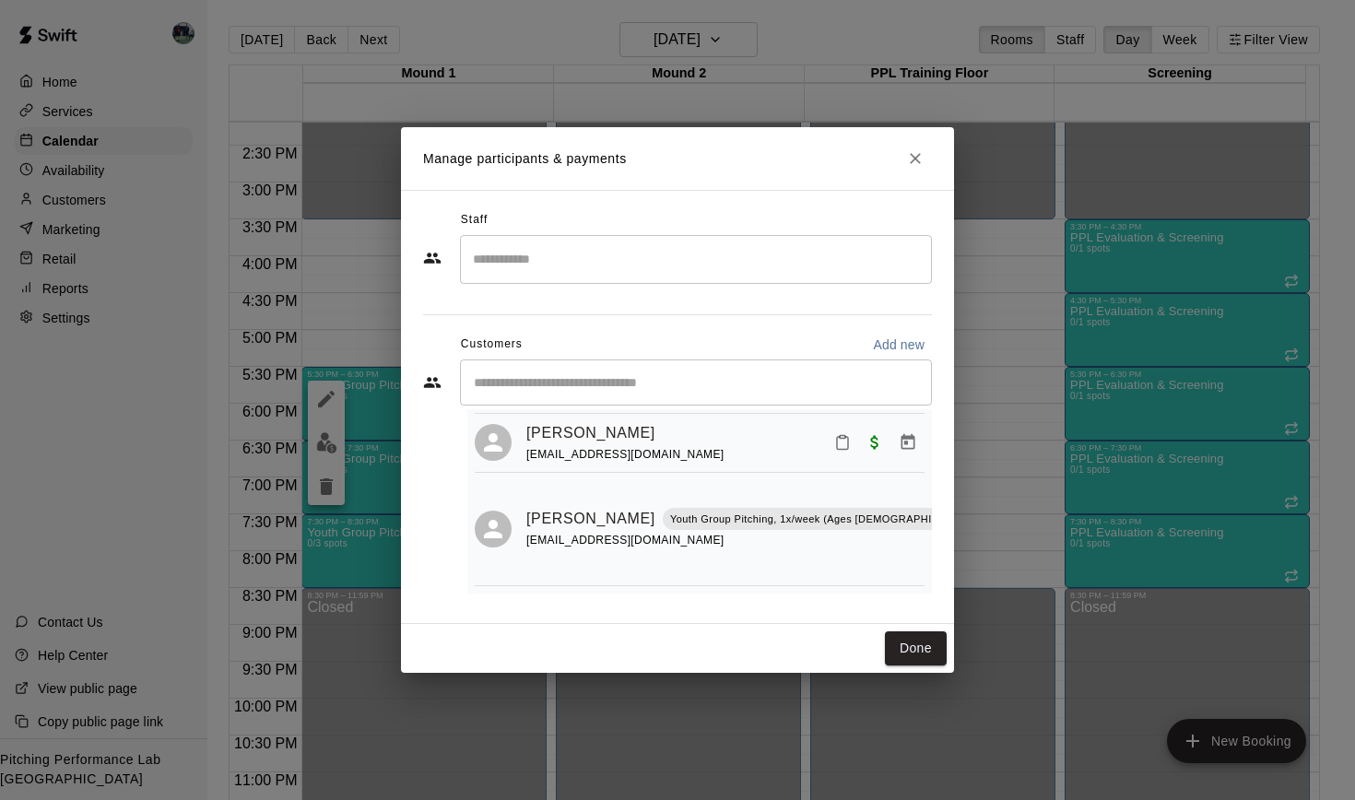
scroll to position [152, 0]
click at [902, 443] on icon "Manage bookings & payment" at bounding box center [909, 443] width 14 height 16
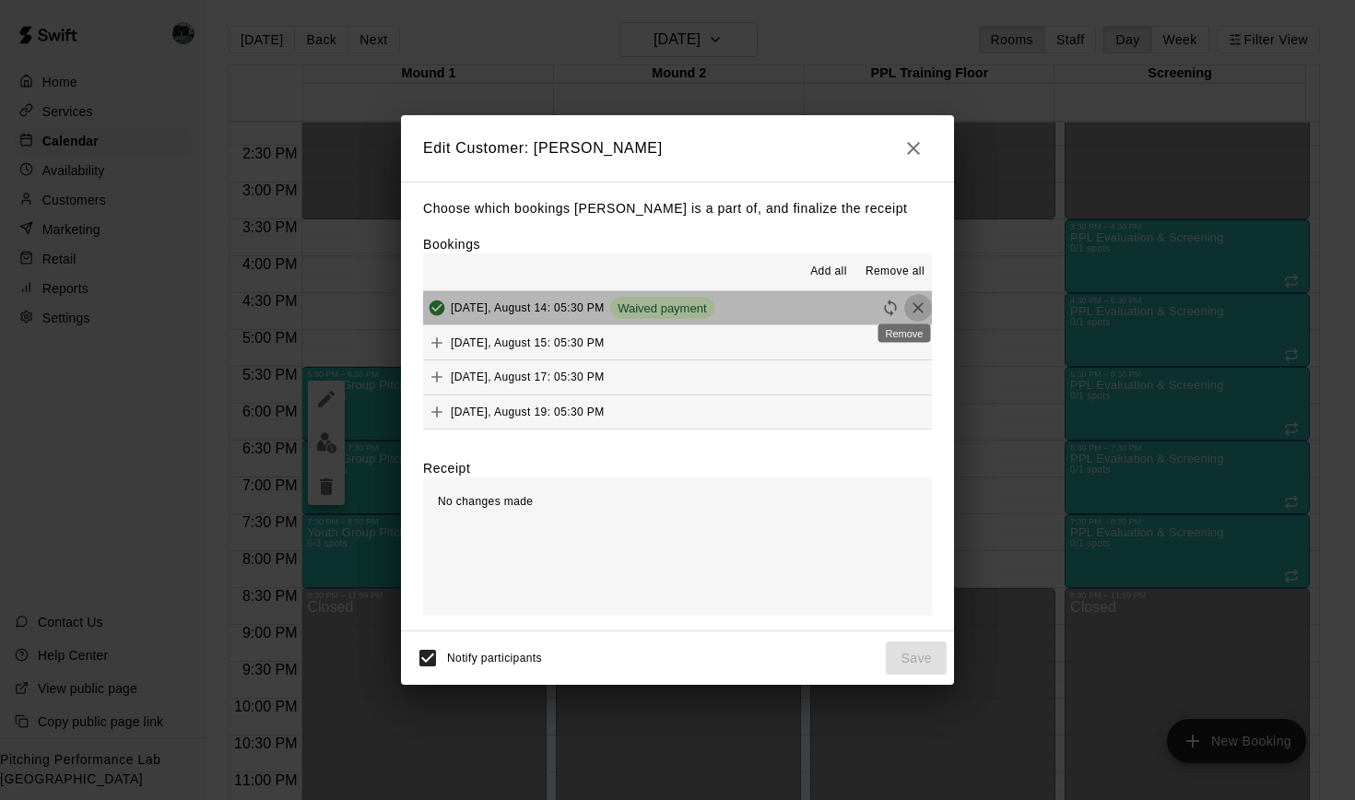
click at [909, 308] on icon "Remove" at bounding box center [918, 308] width 18 height 18
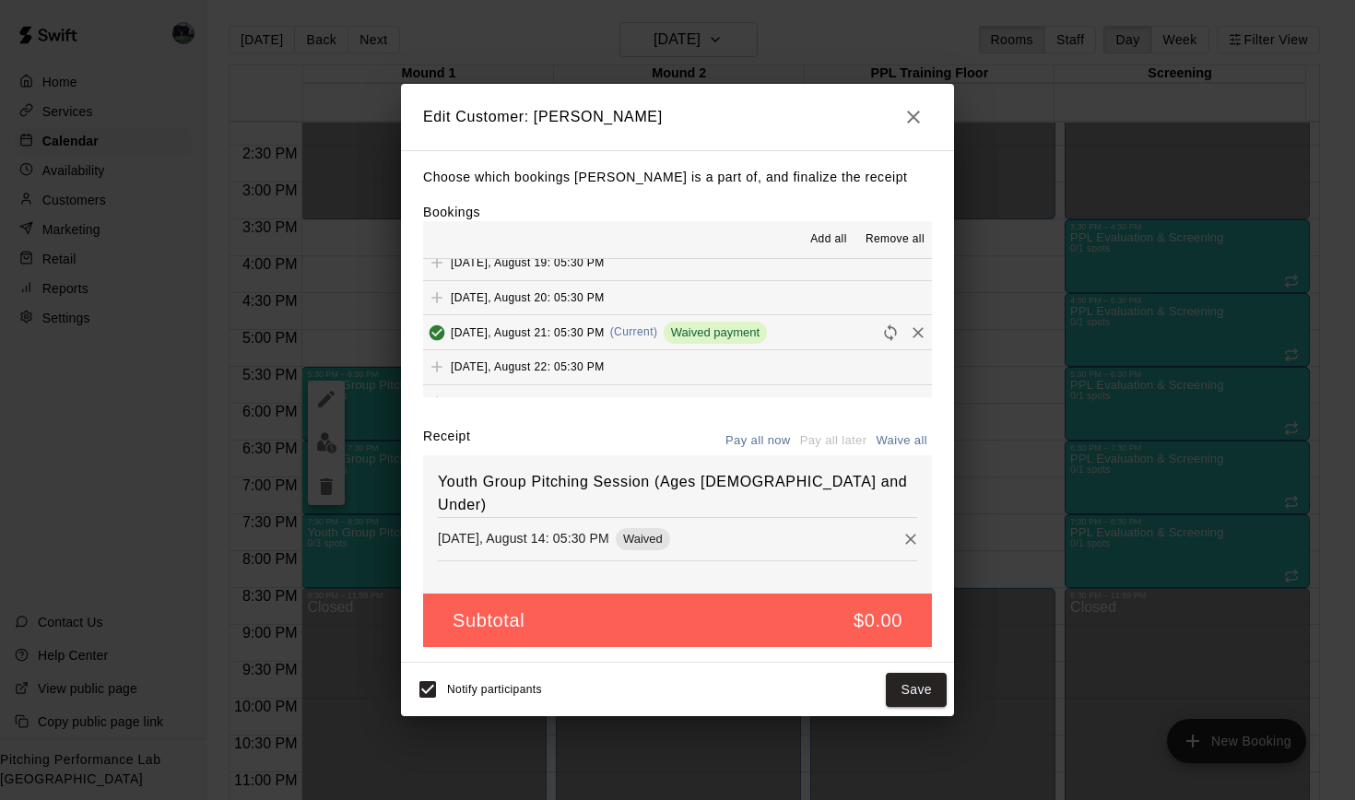
scroll to position [119, 0]
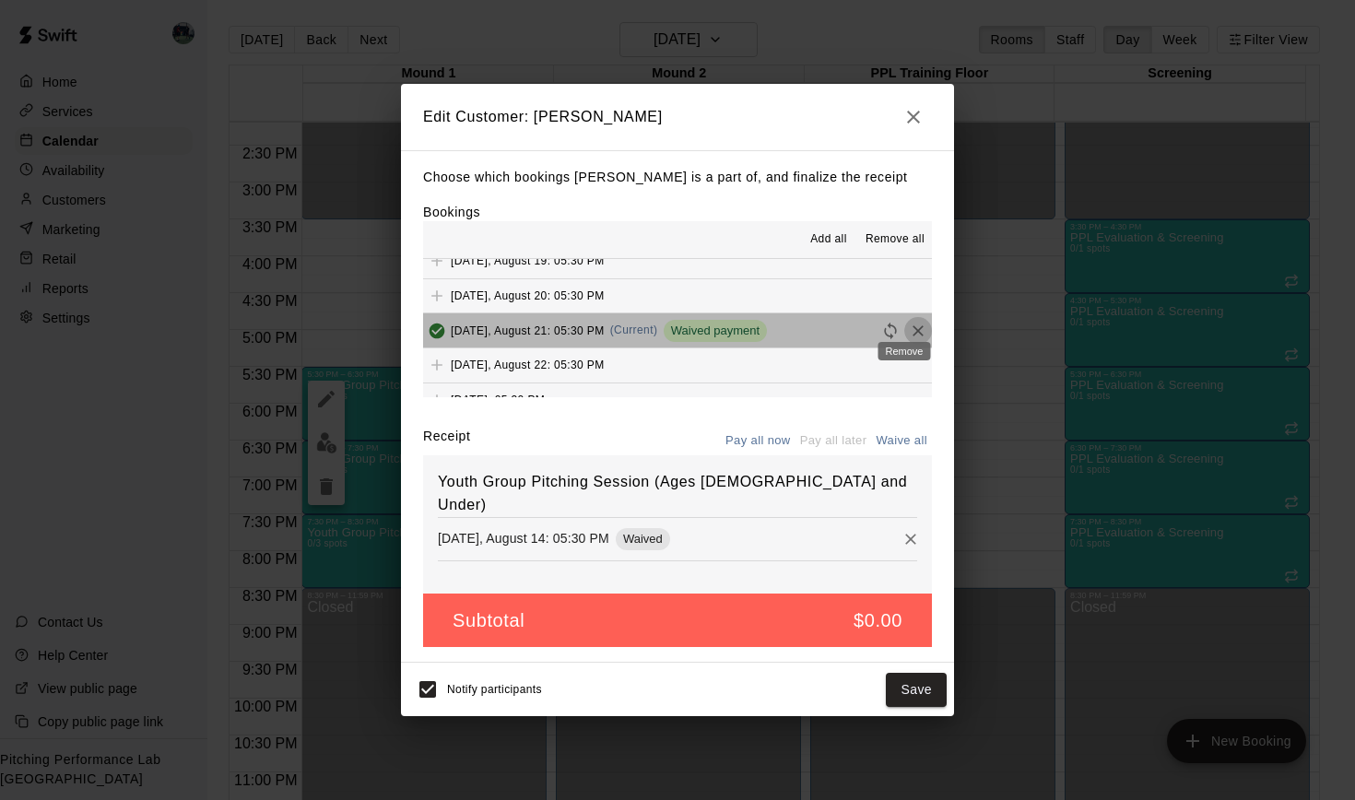
click at [909, 326] on icon "Remove" at bounding box center [918, 331] width 18 height 18
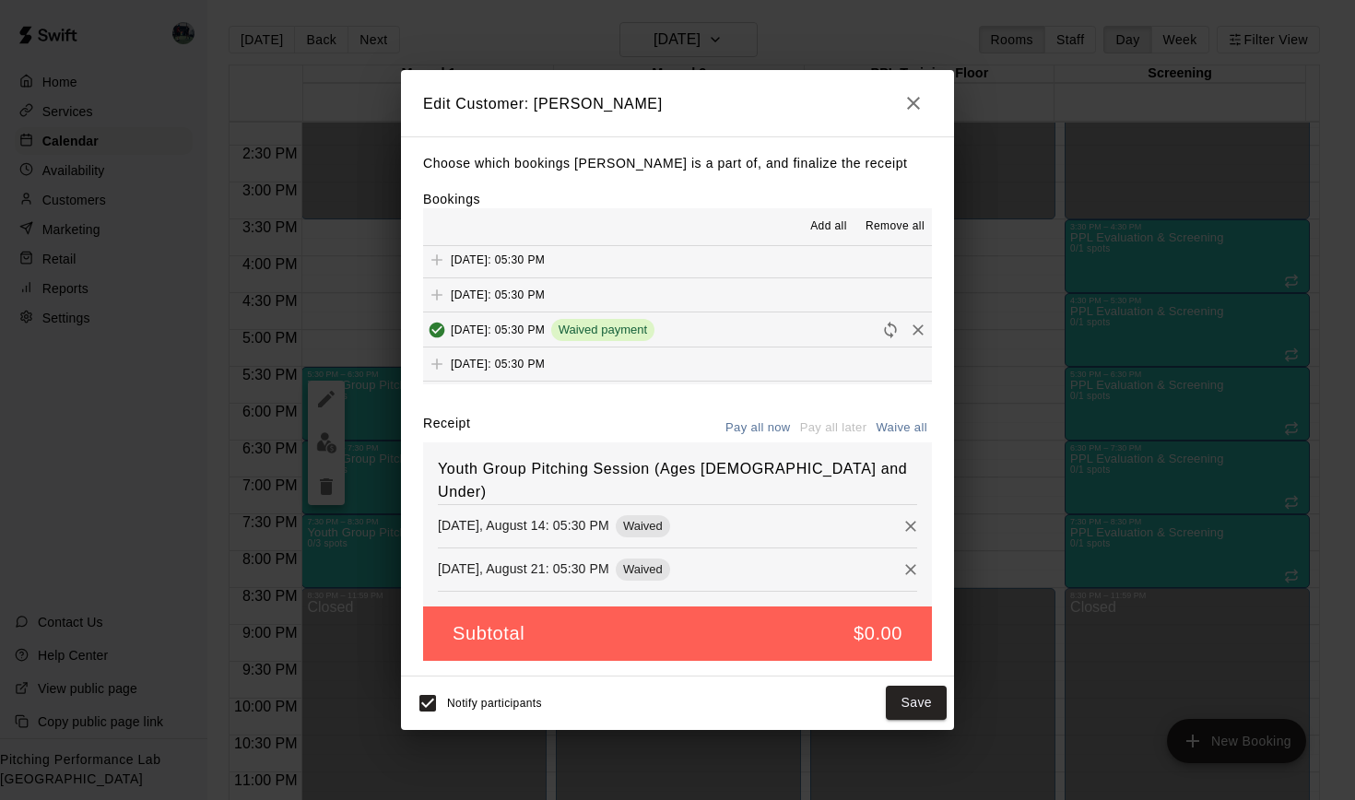
scroll to position [316, 0]
click at [911, 327] on icon "Remove" at bounding box center [918, 329] width 18 height 18
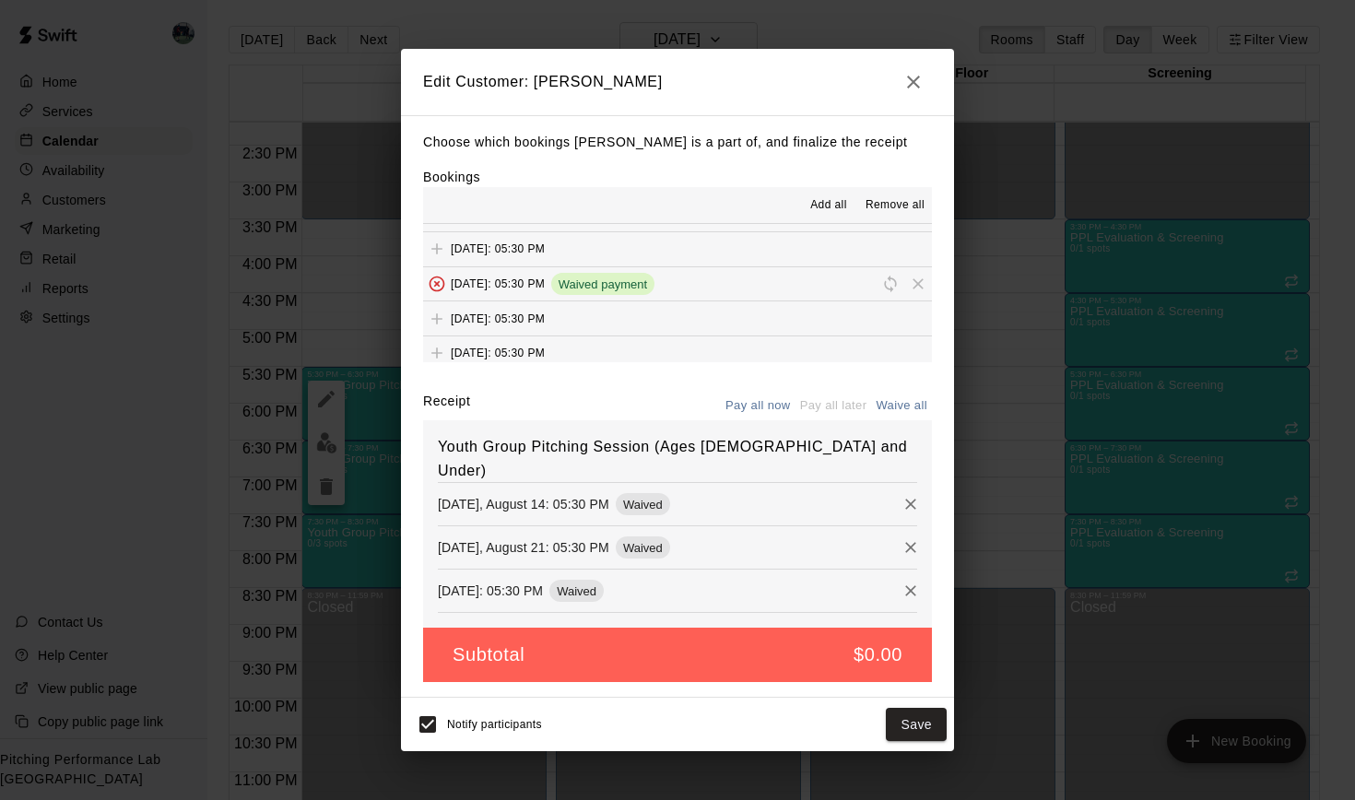
scroll to position [340, 0]
click at [904, 280] on span "Remove" at bounding box center [918, 283] width 28 height 14
click at [905, 285] on span "Remove" at bounding box center [918, 283] width 28 height 14
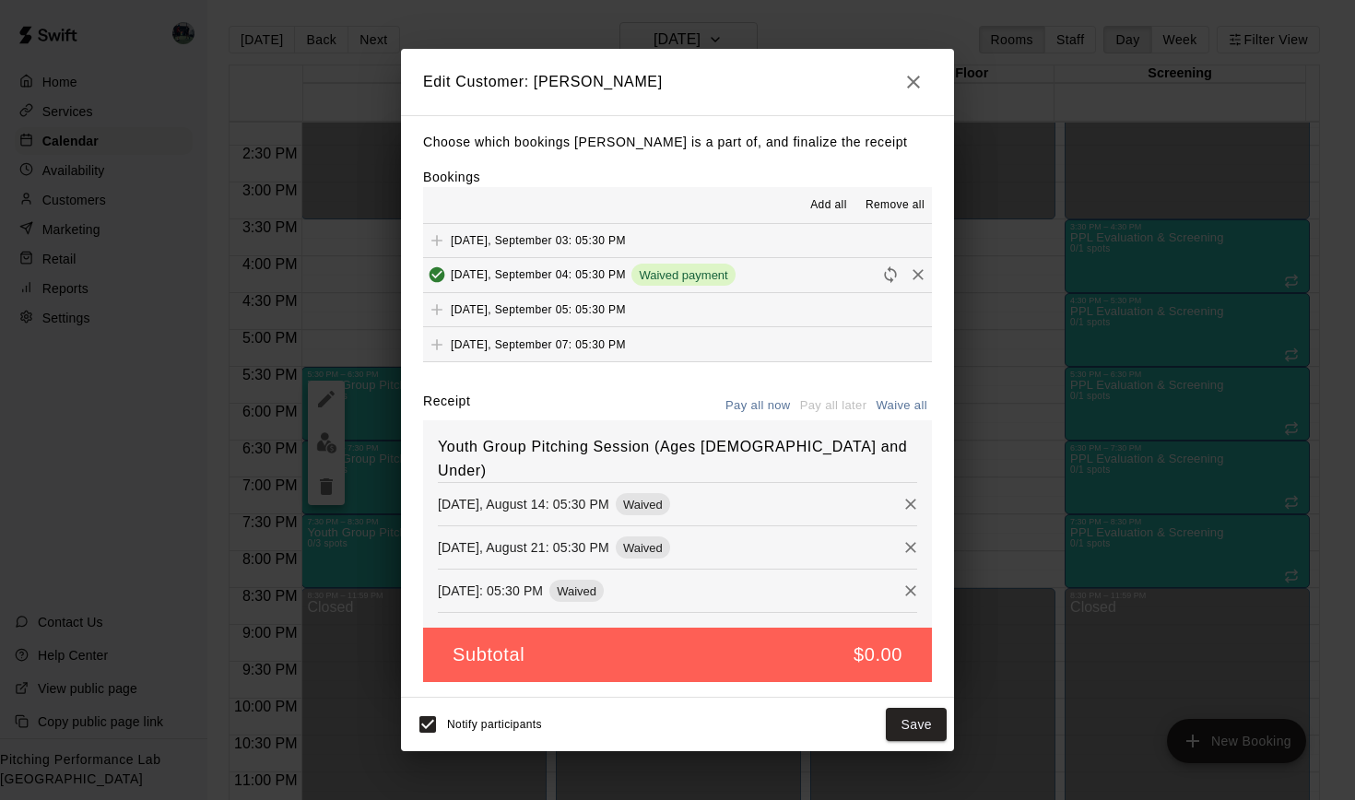
scroll to position [530, 0]
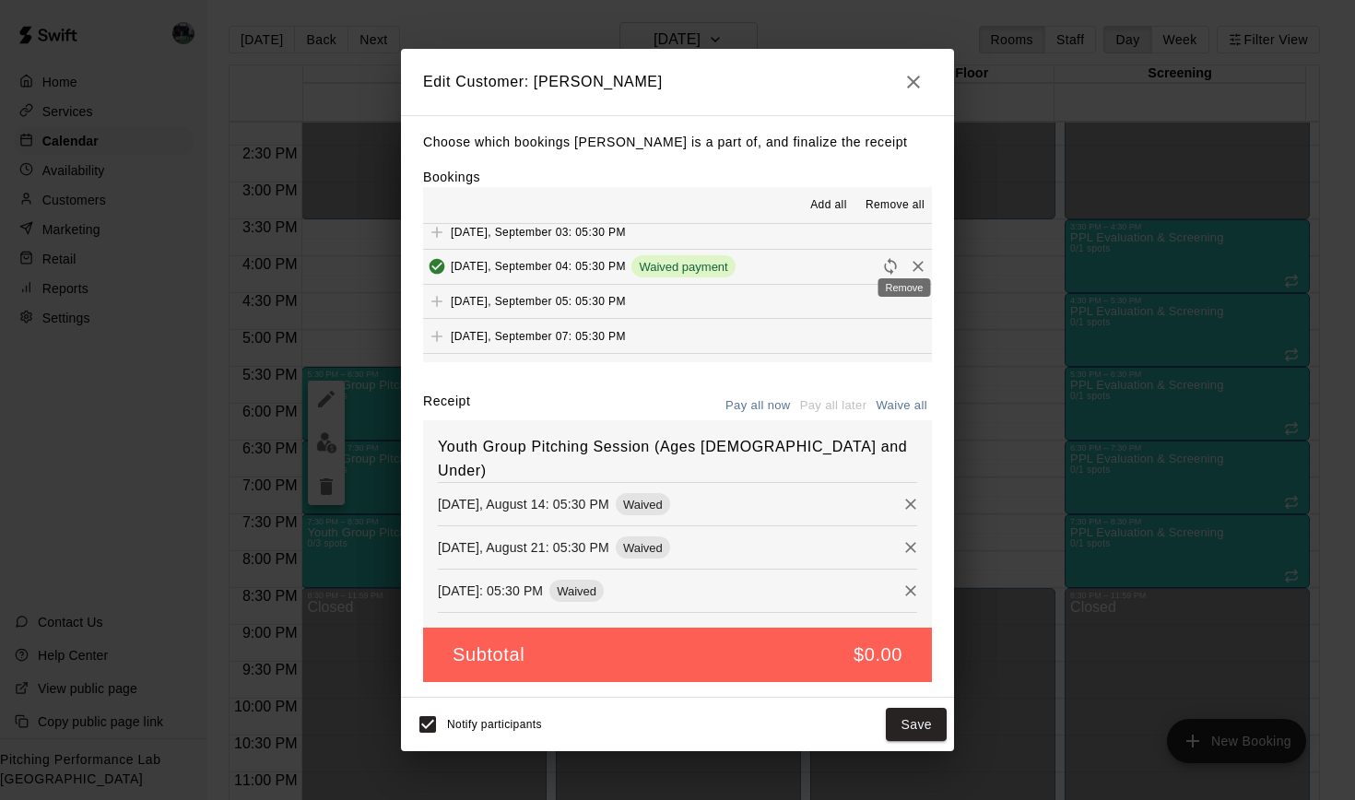
click at [909, 263] on icon "Remove" at bounding box center [918, 266] width 18 height 18
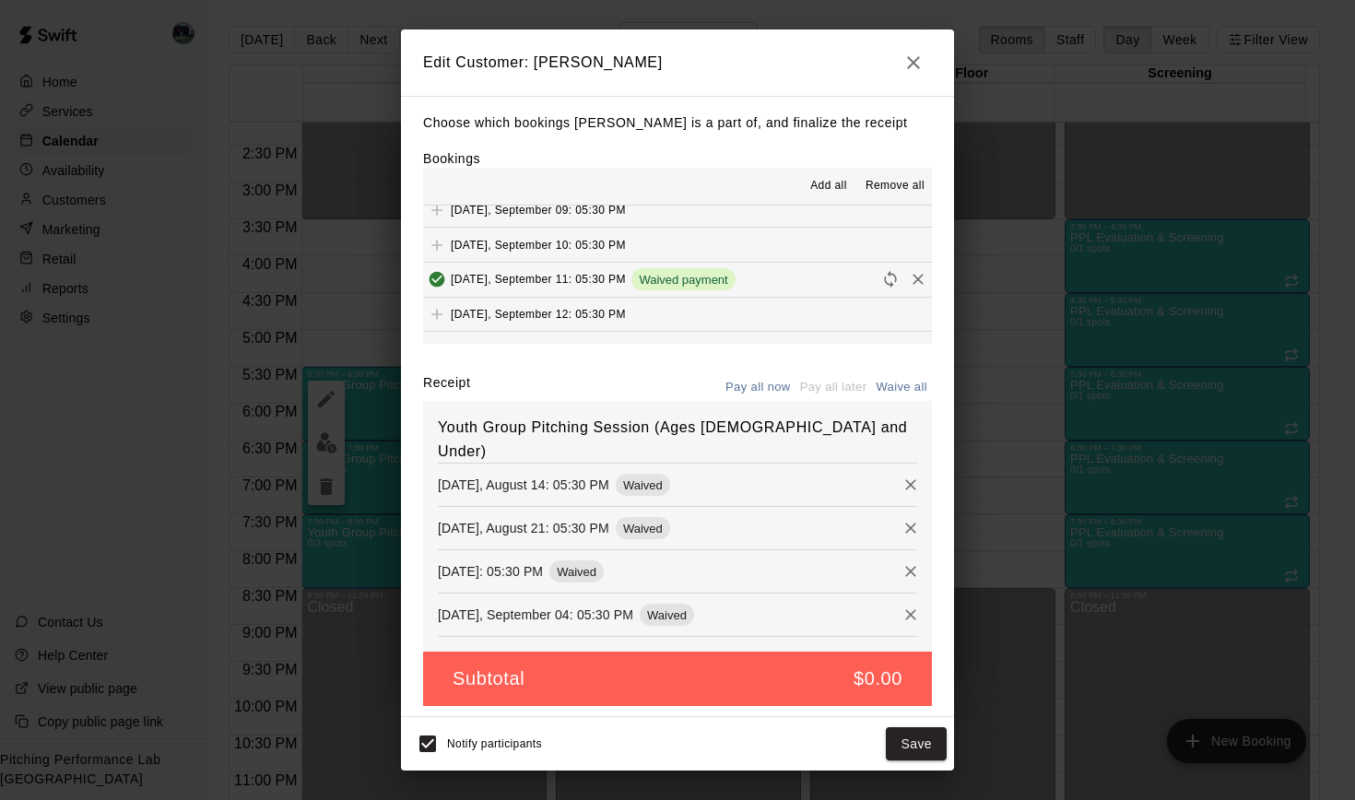
scroll to position [711, 0]
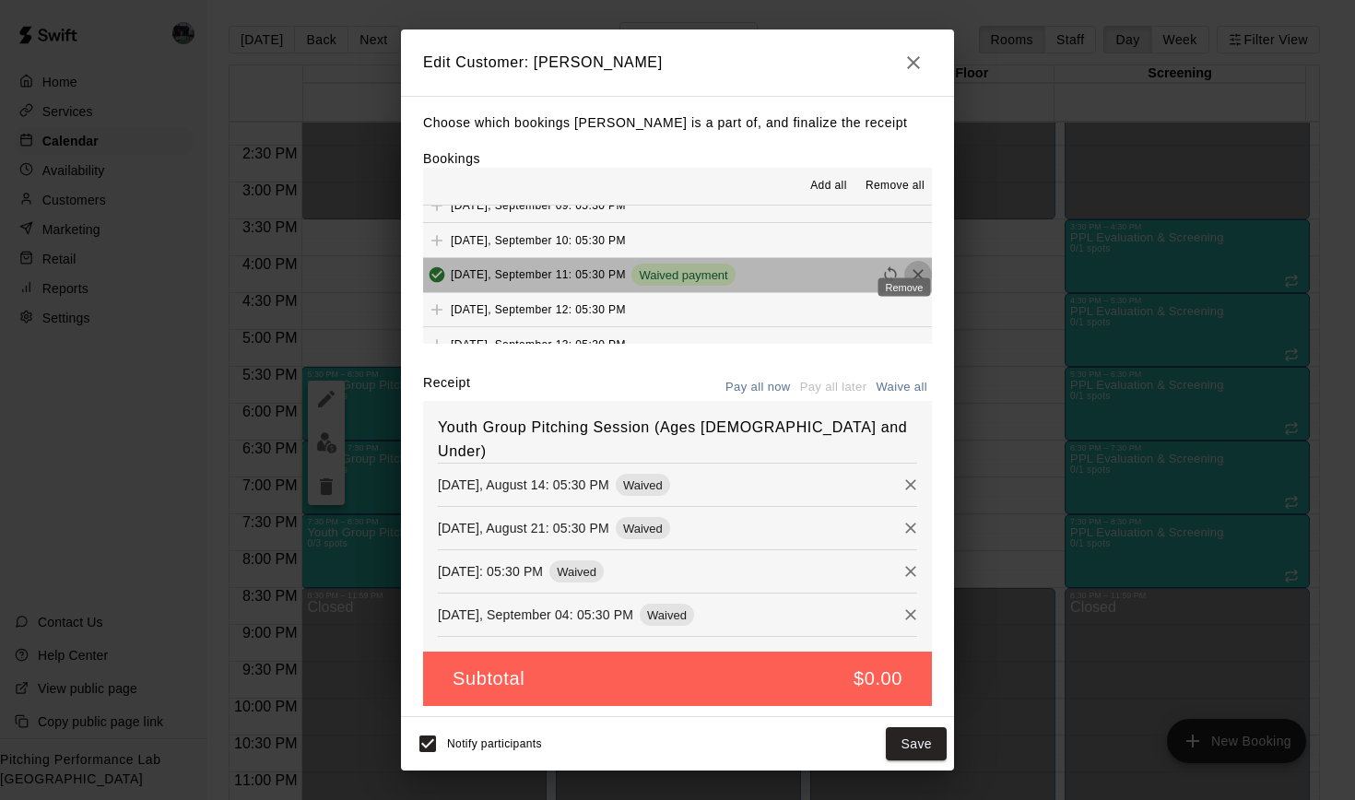
click at [913, 269] on icon "Remove" at bounding box center [918, 274] width 11 height 11
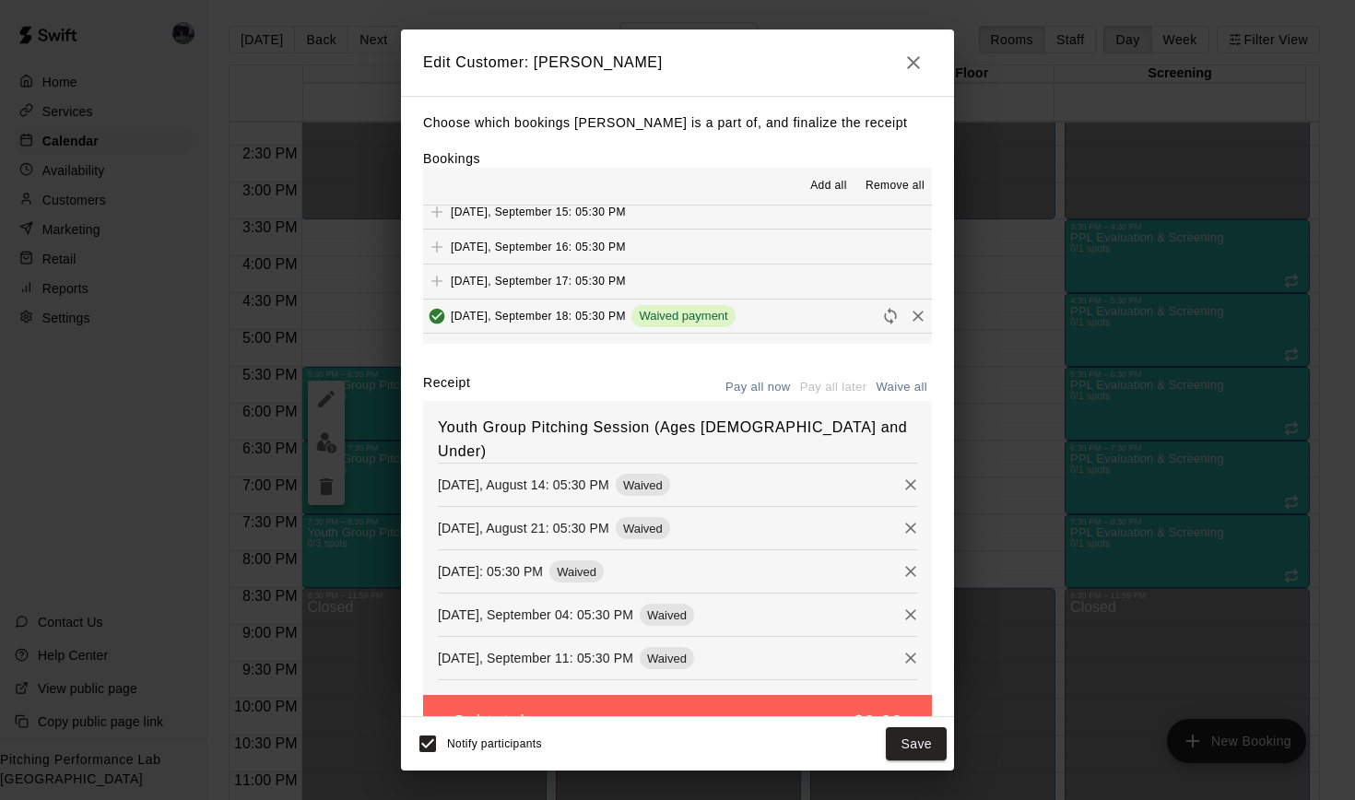
scroll to position [914, 0]
click at [909, 306] on icon "Remove" at bounding box center [918, 315] width 18 height 18
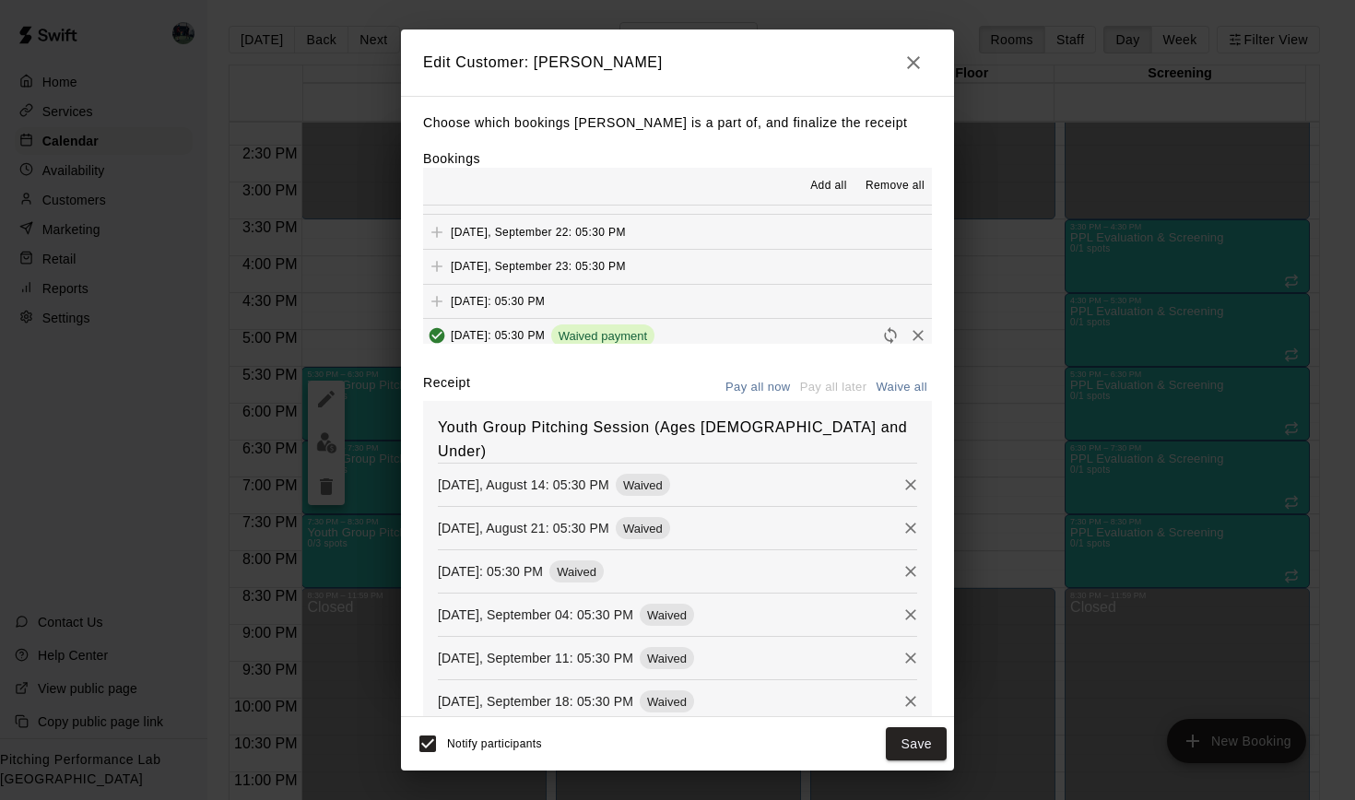
scroll to position [1155, 0]
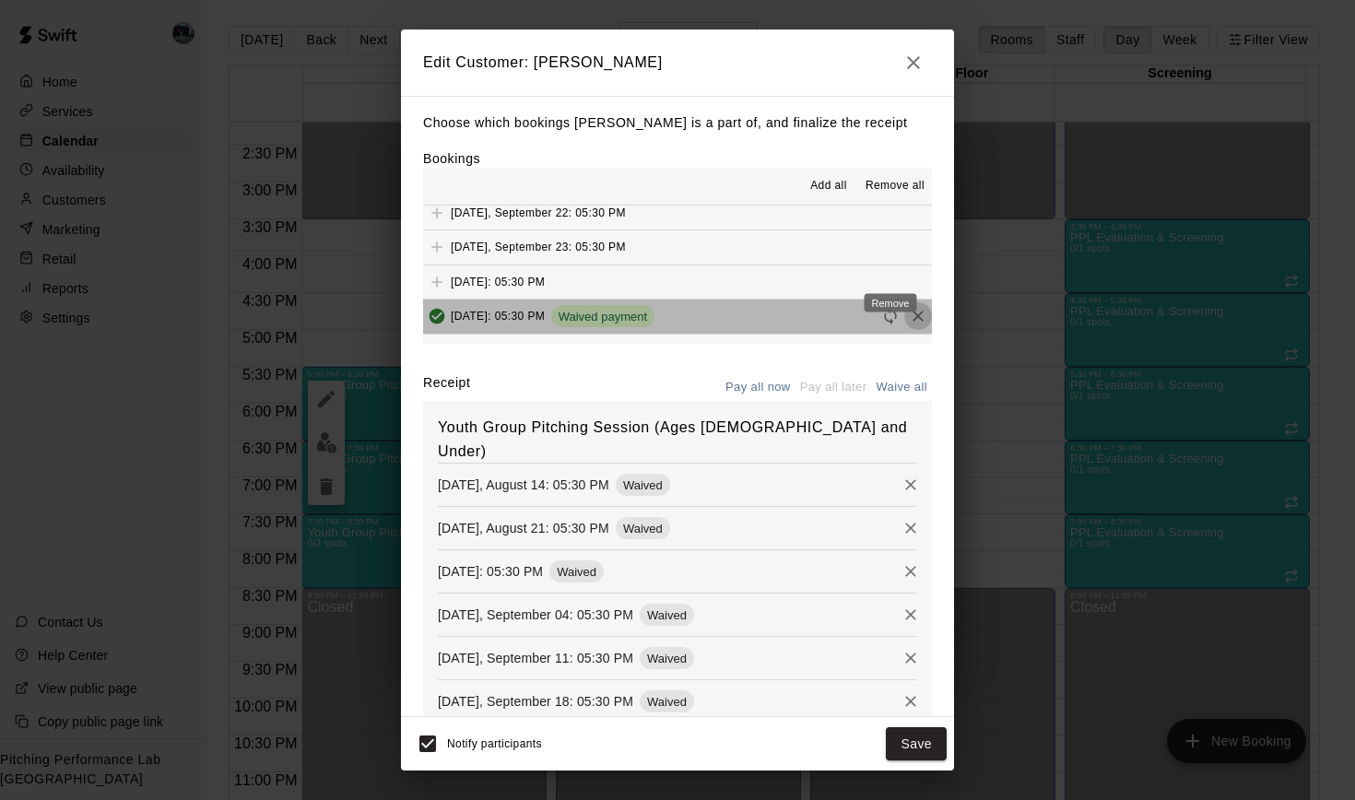
click at [913, 312] on icon "Remove" at bounding box center [918, 317] width 11 height 11
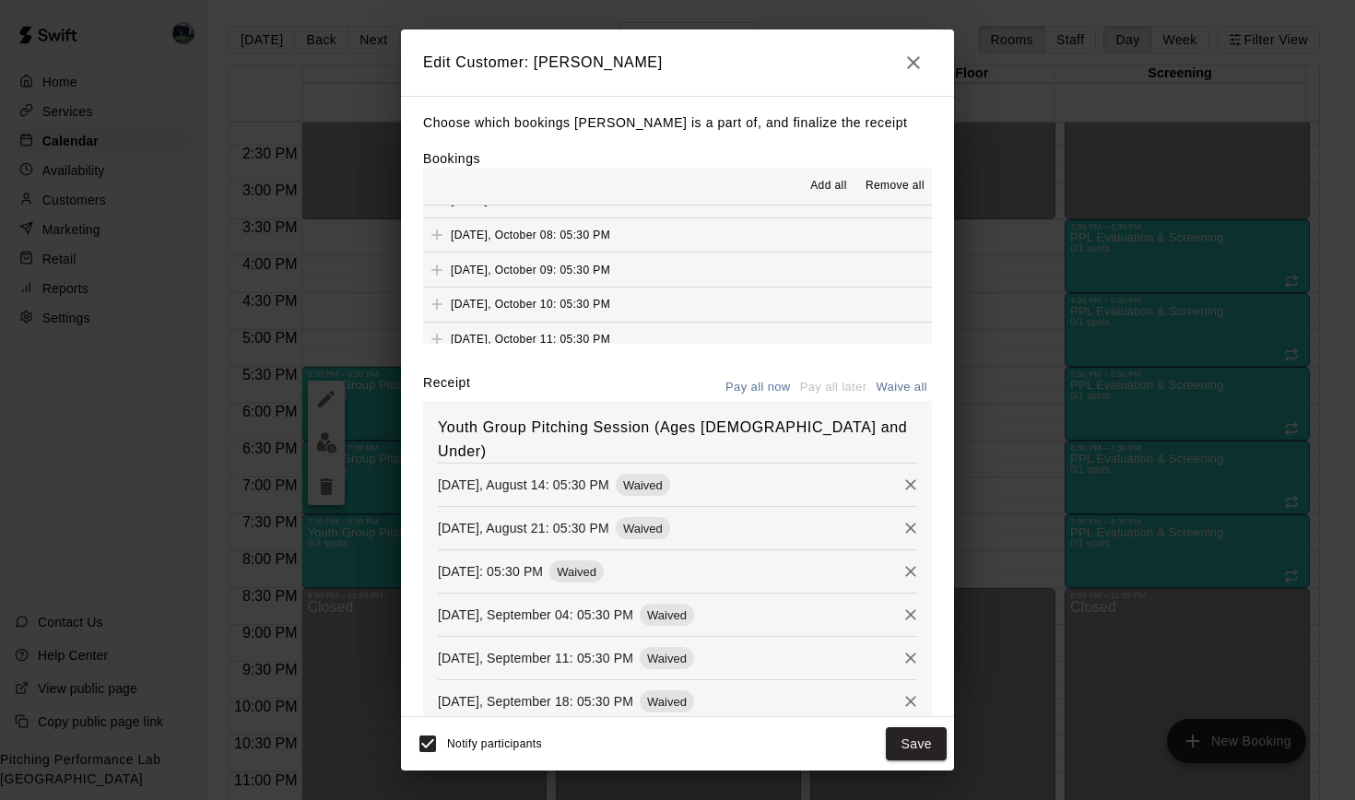
scroll to position [1696, 0]
click at [914, 747] on button "Save" at bounding box center [916, 744] width 61 height 34
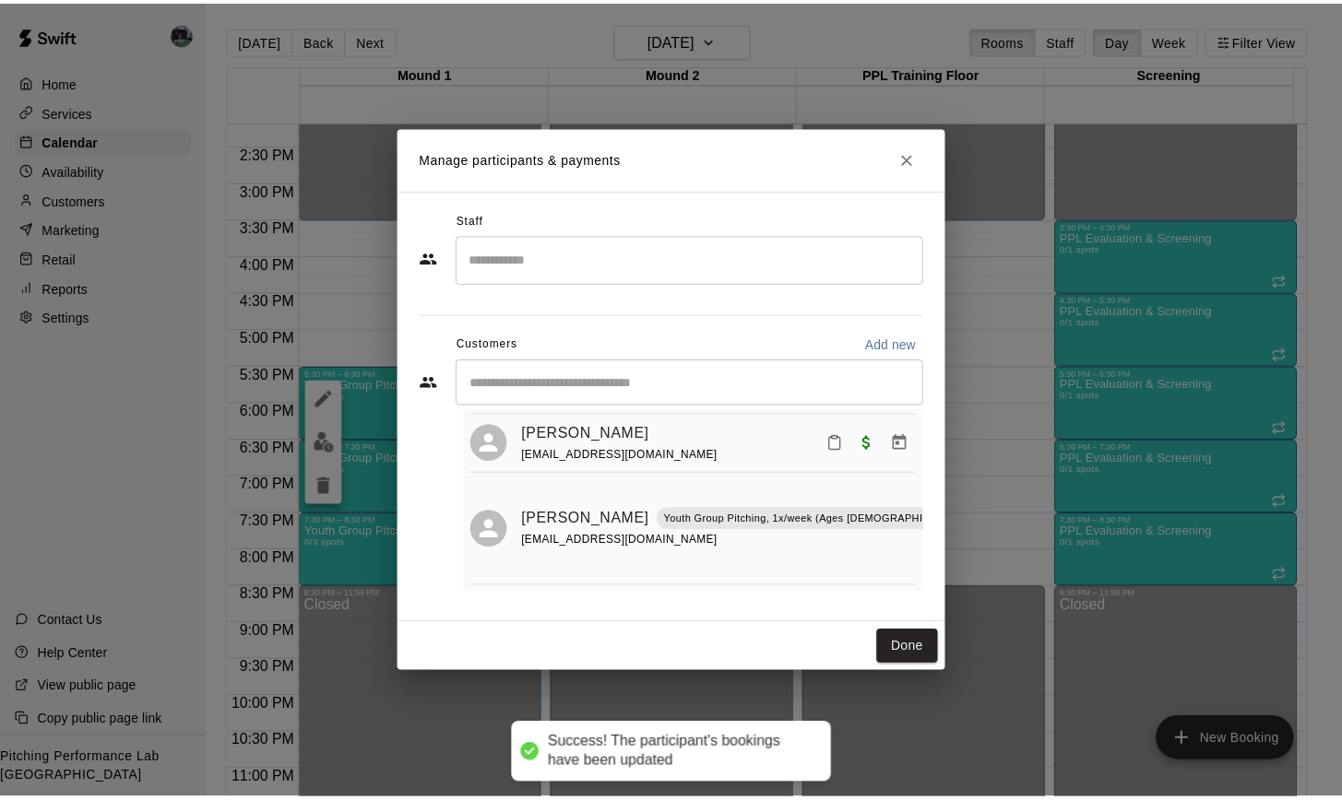
scroll to position [94, 0]
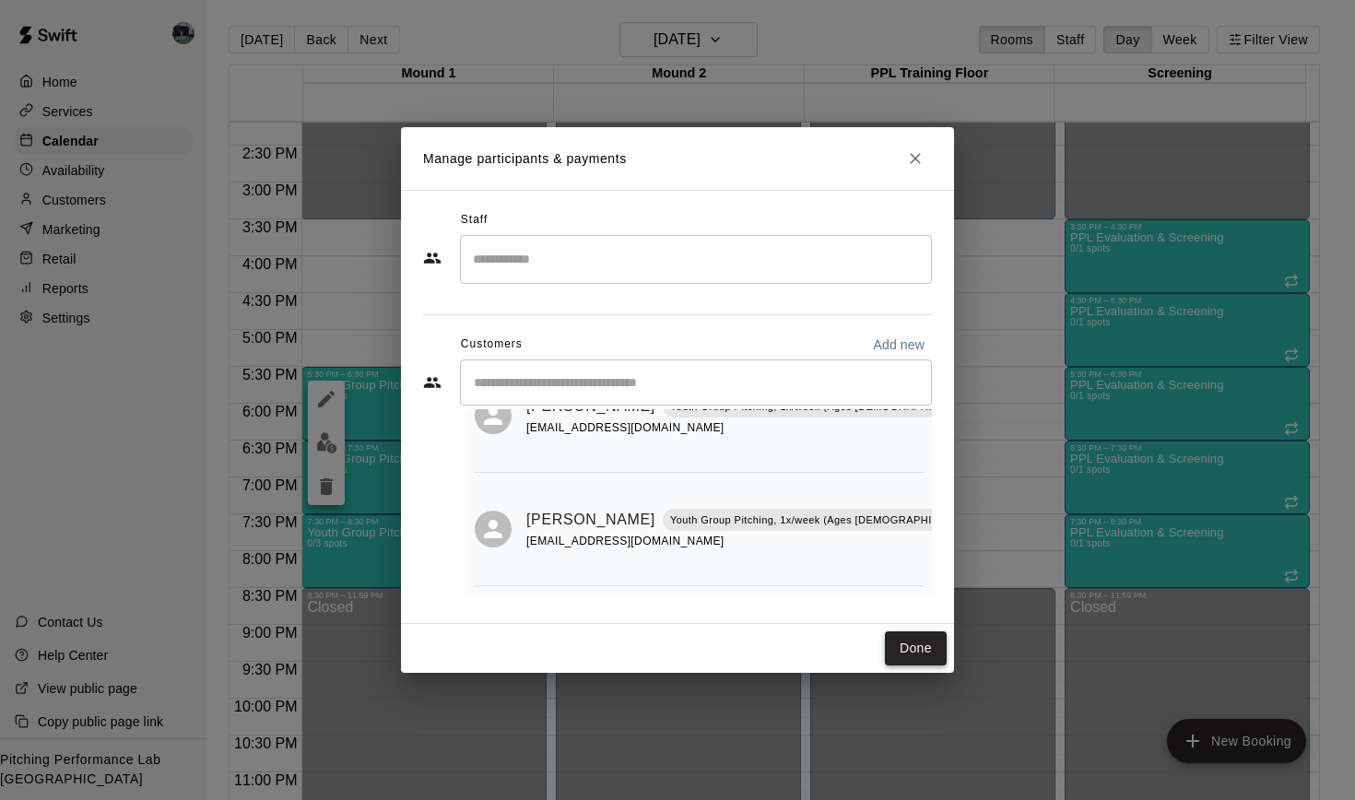
click at [916, 655] on button "Done" at bounding box center [916, 649] width 62 height 34
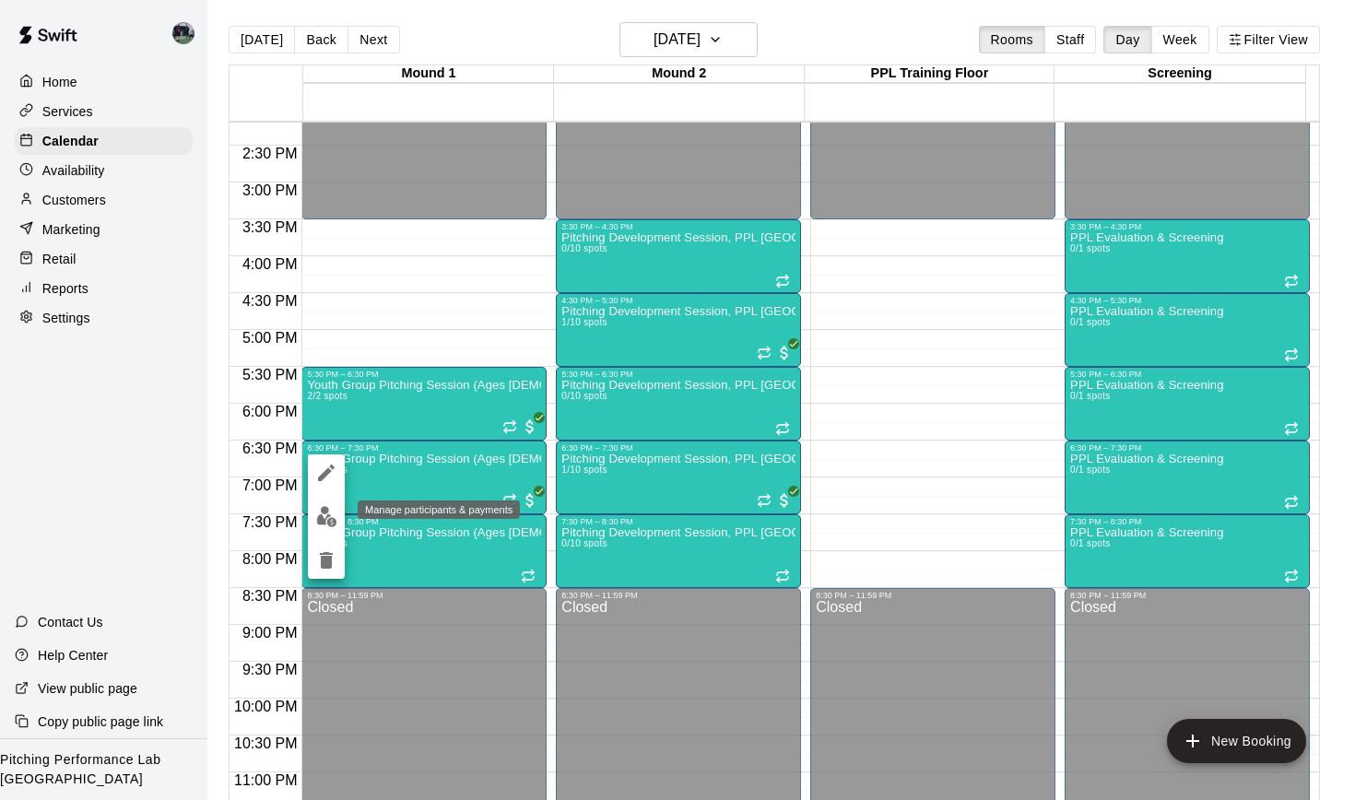
click at [329, 514] on img "edit" at bounding box center [326, 516] width 21 height 21
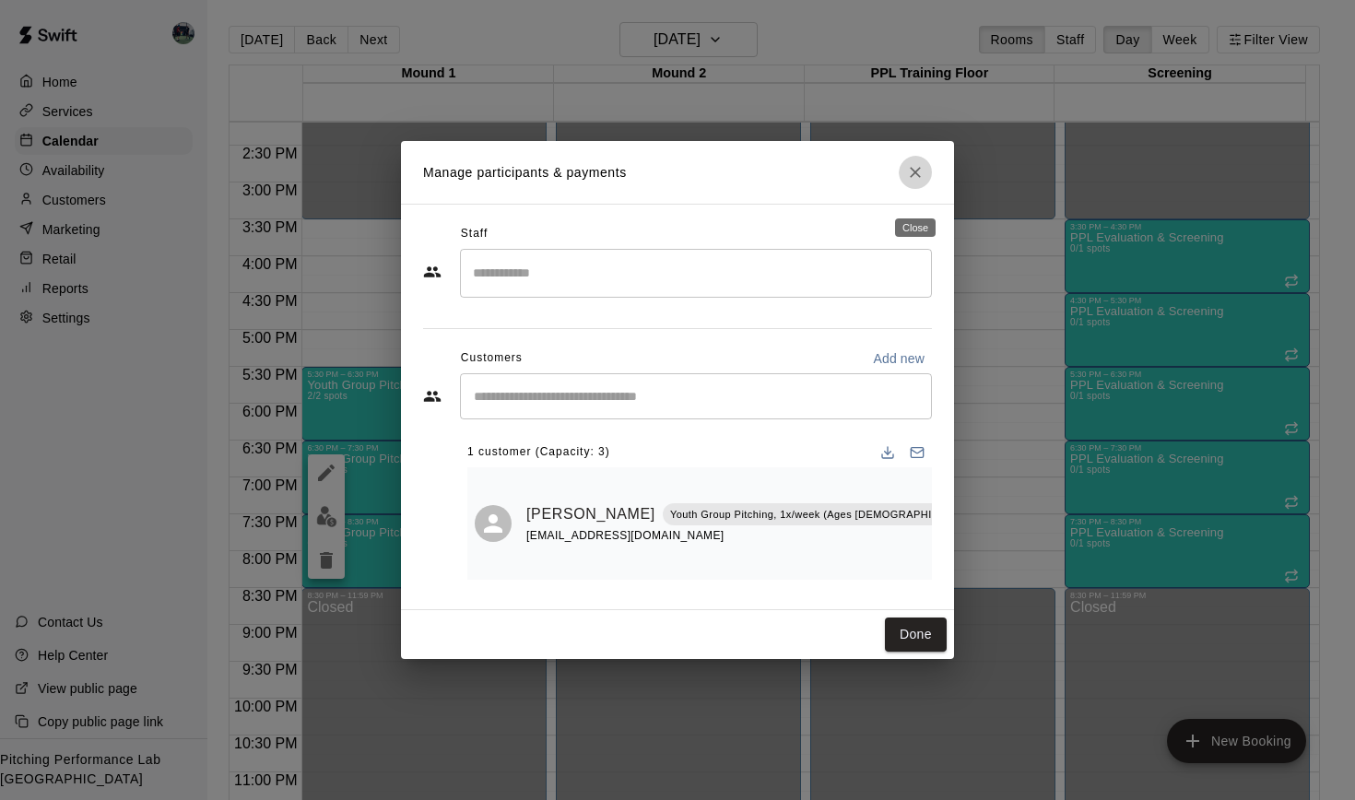
click at [917, 182] on icon "Close" at bounding box center [915, 172] width 18 height 18
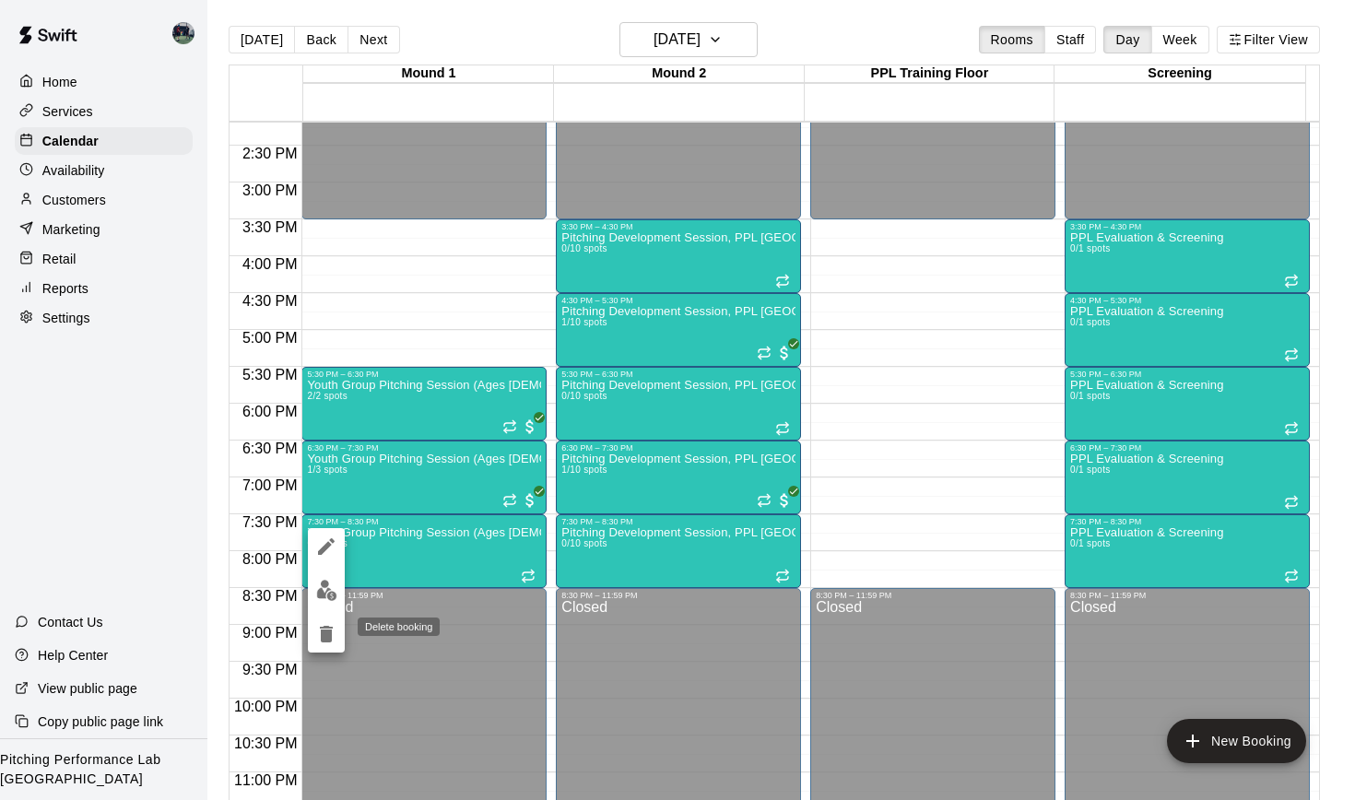
click at [323, 633] on icon "delete" at bounding box center [326, 634] width 13 height 17
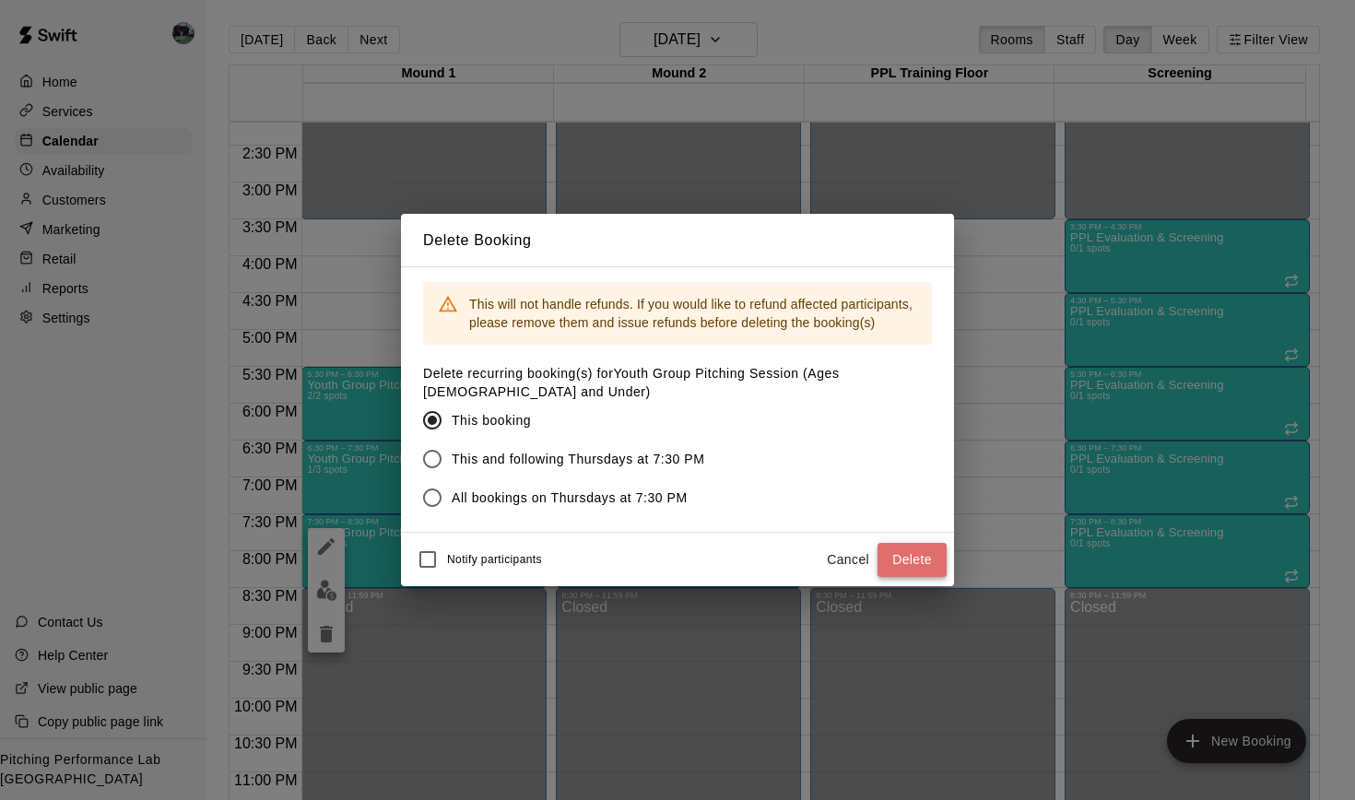
click at [899, 551] on button "Delete" at bounding box center [912, 560] width 69 height 34
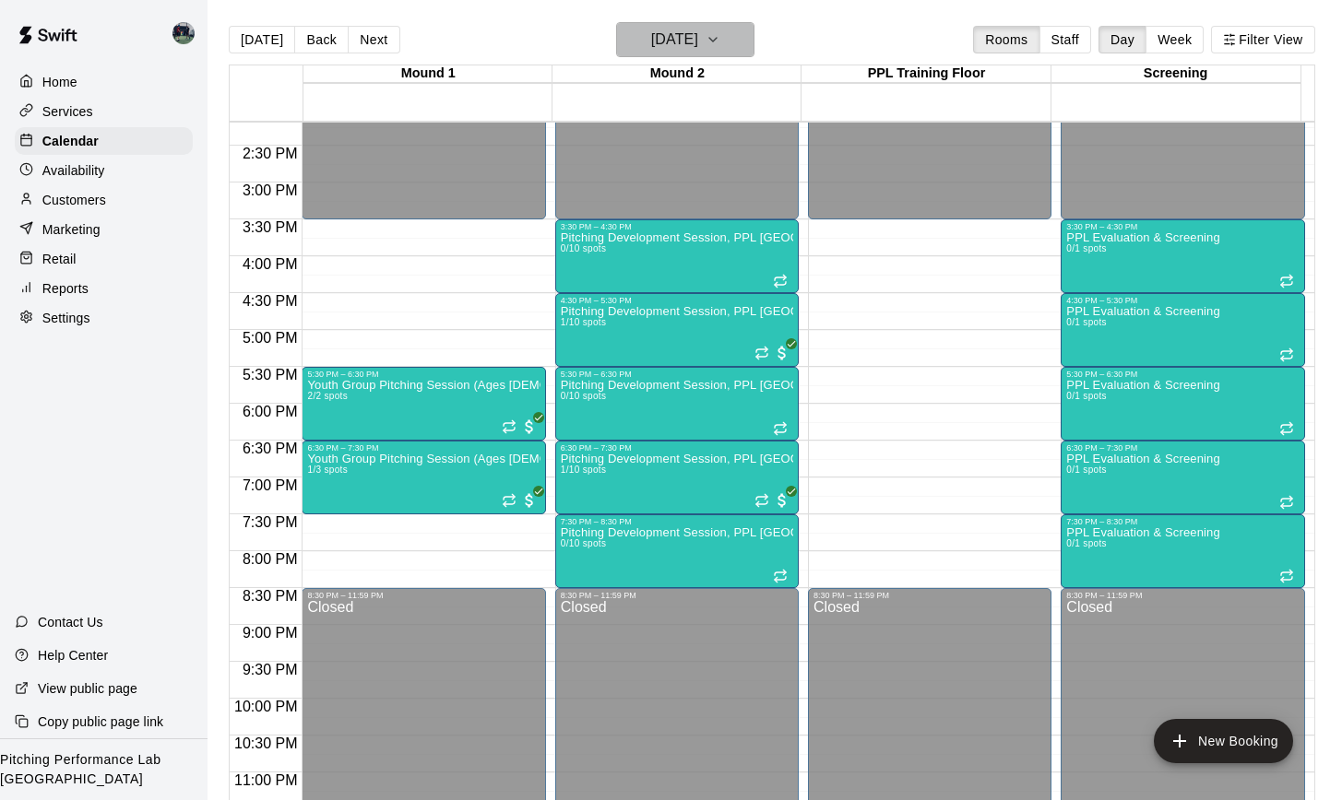
click at [716, 40] on icon "button" at bounding box center [712, 40] width 7 height 4
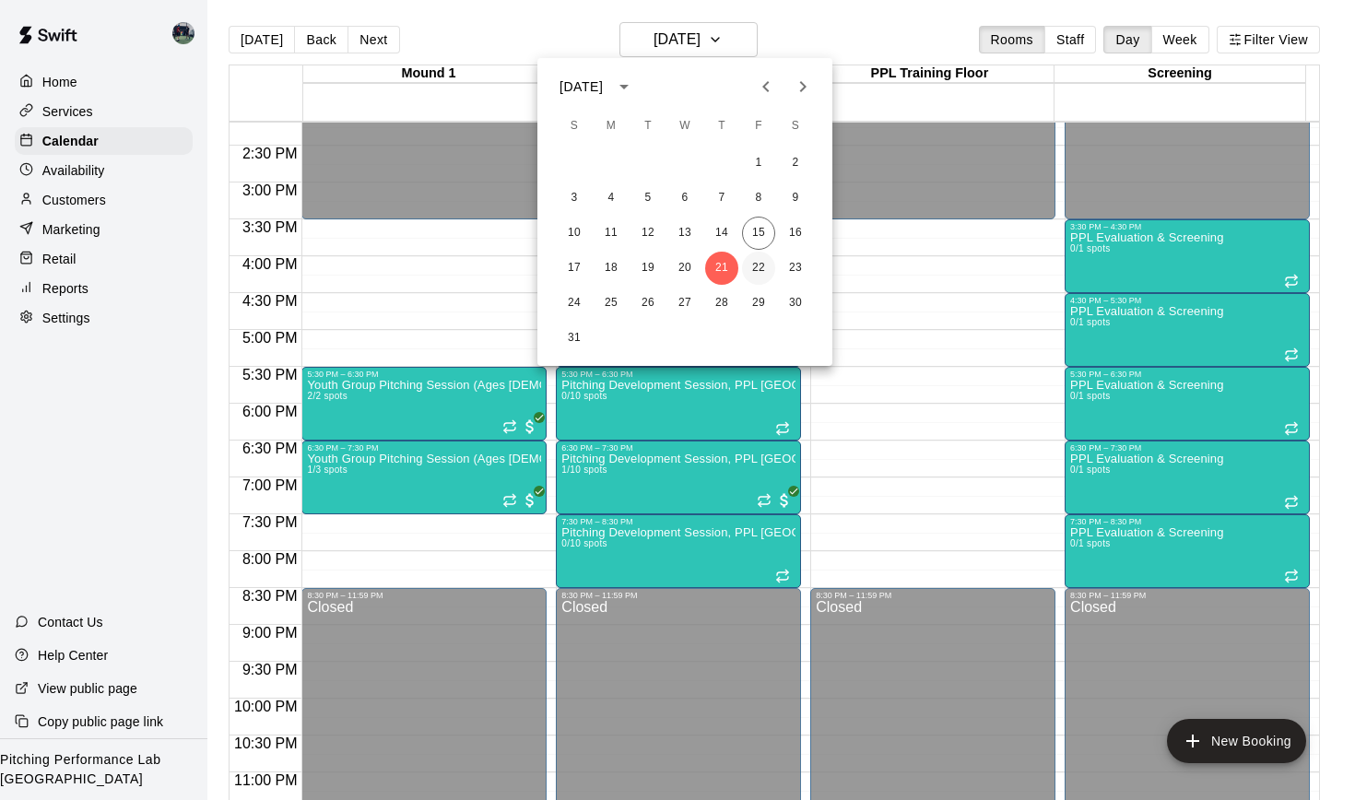
click at [759, 268] on button "22" at bounding box center [758, 268] width 33 height 33
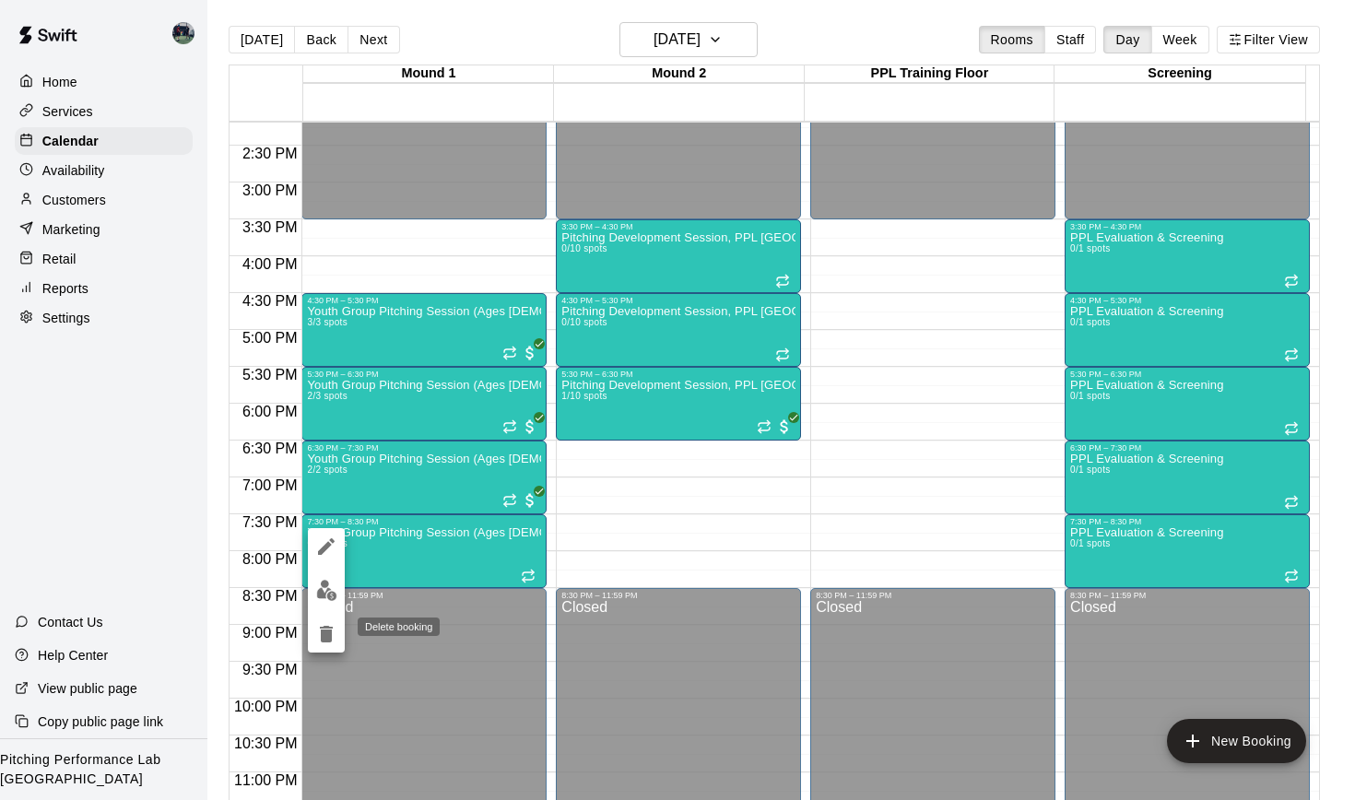
click at [323, 631] on icon "delete" at bounding box center [326, 634] width 13 height 17
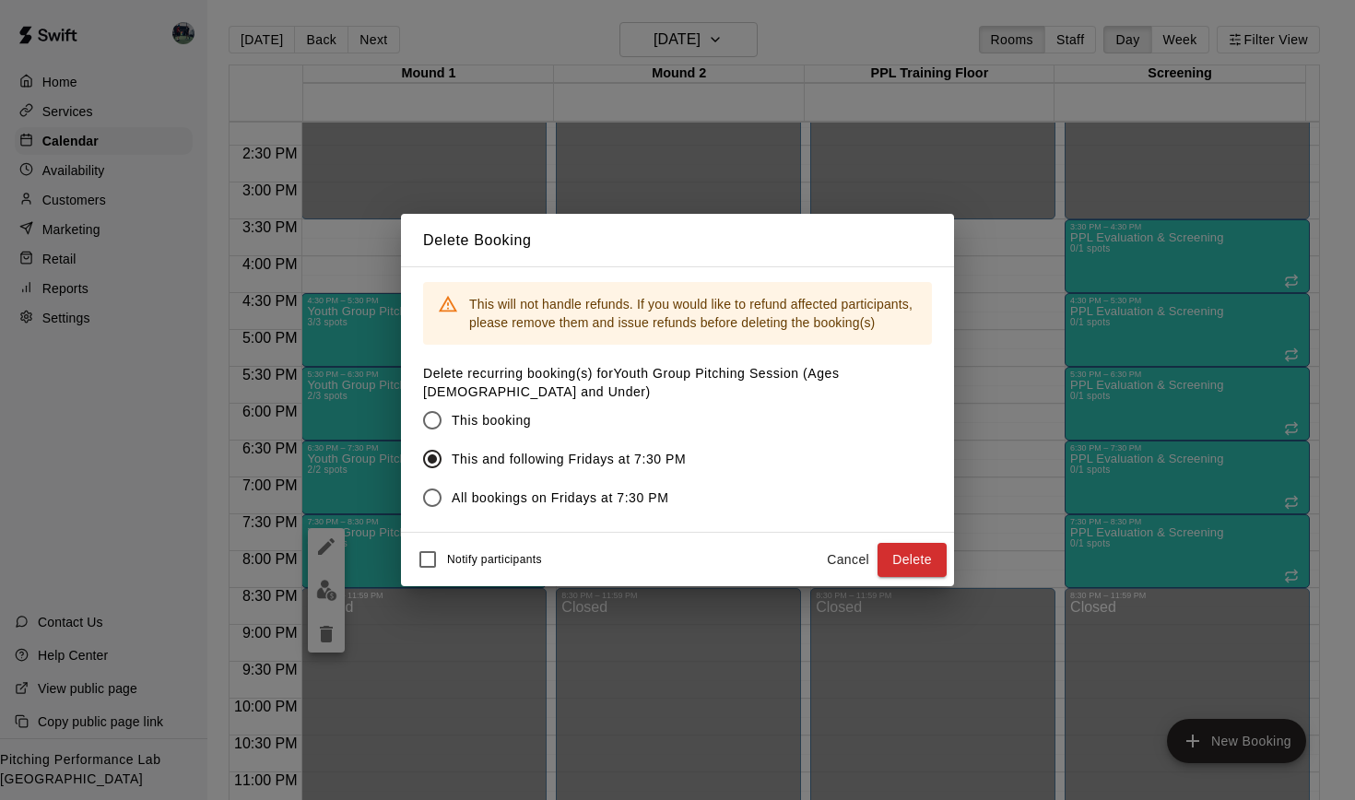
click at [843, 565] on button "Cancel" at bounding box center [848, 560] width 59 height 34
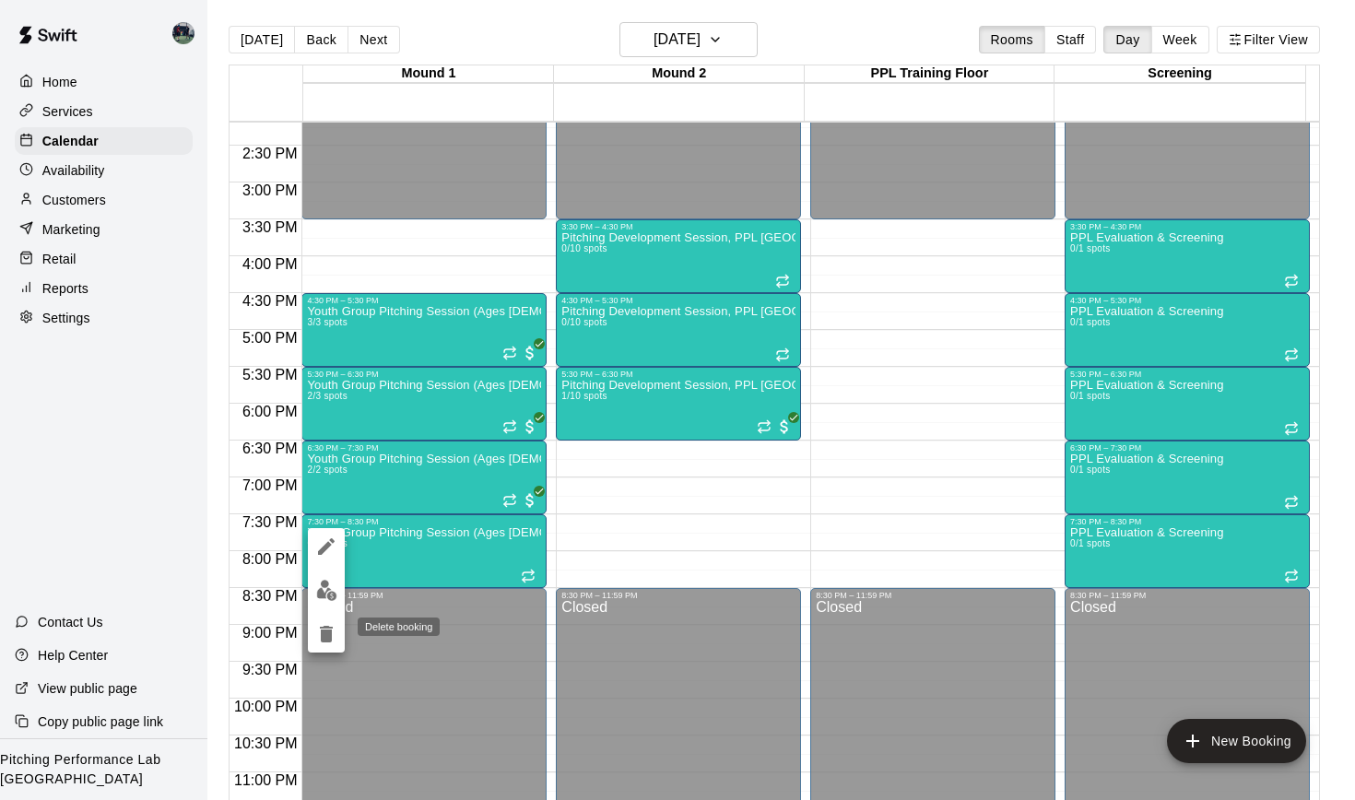
click at [330, 626] on icon "delete" at bounding box center [326, 634] width 22 height 22
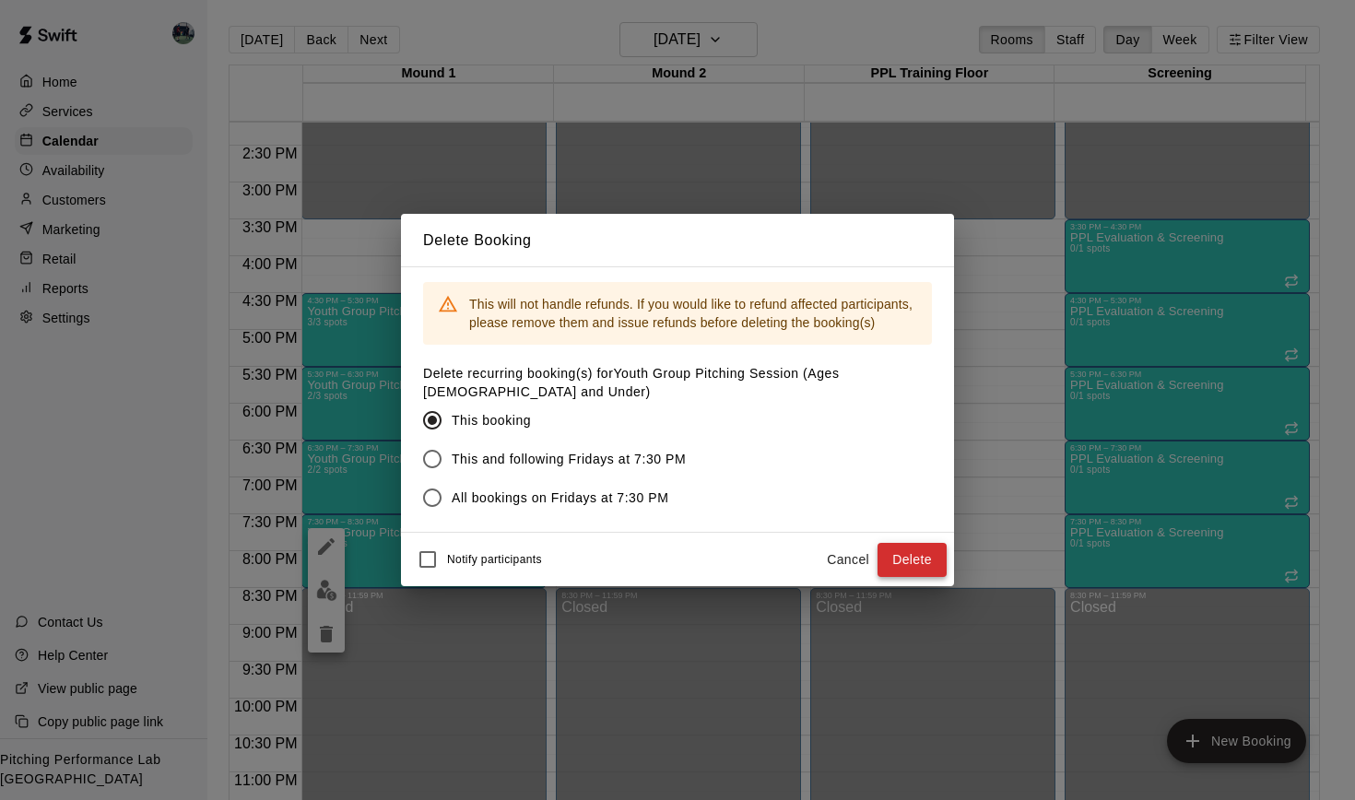
click at [902, 548] on button "Delete" at bounding box center [912, 560] width 69 height 34
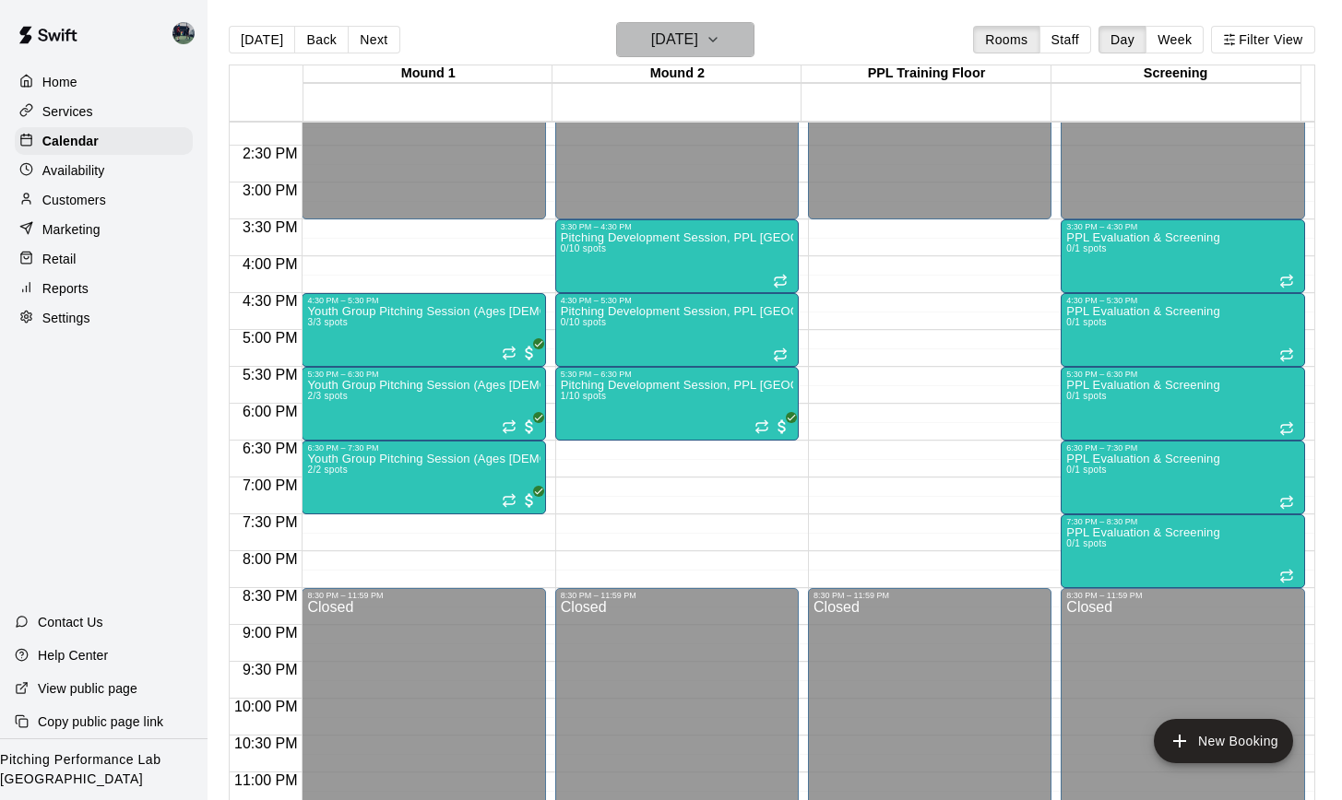
click at [720, 38] on icon "button" at bounding box center [712, 40] width 15 height 22
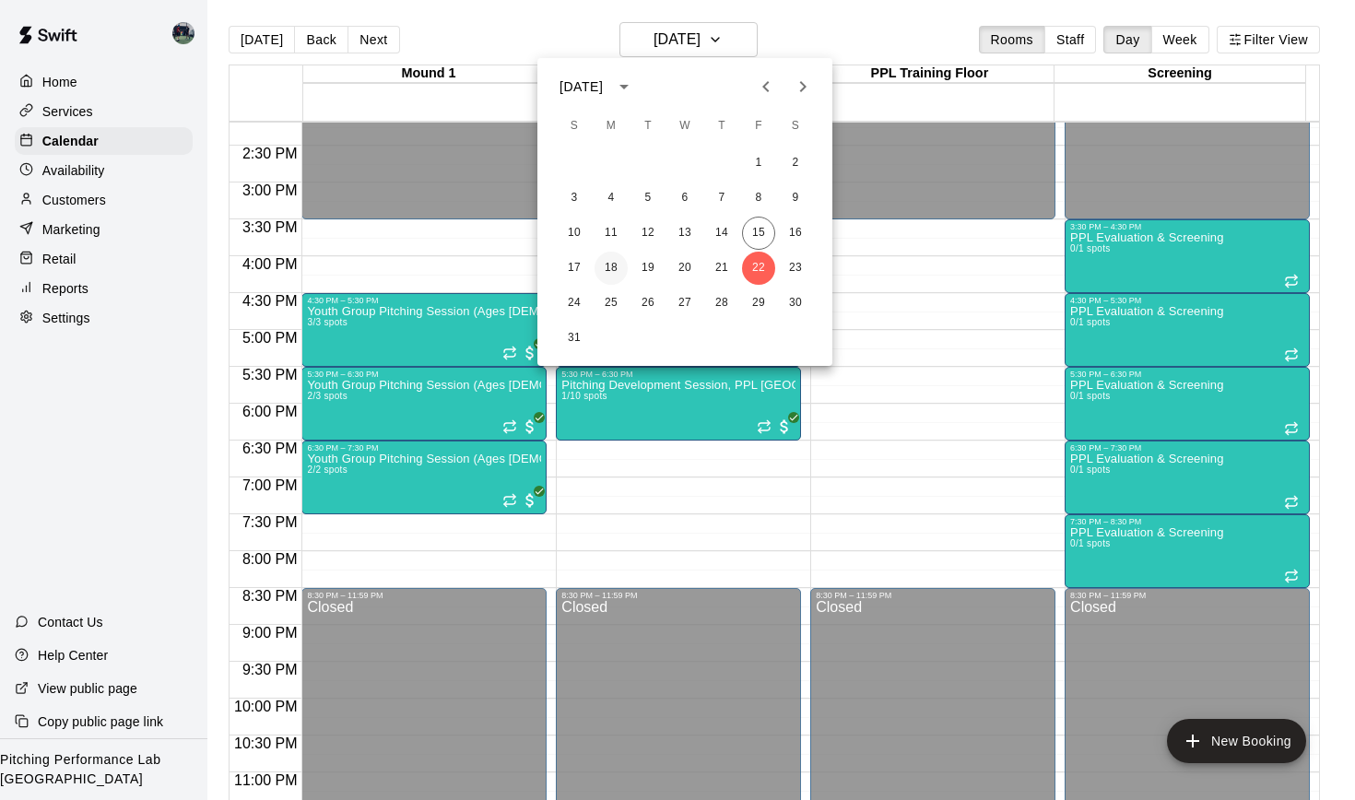
click at [610, 268] on button "18" at bounding box center [611, 268] width 33 height 33
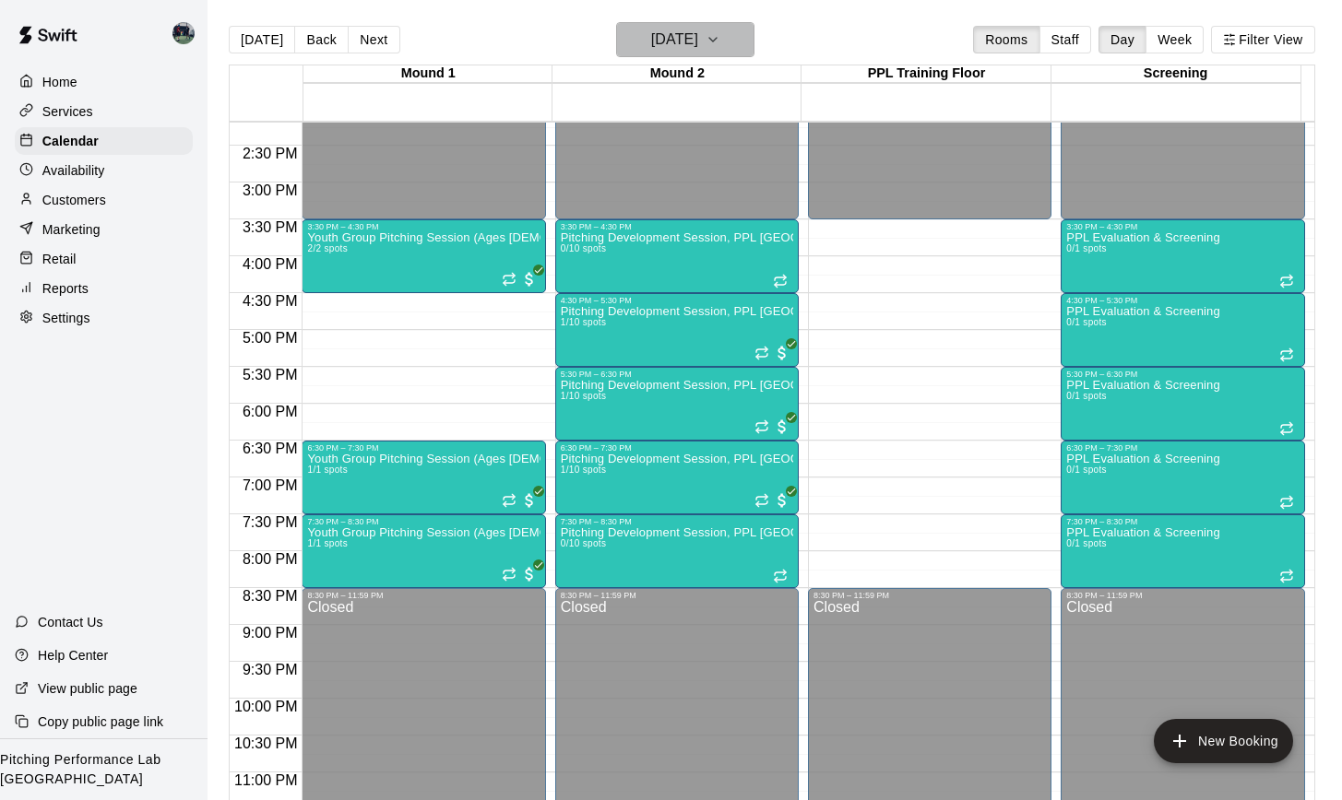
click at [720, 32] on icon "button" at bounding box center [712, 40] width 15 height 22
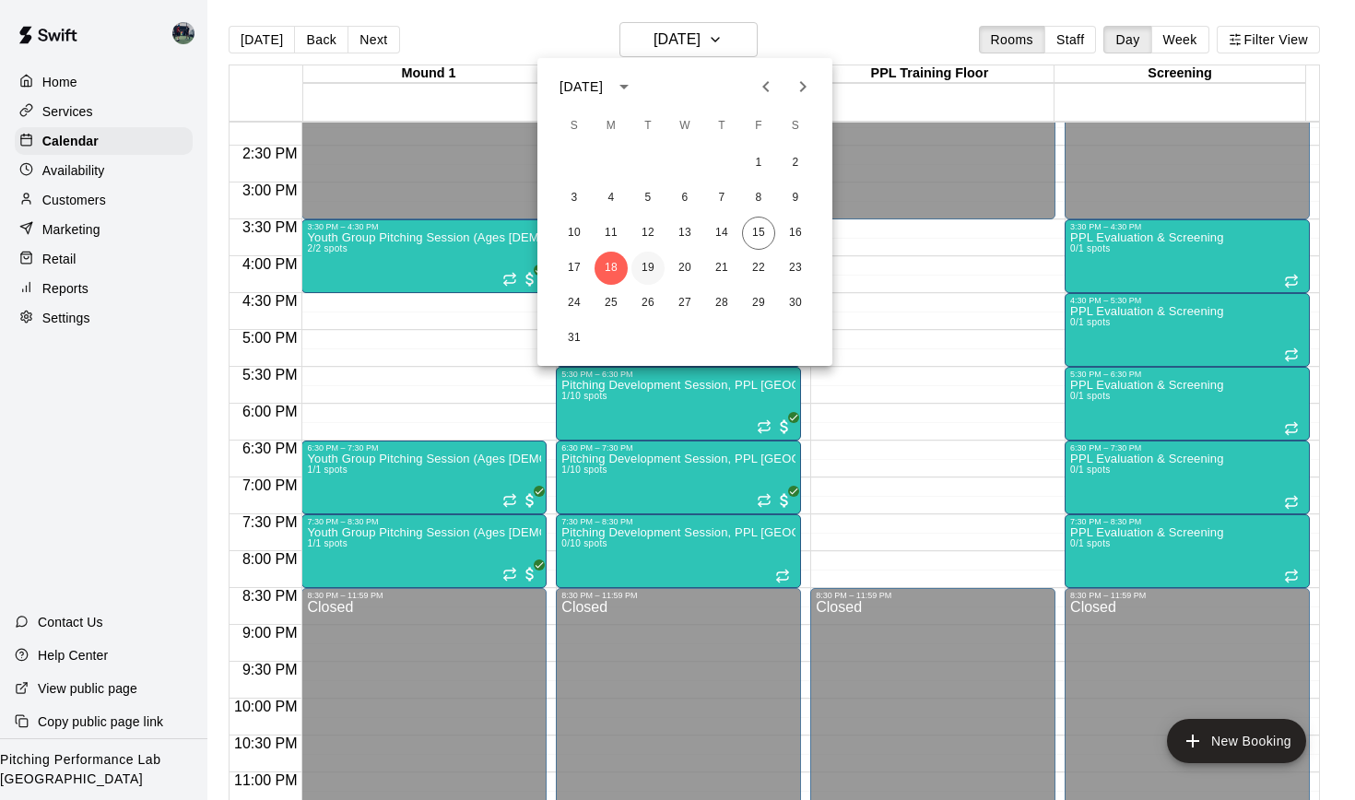
click at [650, 269] on button "19" at bounding box center [648, 268] width 33 height 33
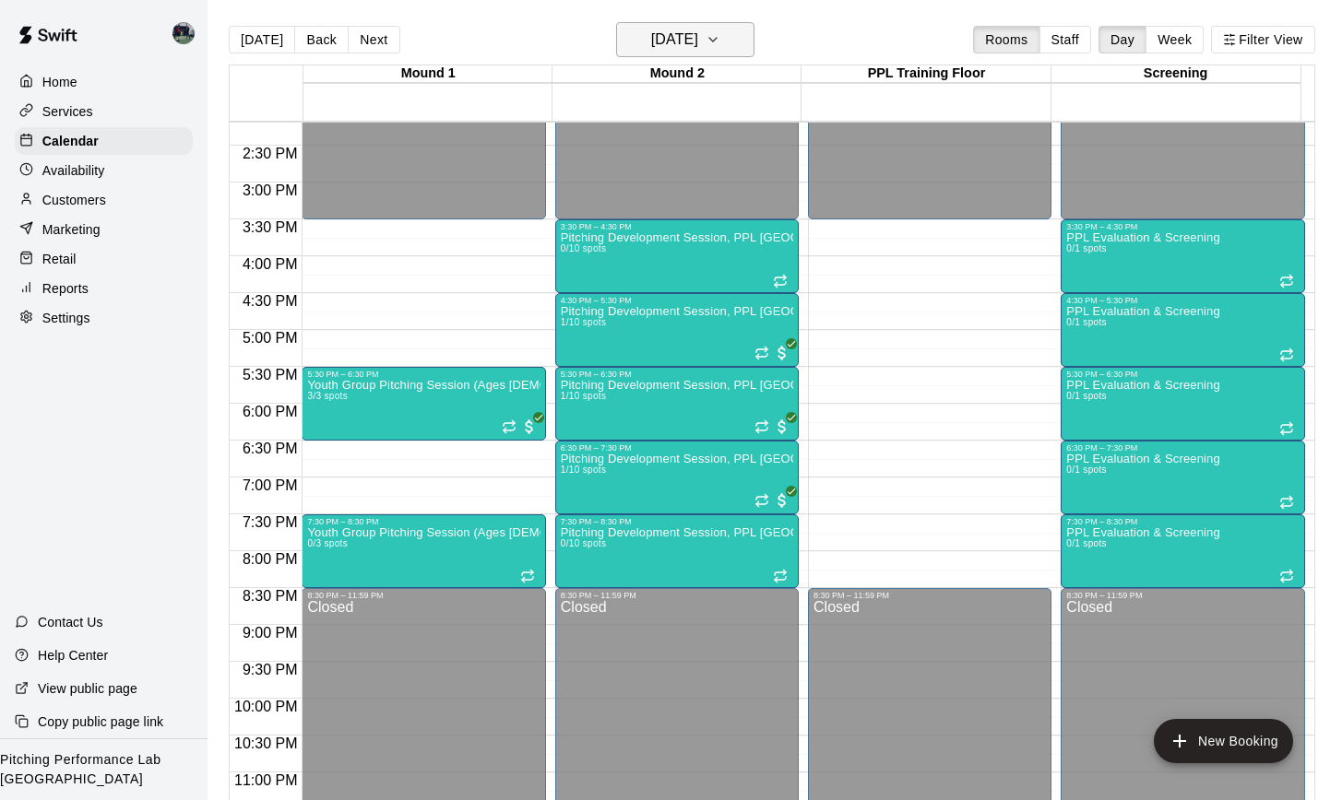
click at [720, 46] on icon "button" at bounding box center [712, 40] width 15 height 22
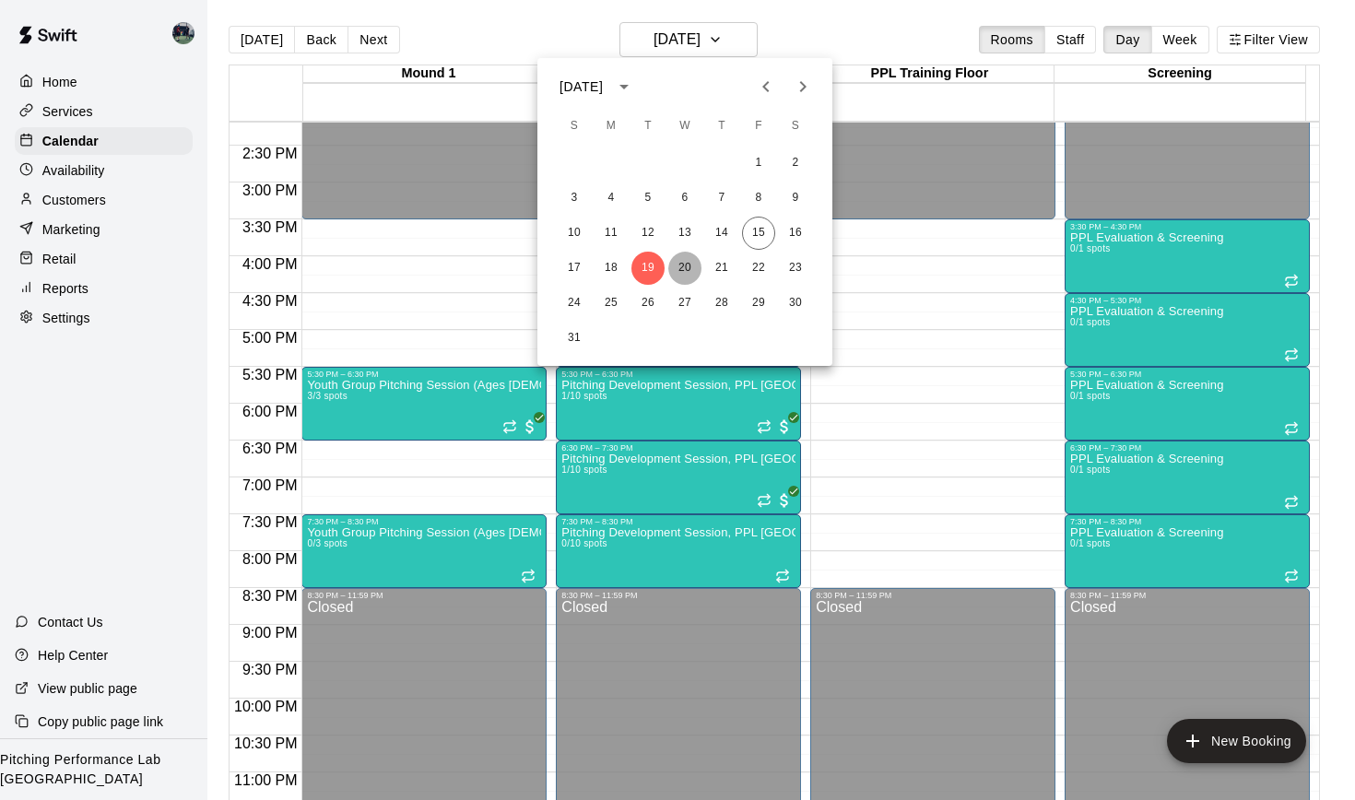
click at [684, 267] on button "20" at bounding box center [684, 268] width 33 height 33
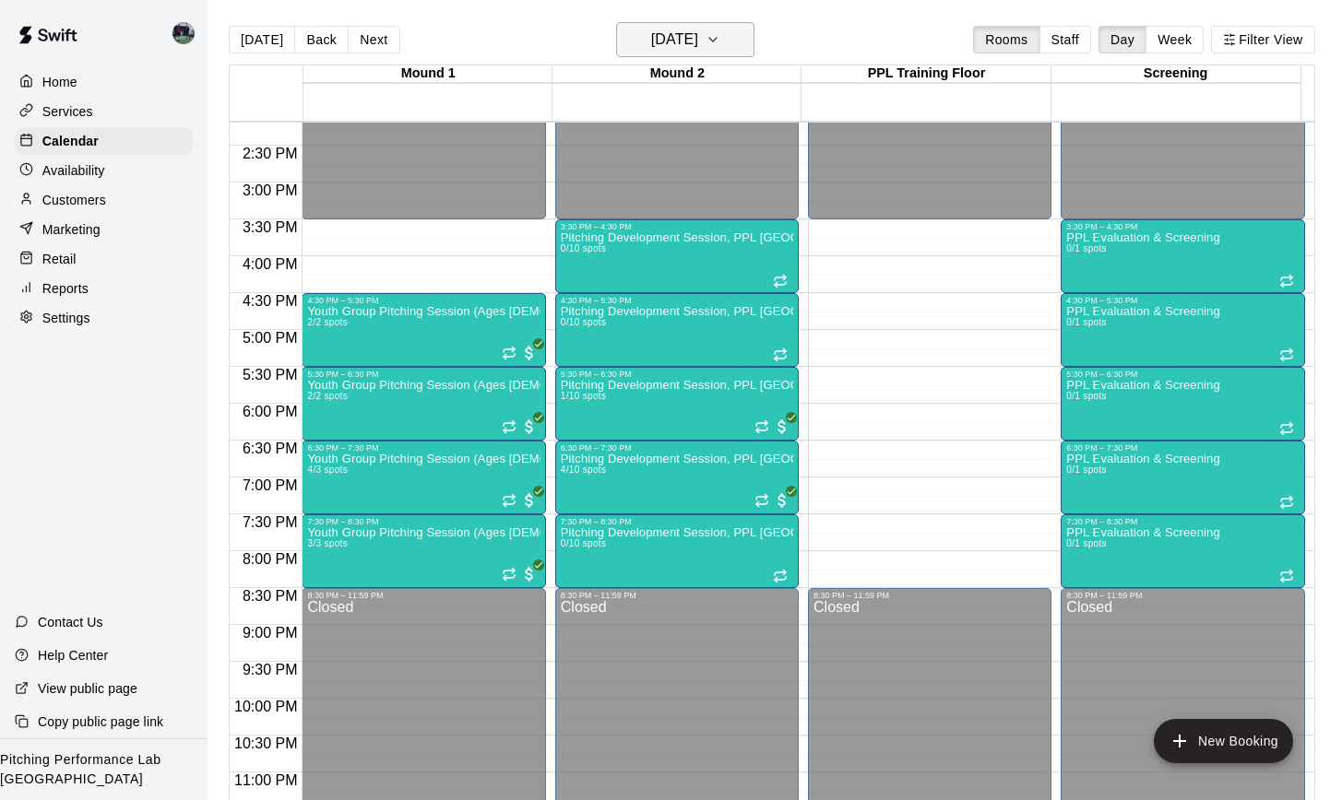
click at [720, 41] on icon "button" at bounding box center [712, 40] width 15 height 22
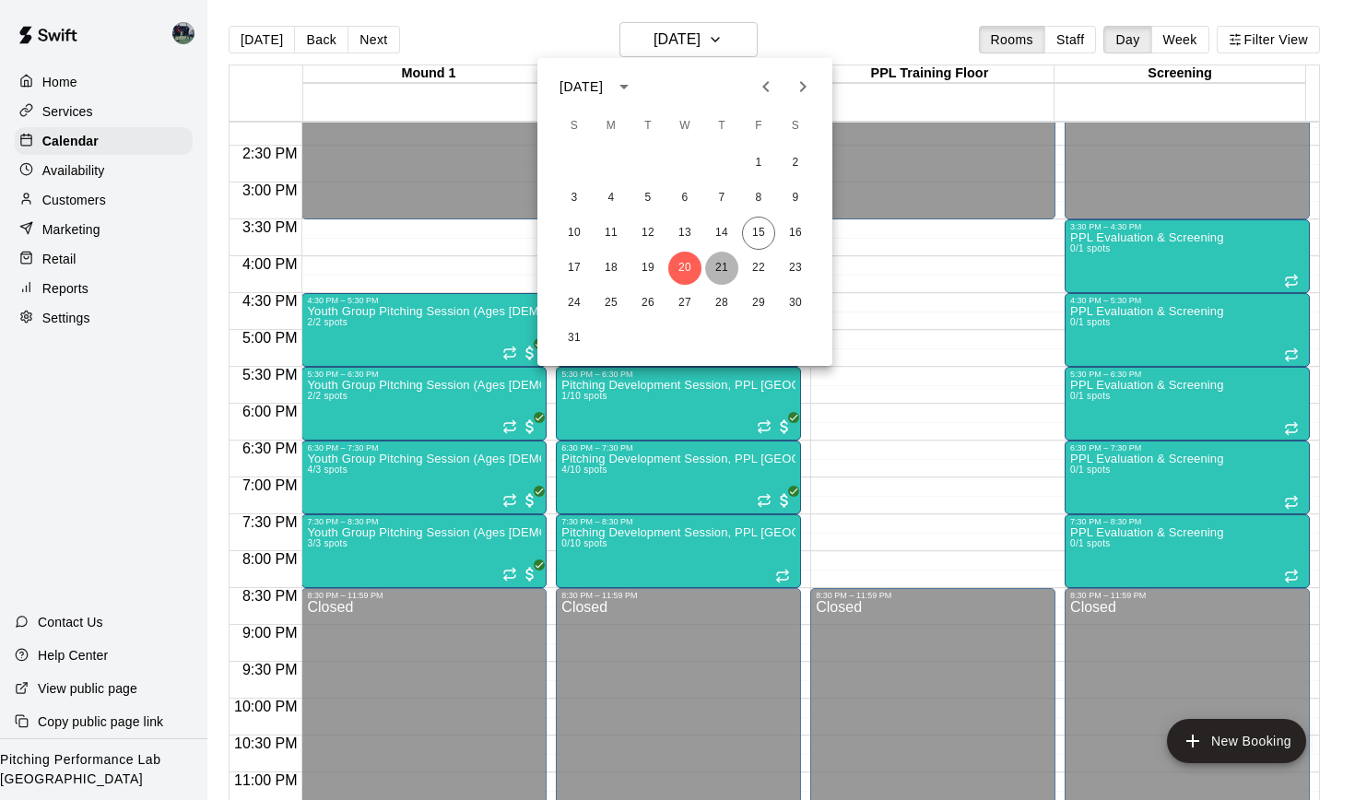
click at [718, 266] on button "21" at bounding box center [721, 268] width 33 height 33
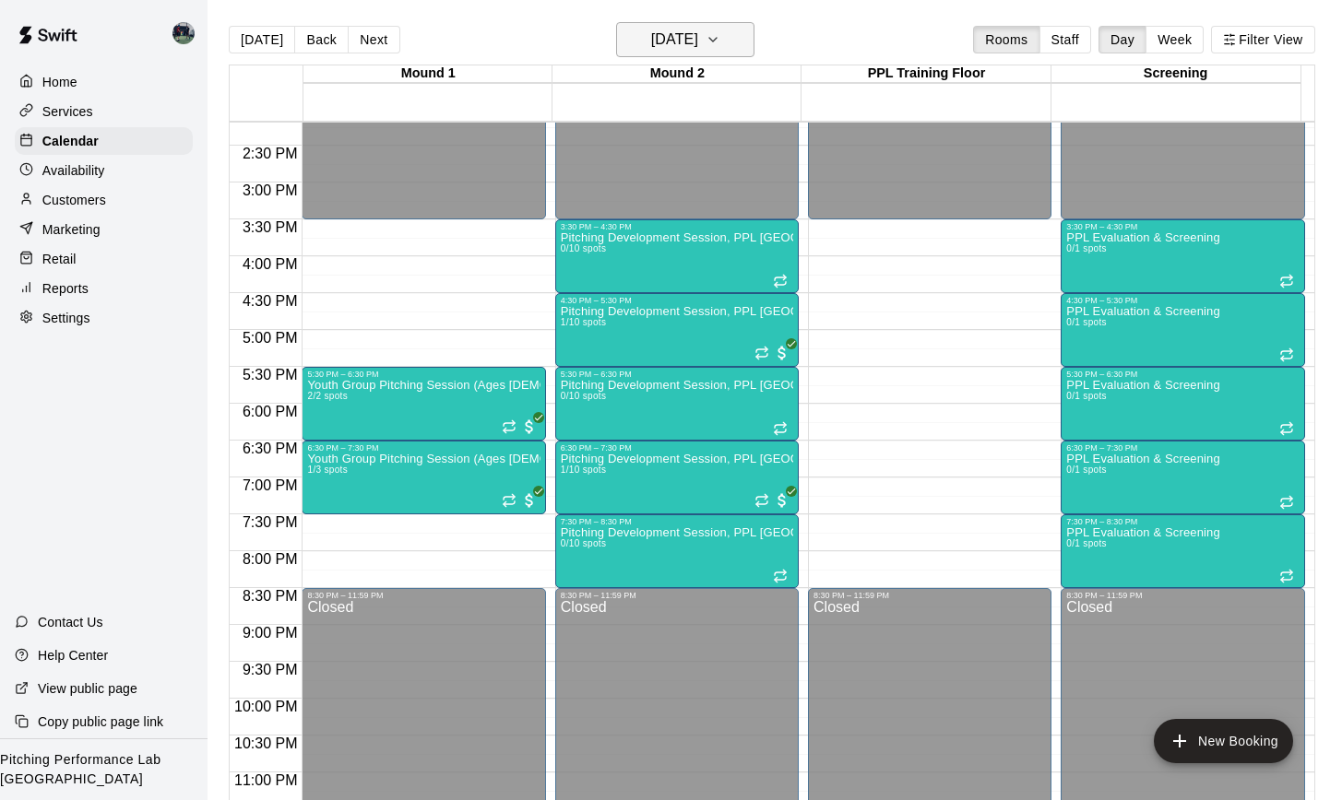
click at [720, 40] on icon "button" at bounding box center [712, 40] width 15 height 22
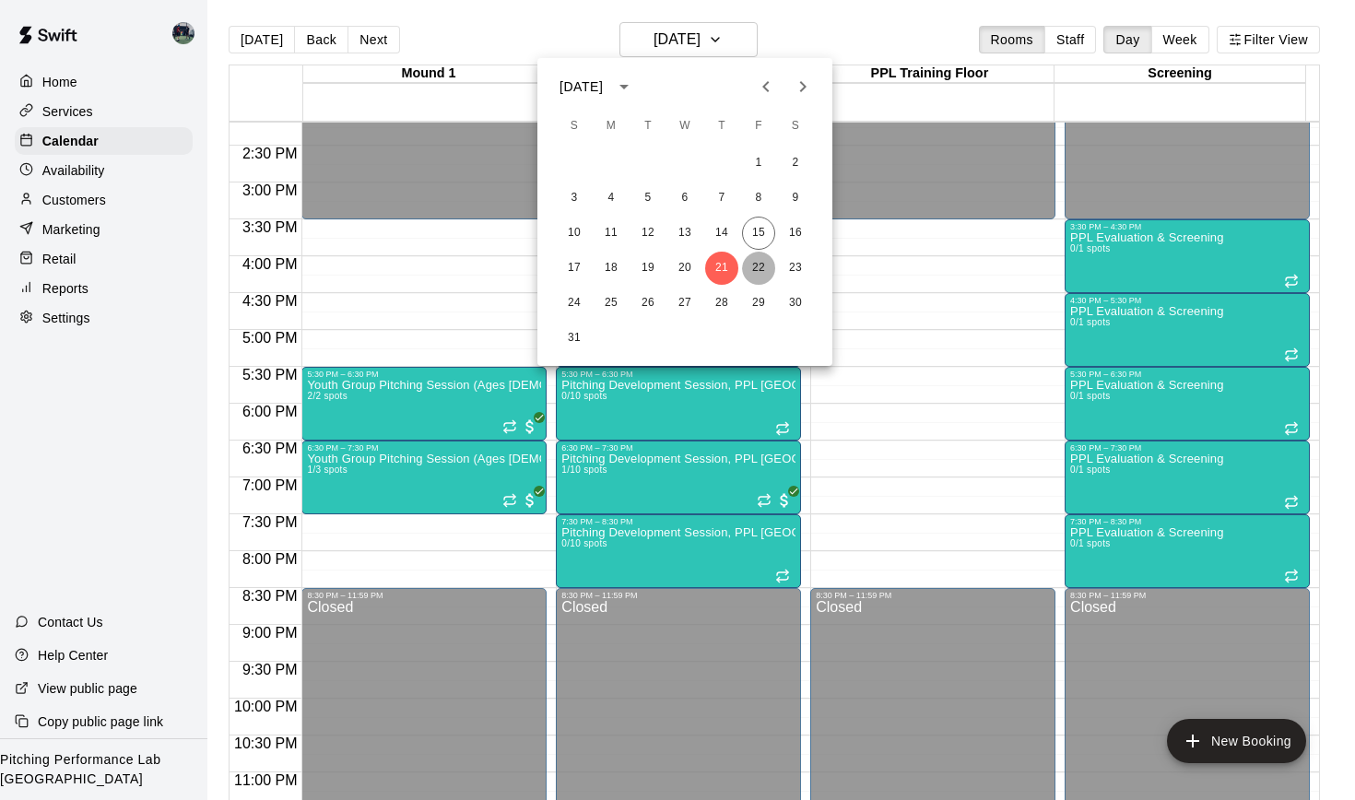
click at [757, 269] on button "22" at bounding box center [758, 268] width 33 height 33
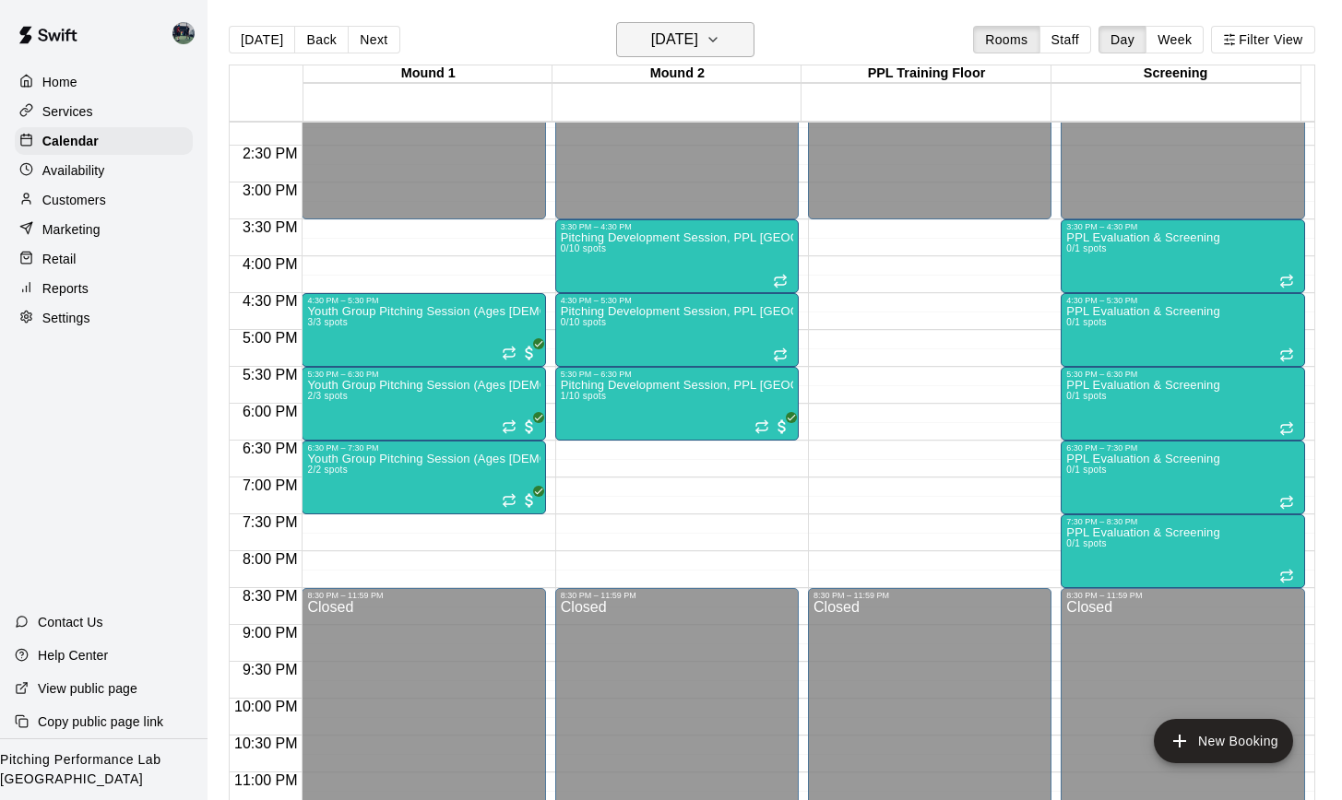
click at [720, 40] on icon "button" at bounding box center [712, 40] width 15 height 22
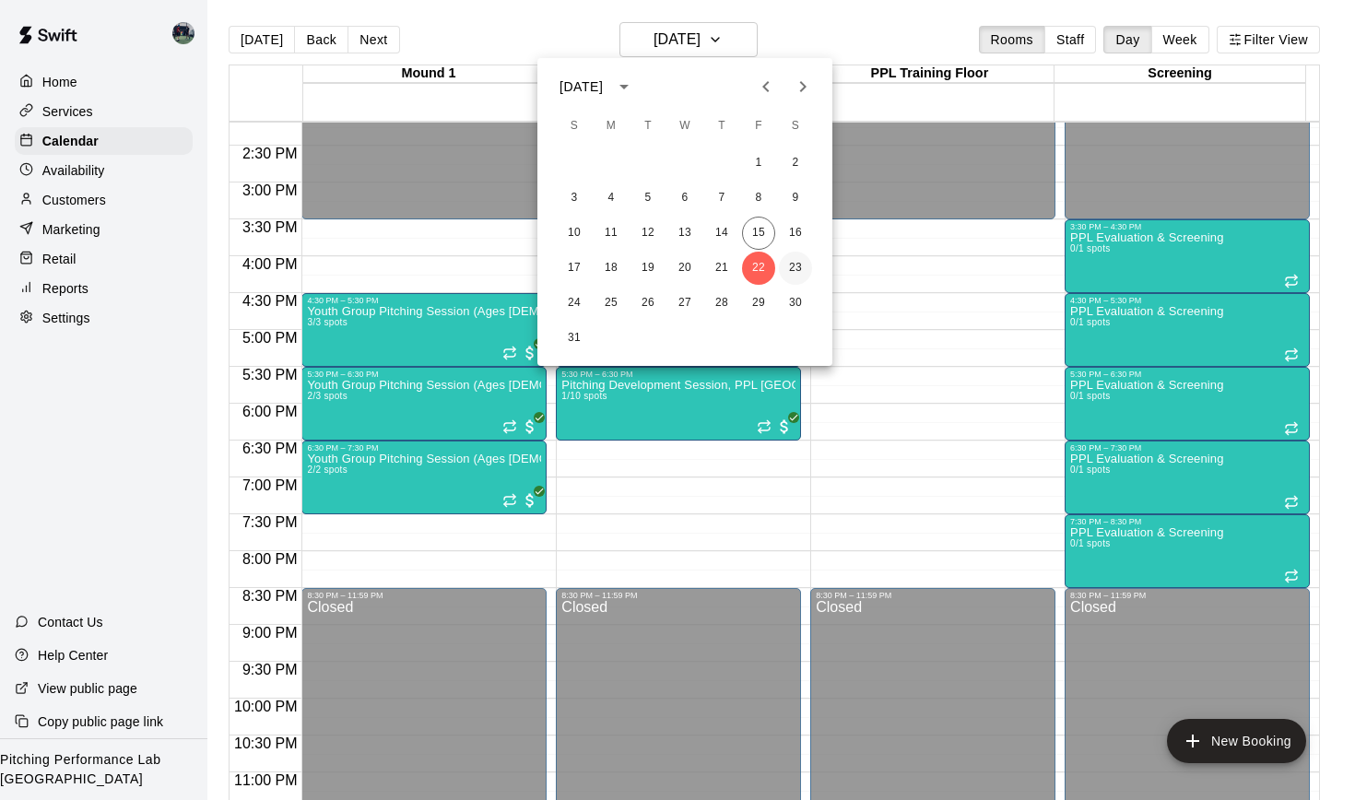
click at [796, 275] on button "23" at bounding box center [795, 268] width 33 height 33
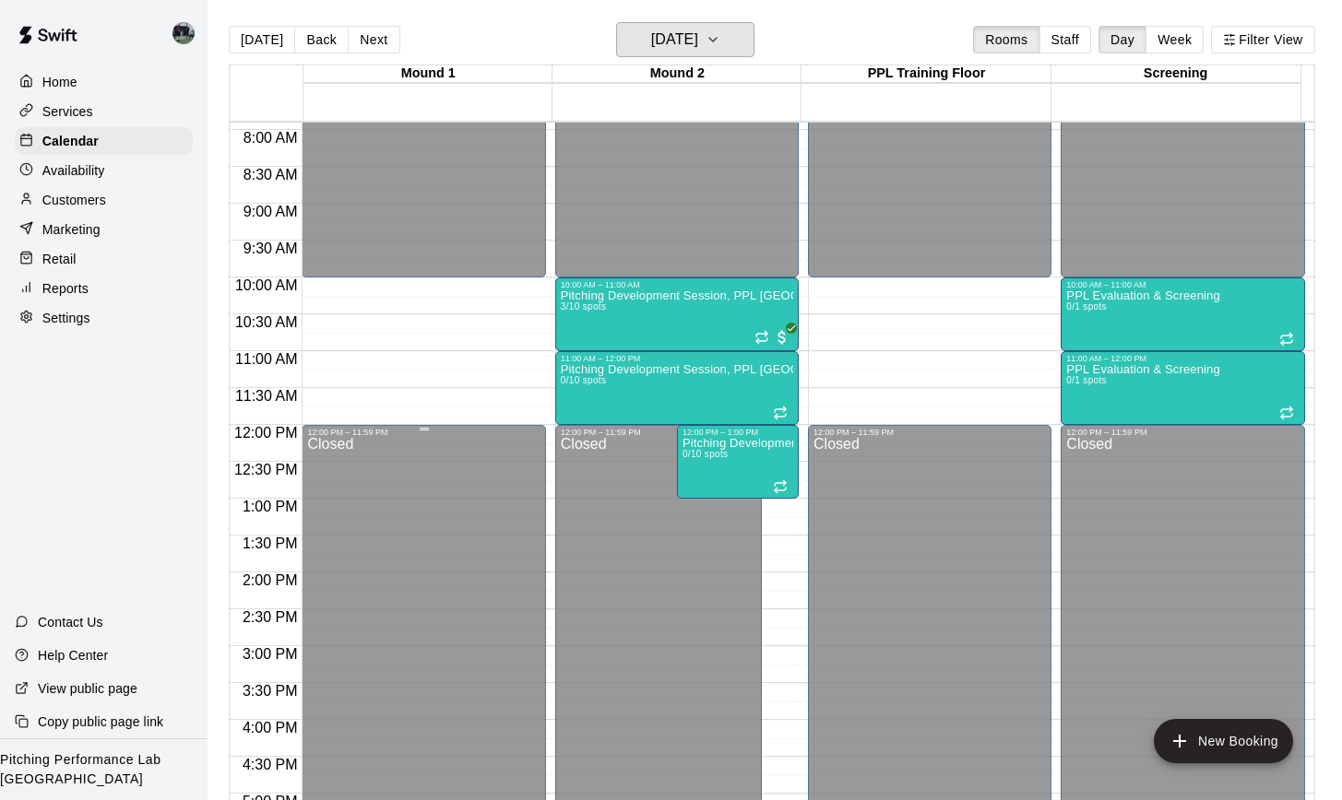
scroll to position [576, 0]
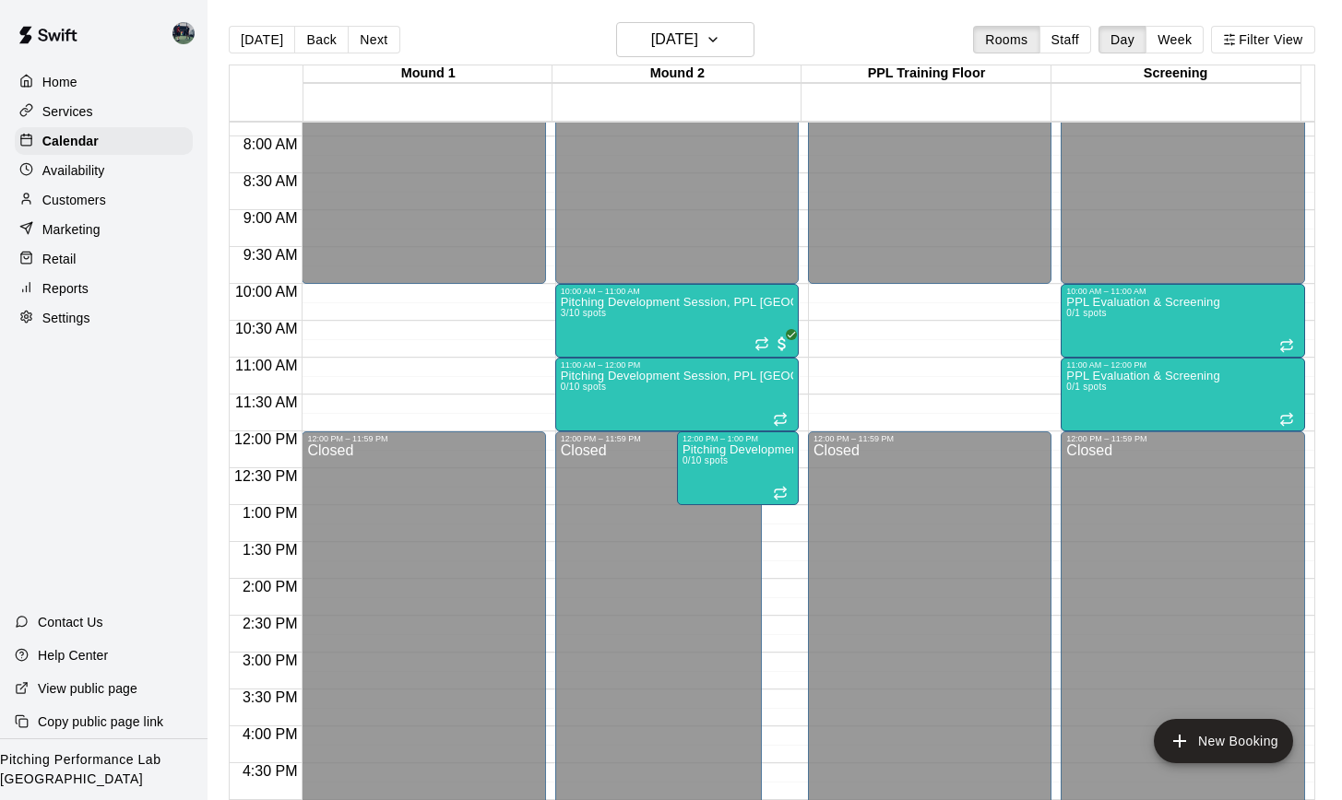
click at [89, 200] on p "Customers" at bounding box center [74, 200] width 64 height 18
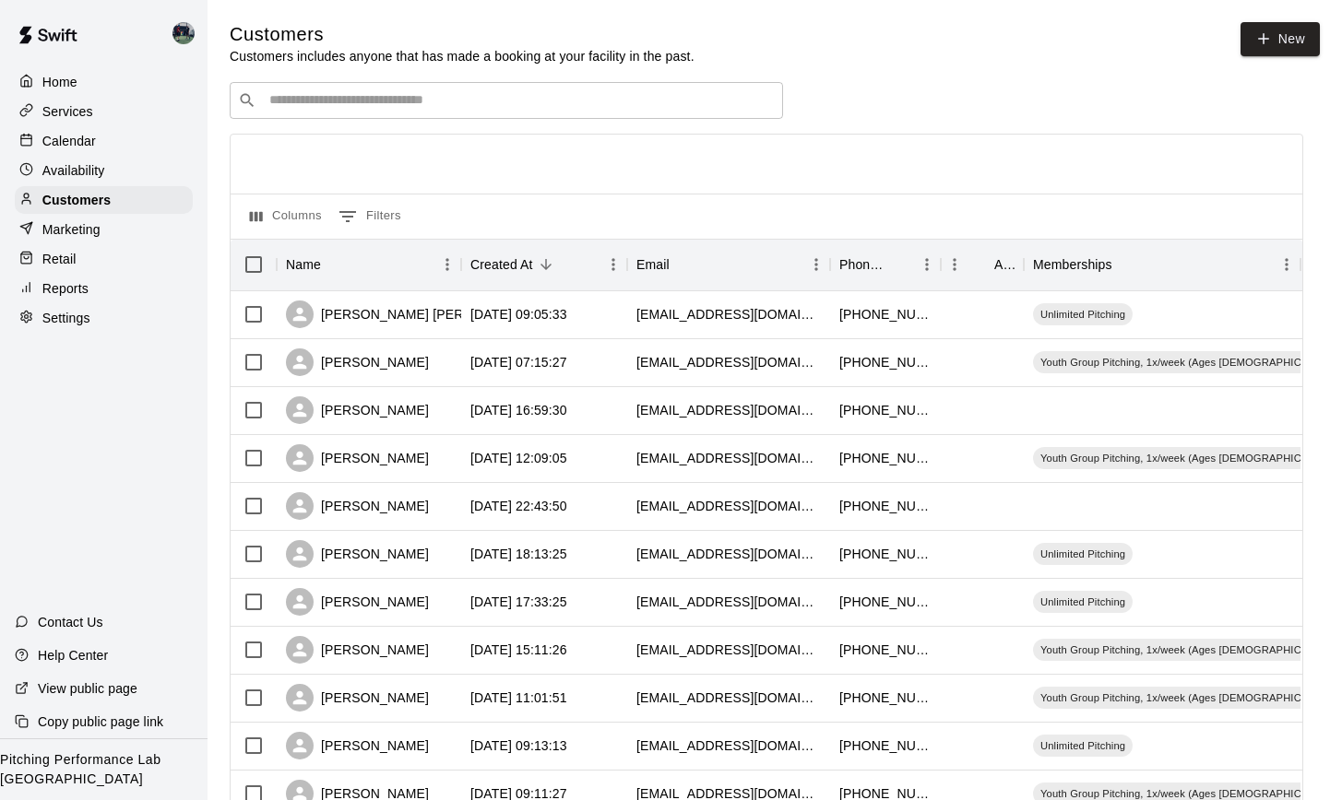
click at [441, 91] on input "Search customers by name or email" at bounding box center [519, 100] width 511 height 18
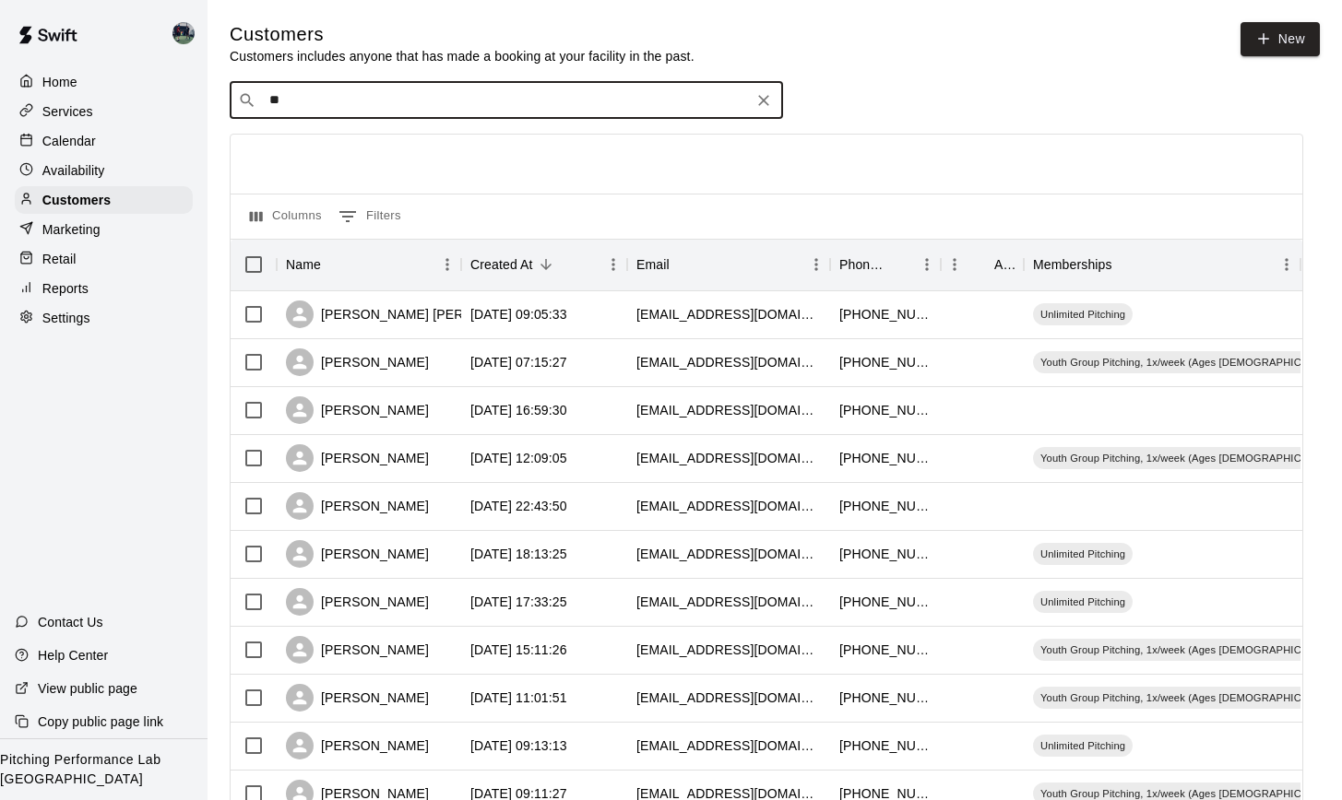
type input "***"
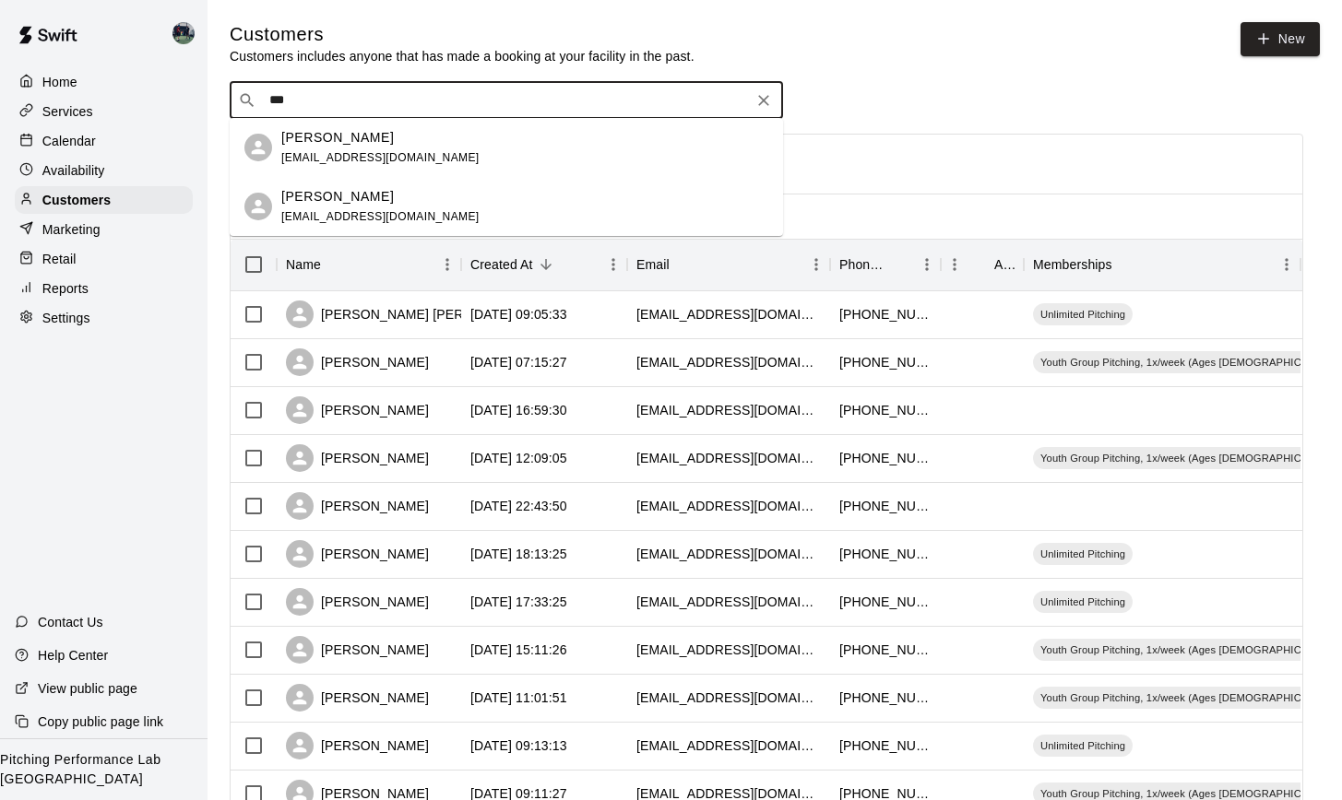
click at [312, 145] on p "[PERSON_NAME]" at bounding box center [337, 137] width 112 height 19
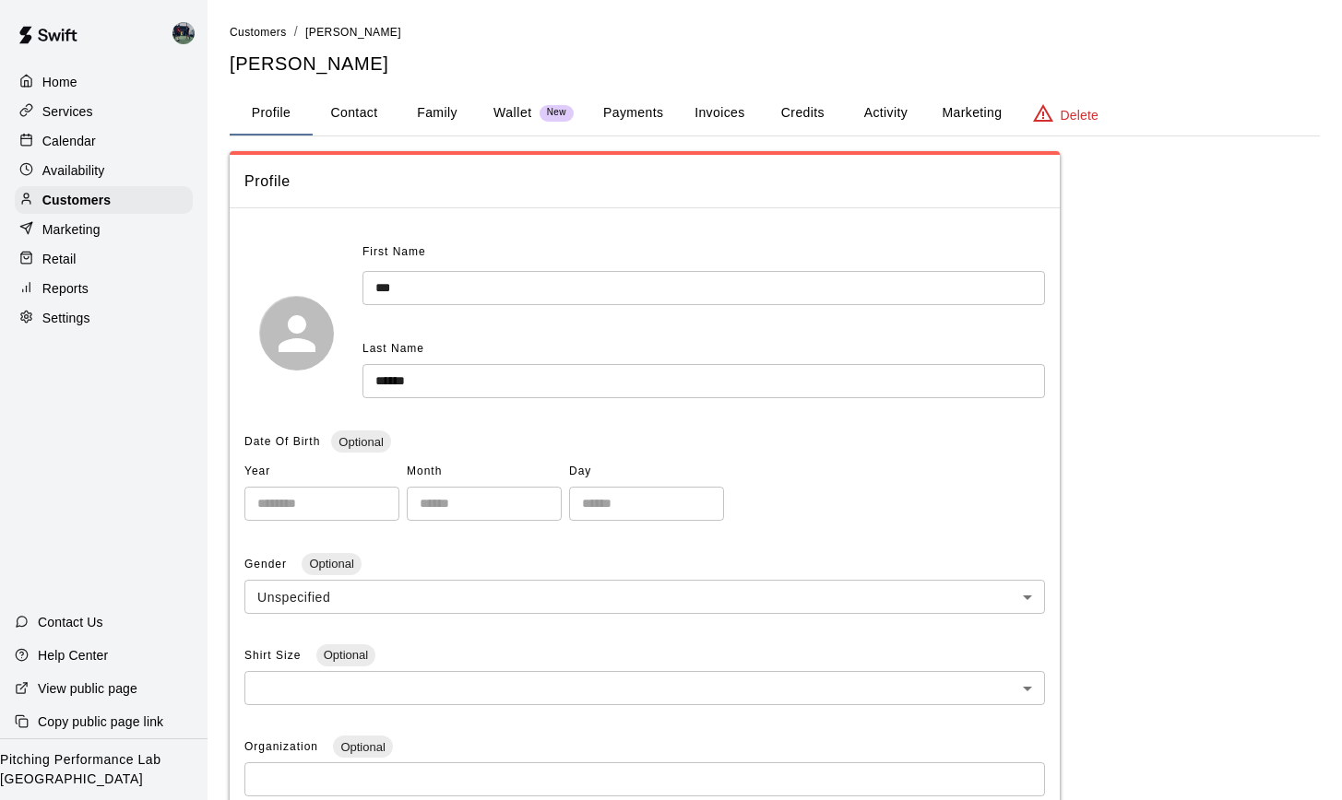
click at [1053, 123] on button "Delete" at bounding box center [1065, 113] width 96 height 44
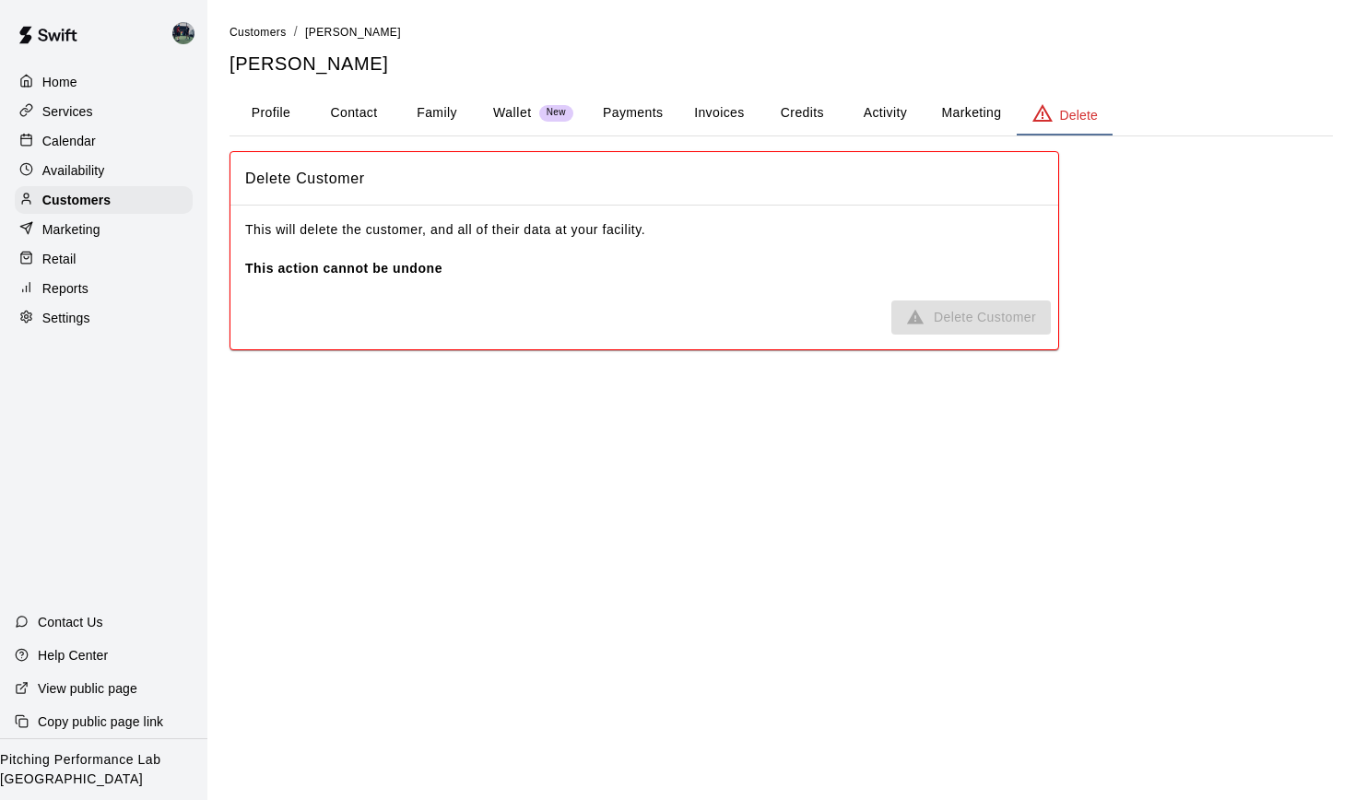
click at [76, 84] on p "Home" at bounding box center [59, 82] width 35 height 18
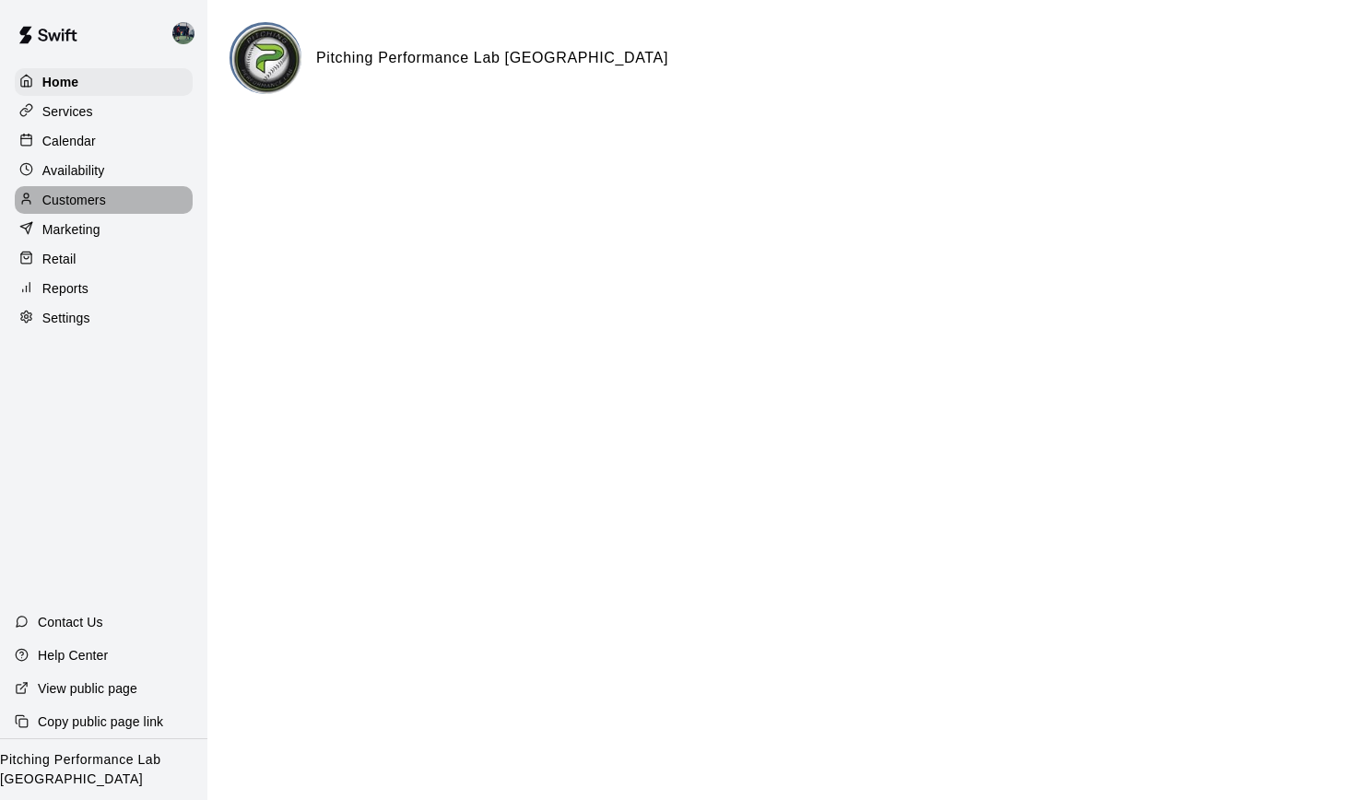
click at [63, 196] on p "Customers" at bounding box center [74, 200] width 64 height 18
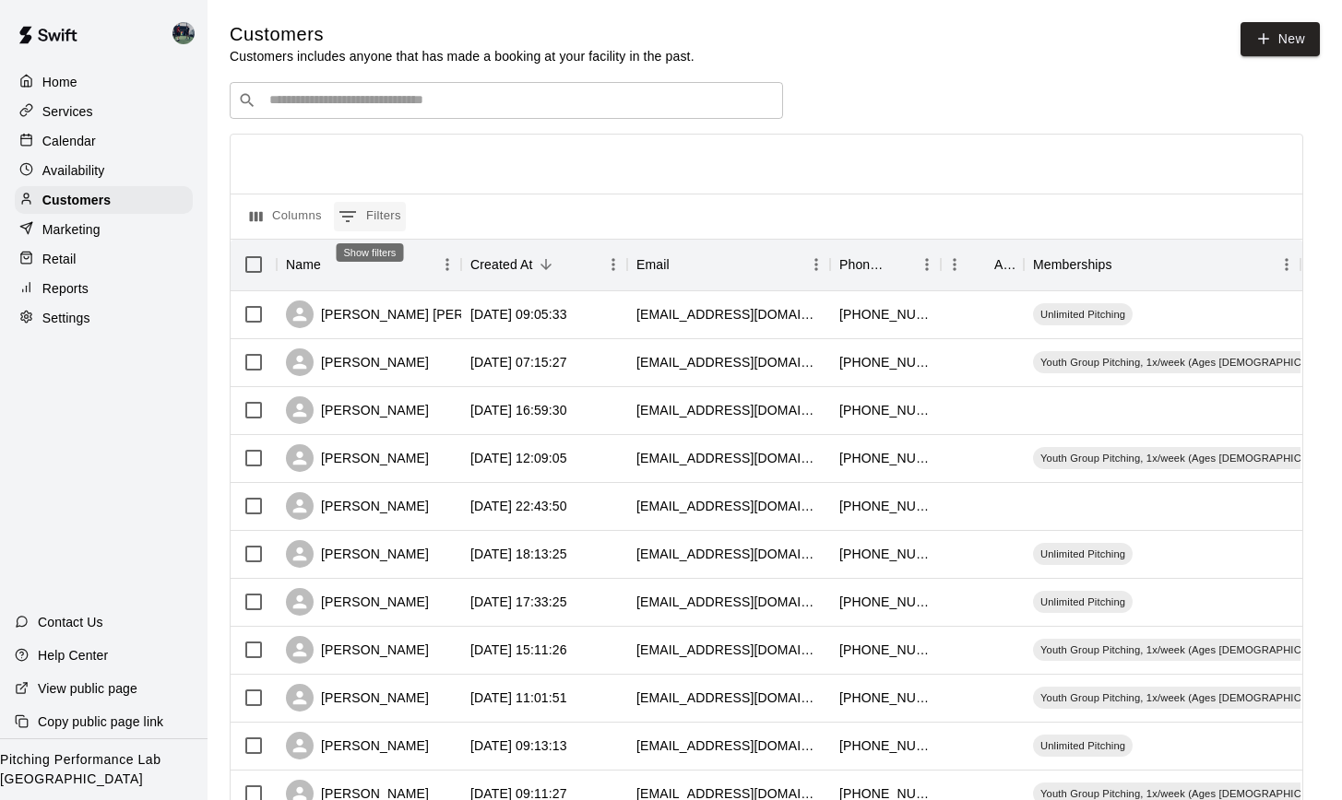
click at [371, 213] on button "0 Filters" at bounding box center [370, 217] width 72 height 30
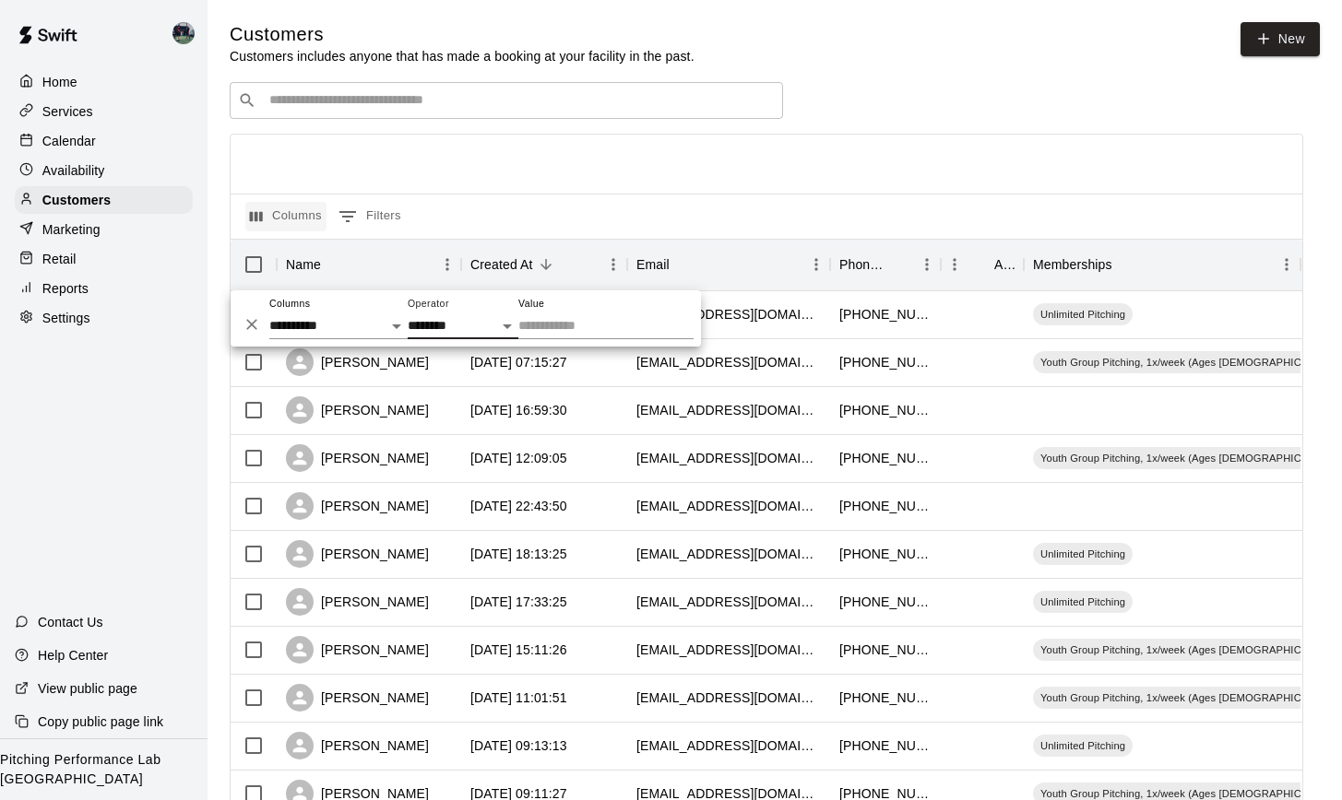
click at [282, 219] on button "Columns" at bounding box center [285, 217] width 81 height 30
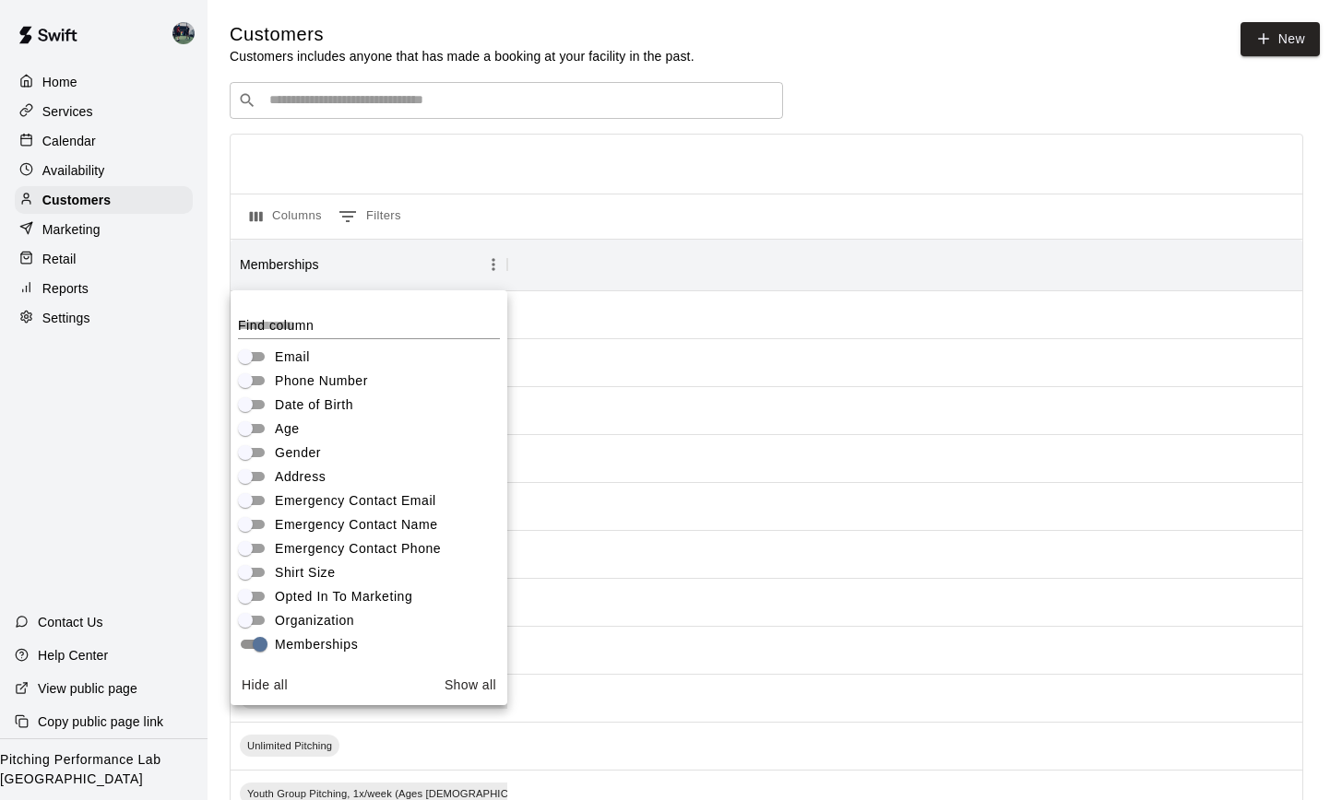
scroll to position [128, 0]
click at [469, 686] on button "Show all" at bounding box center [470, 685] width 66 height 34
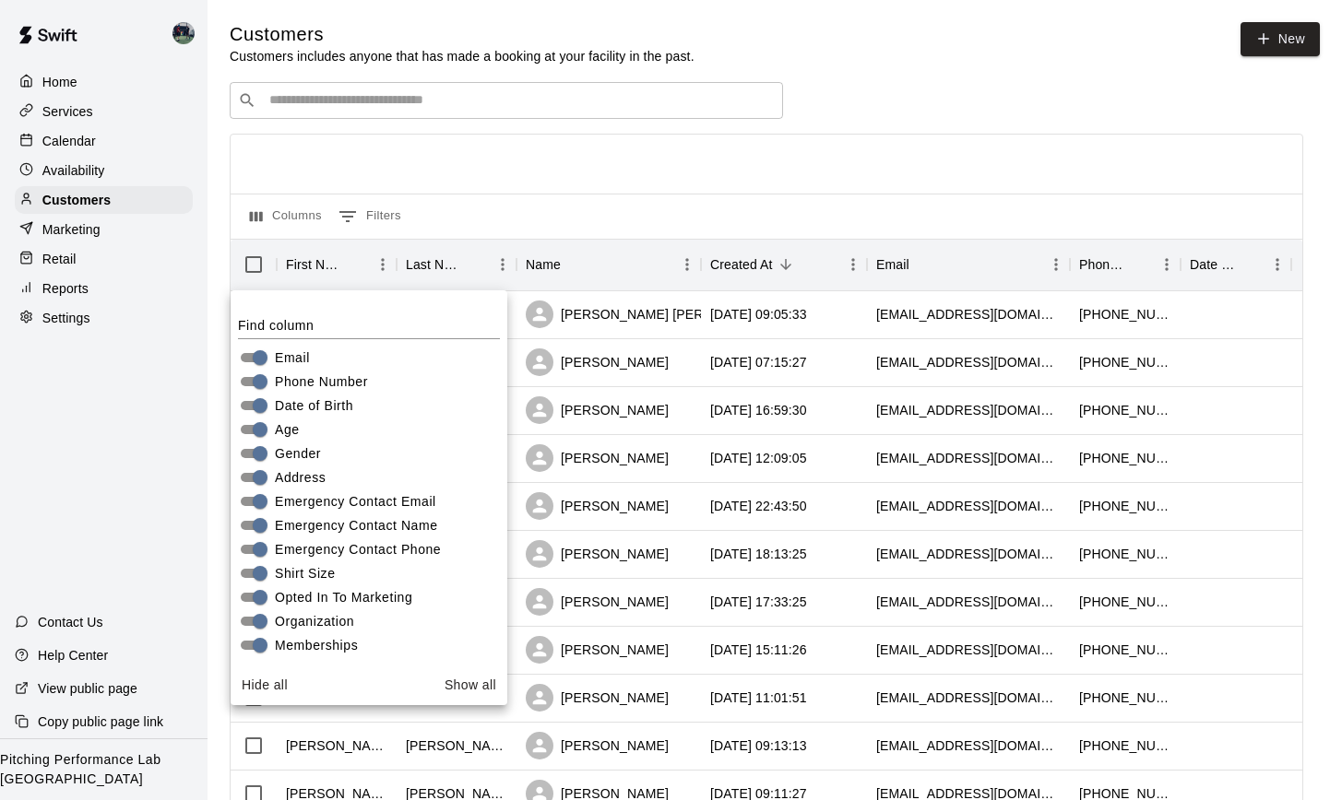
click at [469, 686] on button "Show all" at bounding box center [470, 685] width 66 height 34
click at [268, 684] on button "Hide all" at bounding box center [264, 685] width 61 height 34
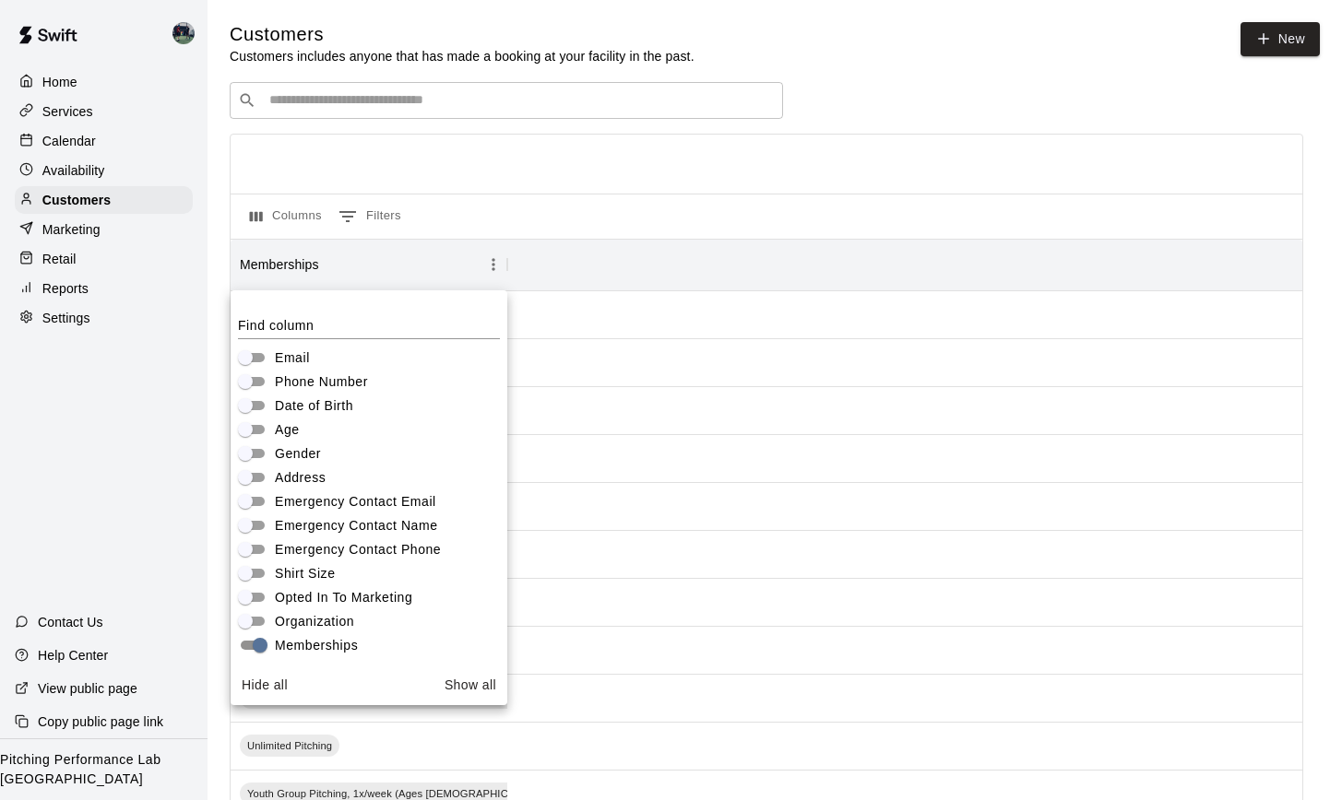
click at [520, 209] on div "Columns 0 Filters" at bounding box center [765, 216] width 1071 height 45
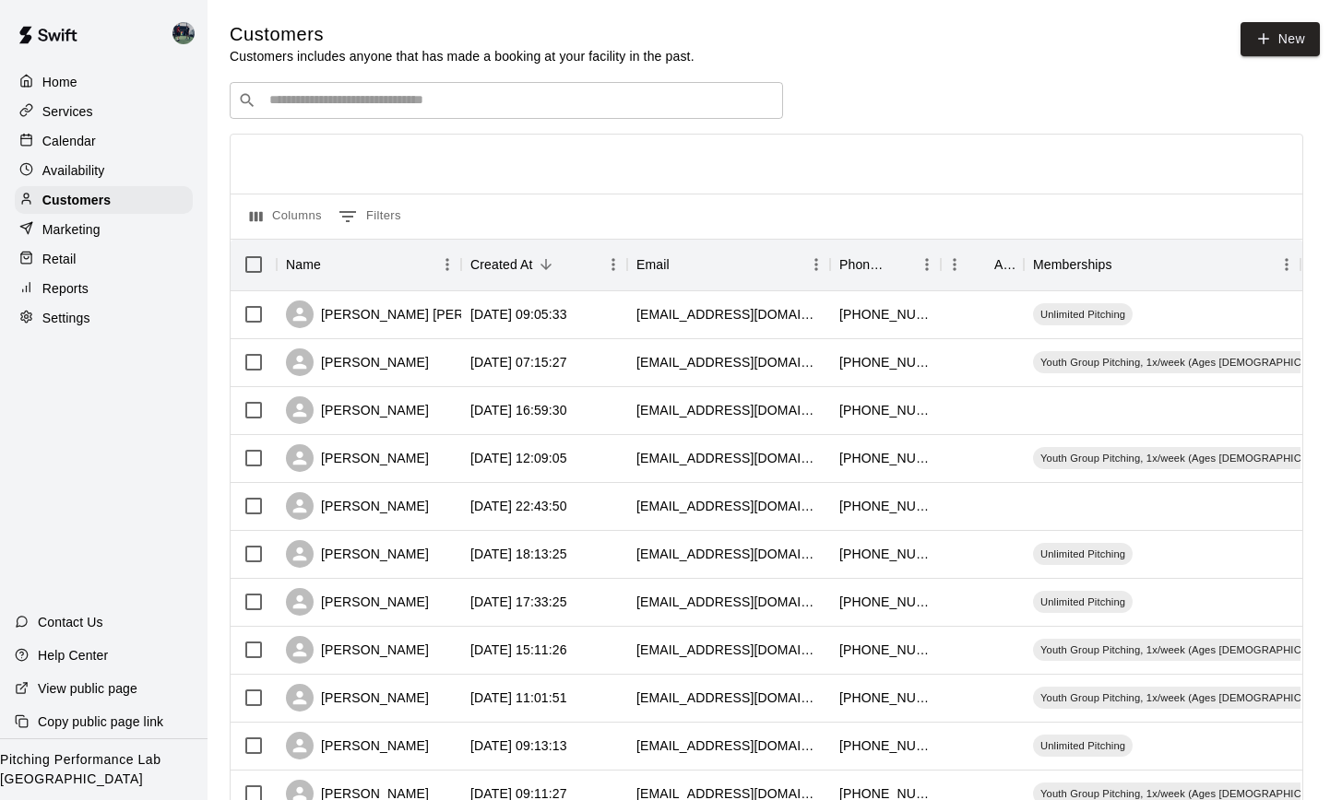
scroll to position [18, 0]
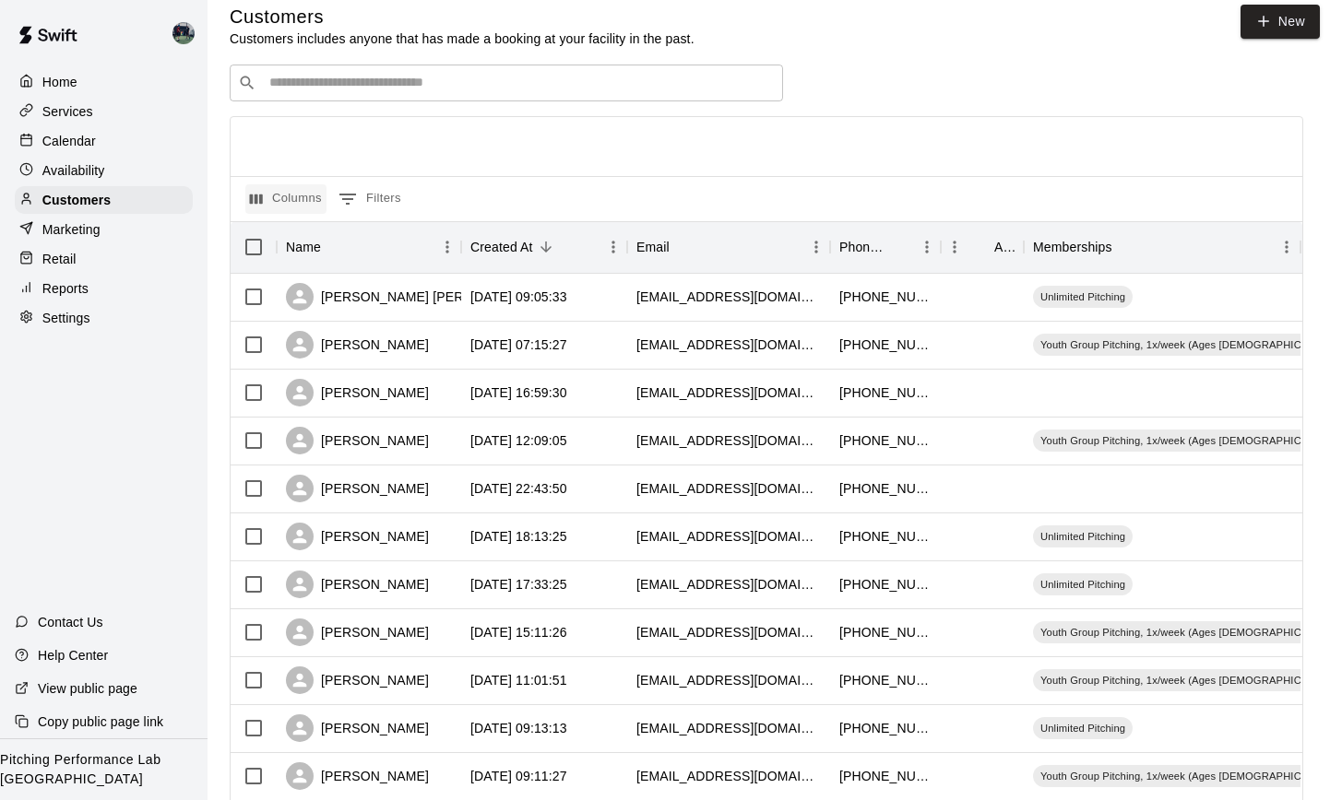
click at [310, 197] on button "Columns" at bounding box center [285, 199] width 81 height 30
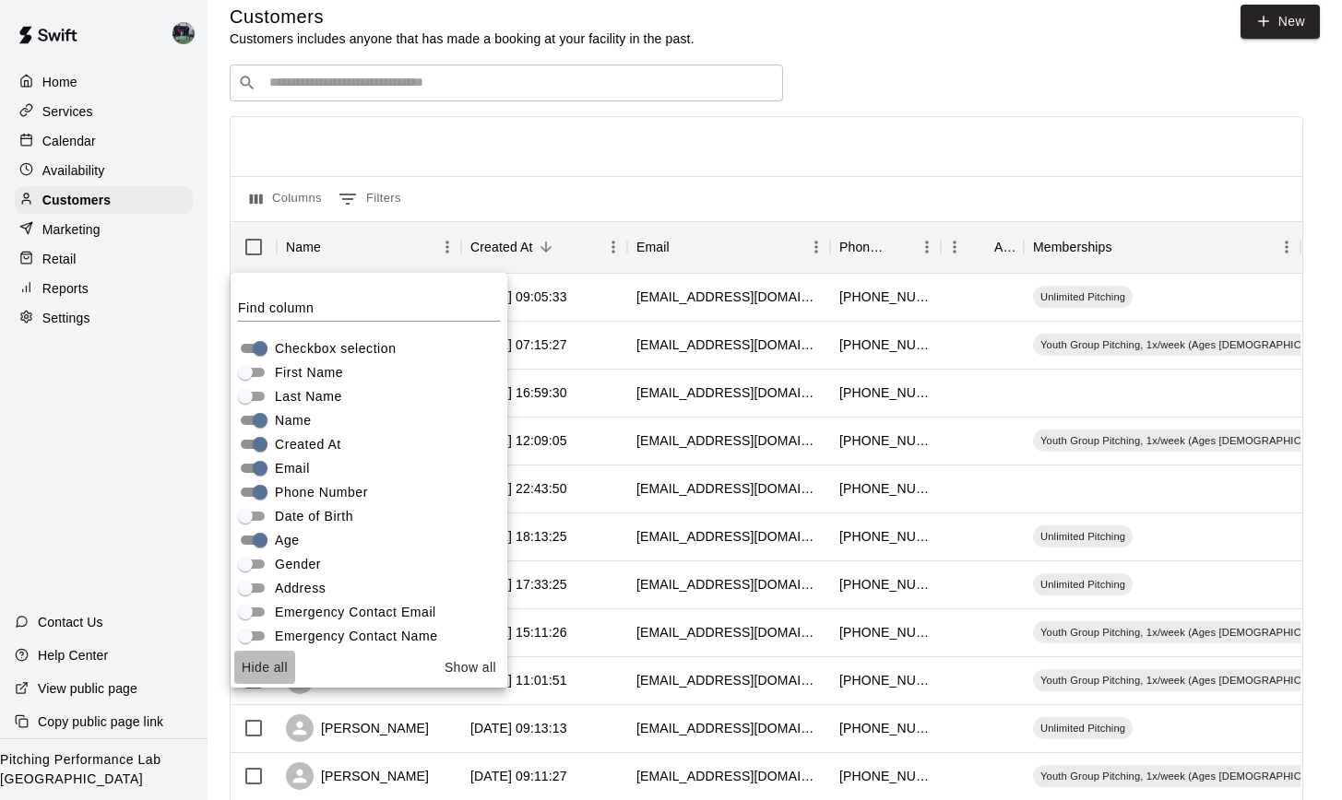
click at [268, 677] on button "Hide all" at bounding box center [264, 668] width 61 height 34
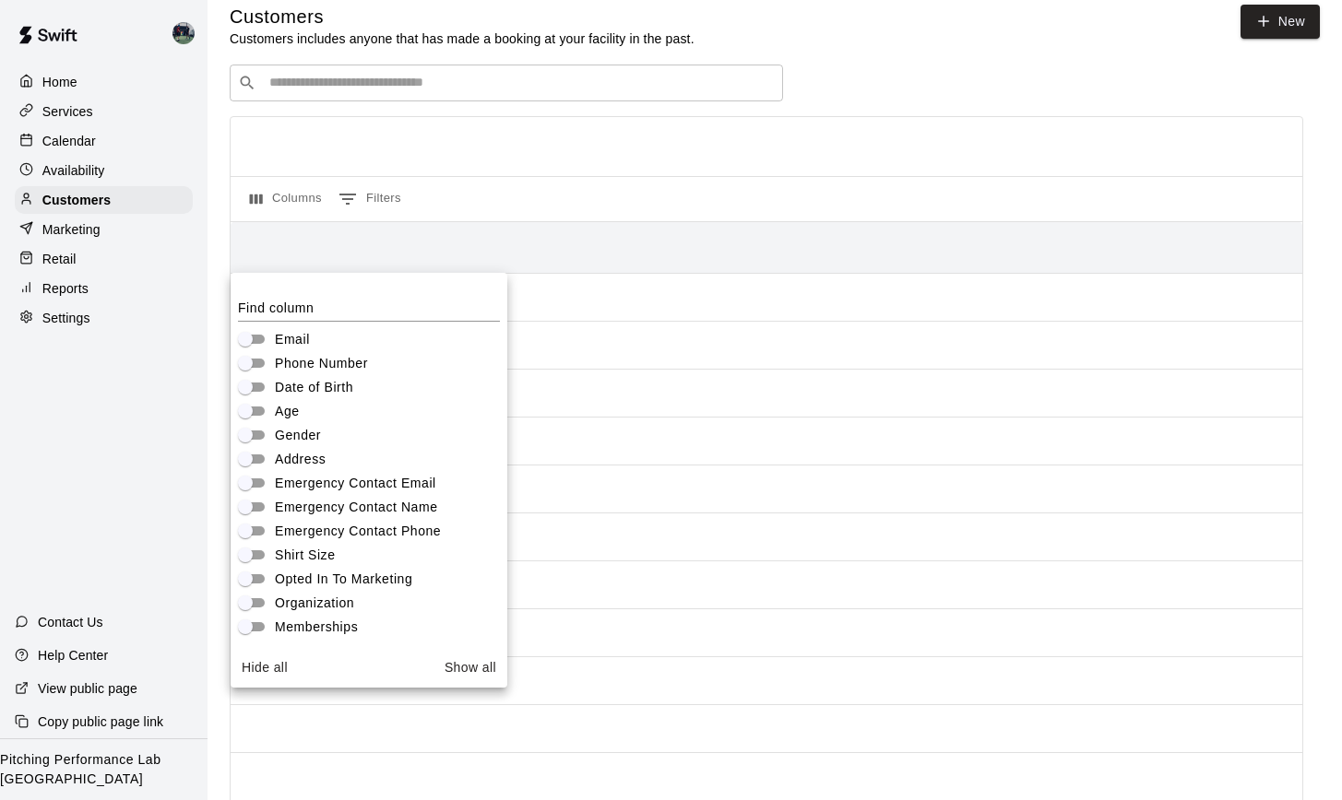
scroll to position [128, 0]
click at [455, 195] on div "Columns 0 Filters" at bounding box center [765, 198] width 1071 height 45
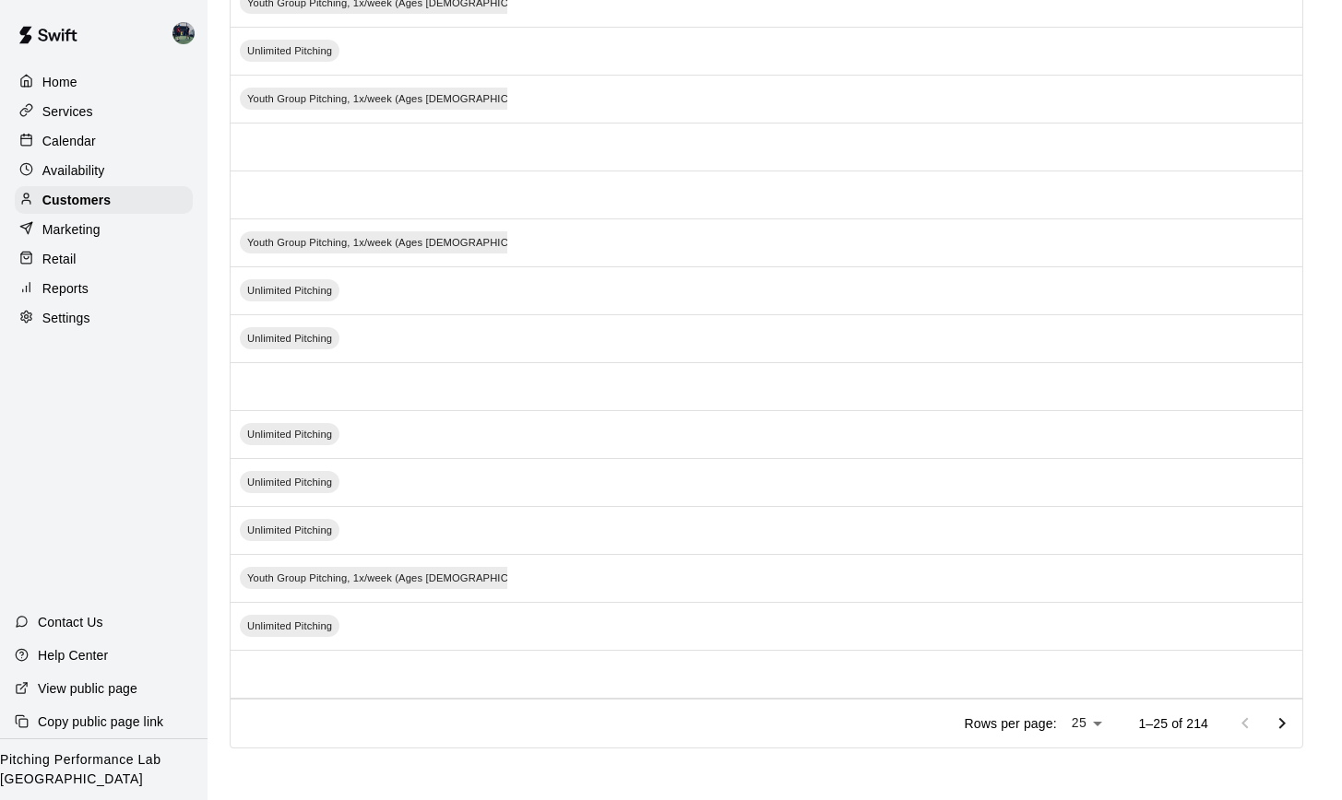
scroll to position [790, 0]
click at [1103, 721] on body "Home Services Calendar Availability Customers Marketing Retail Reports Settings…" at bounding box center [671, 5] width 1342 height 1591
click at [1087, 762] on li "100" at bounding box center [1097, 763] width 53 height 30
type input "***"
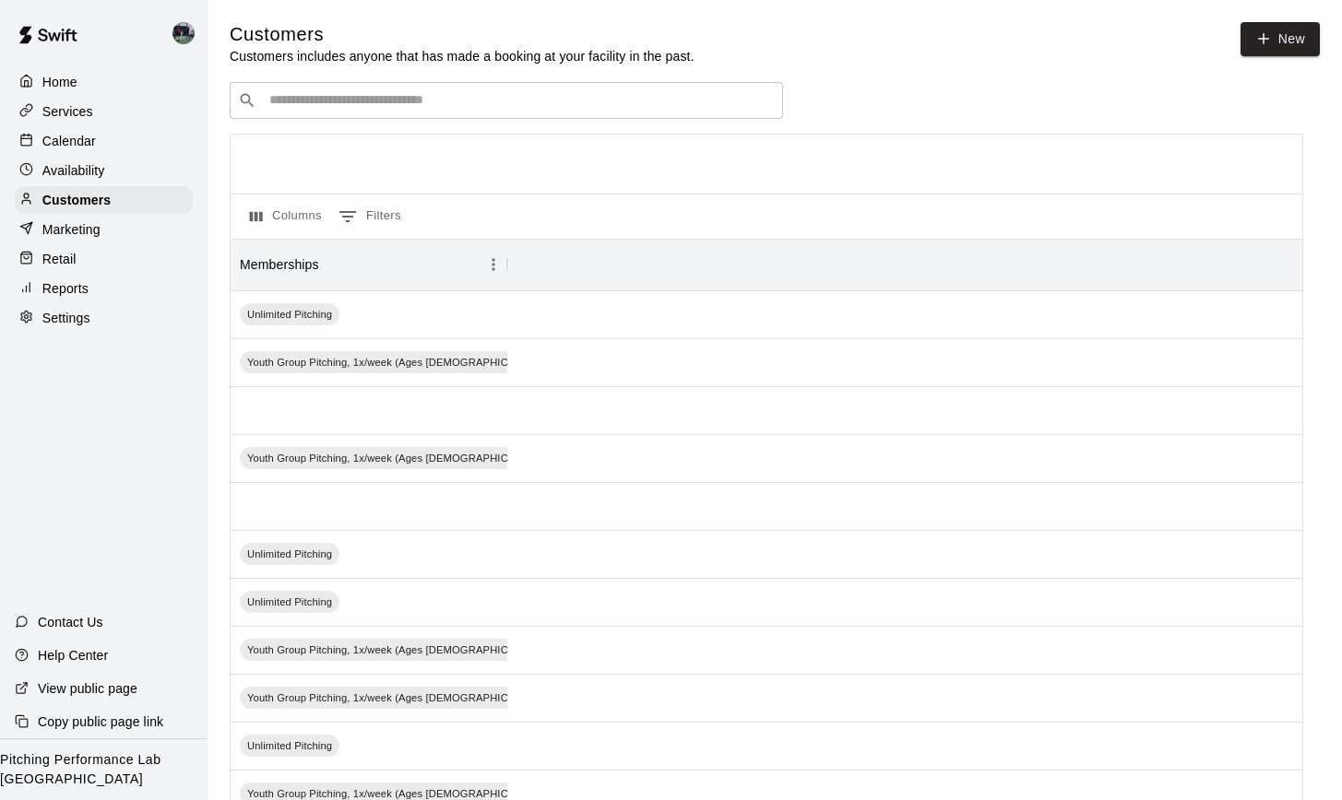
scroll to position [0, 0]
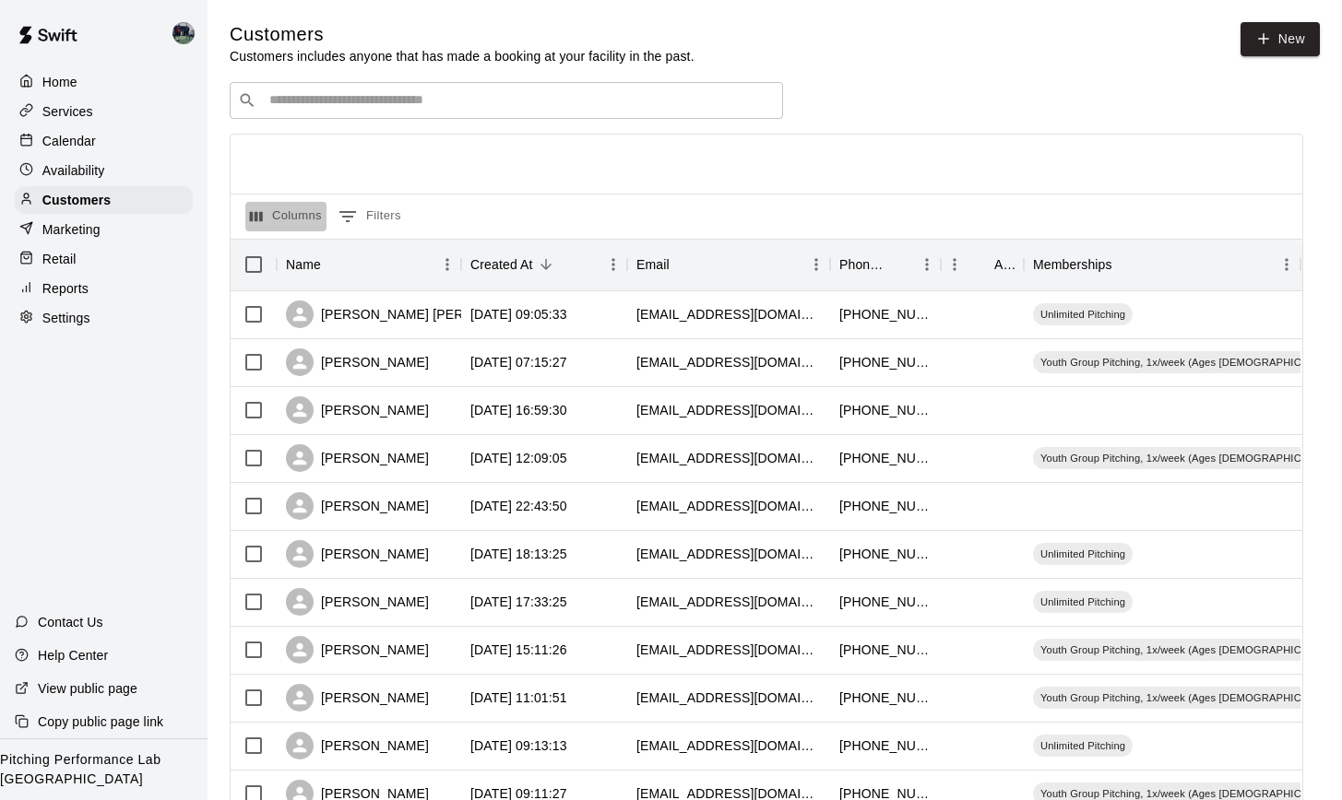
click at [297, 209] on button "Columns" at bounding box center [285, 217] width 81 height 30
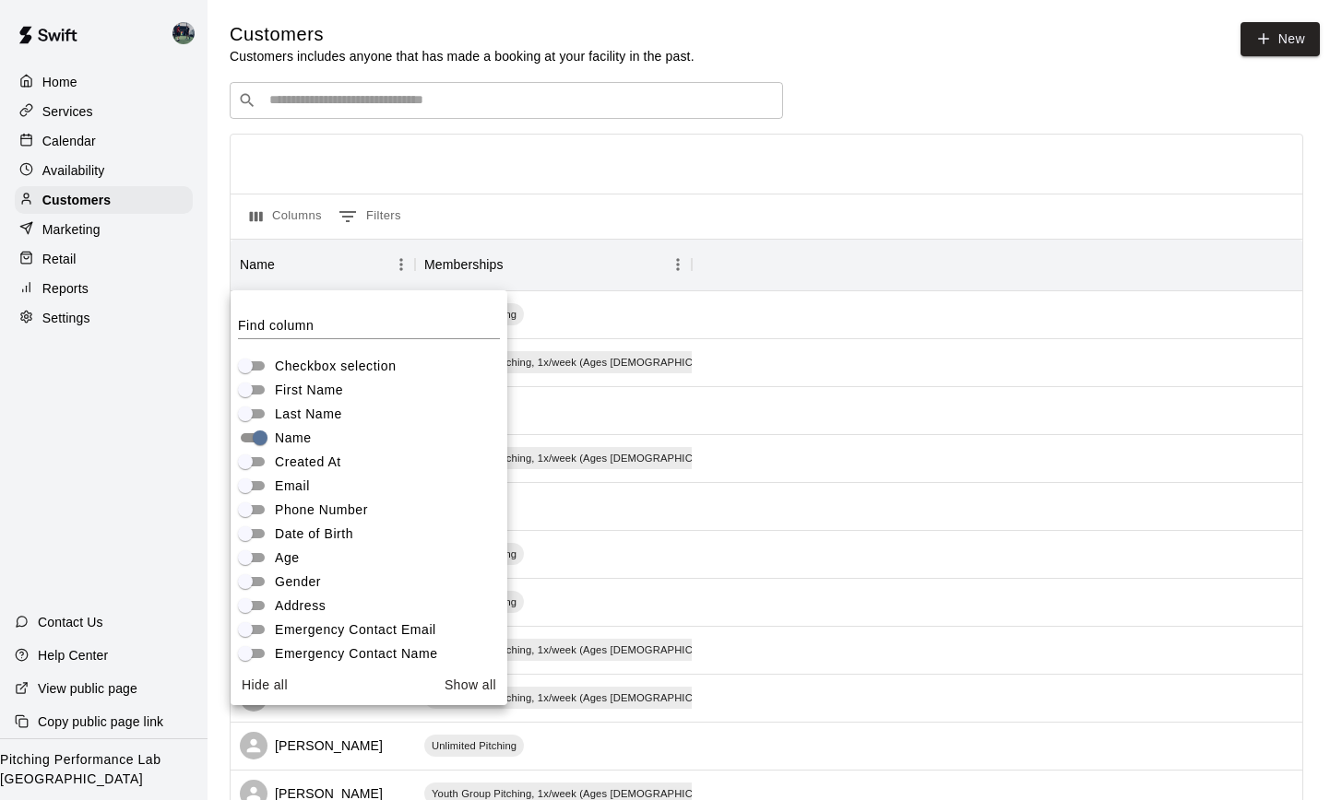
click at [473, 203] on div "Columns 0 Filters" at bounding box center [765, 216] width 1071 height 45
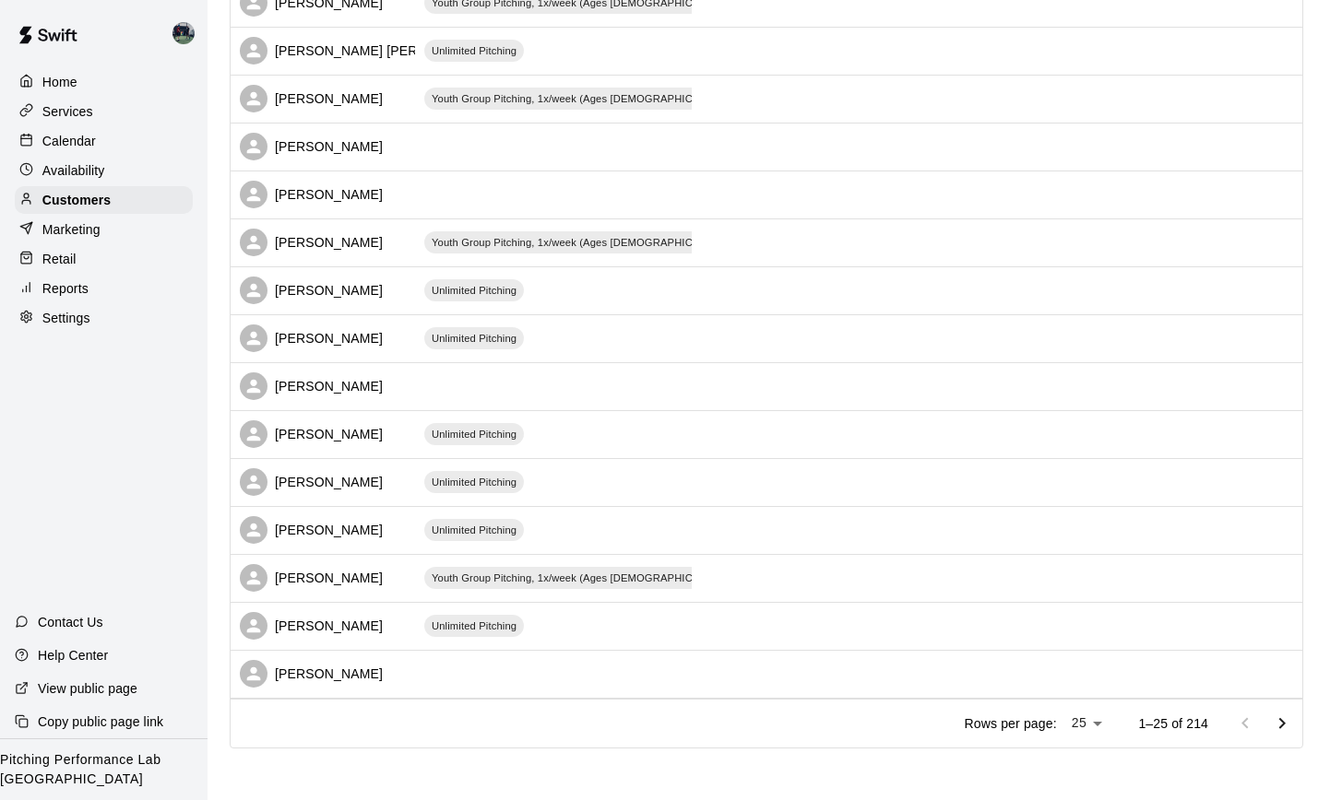
scroll to position [790, 0]
click at [1104, 728] on body "Home Services Calendar Availability Customers Marketing Retail Reports Settings…" at bounding box center [677, 5] width 1355 height 1591
click at [1086, 759] on li "100" at bounding box center [1097, 763] width 53 height 30
type input "***"
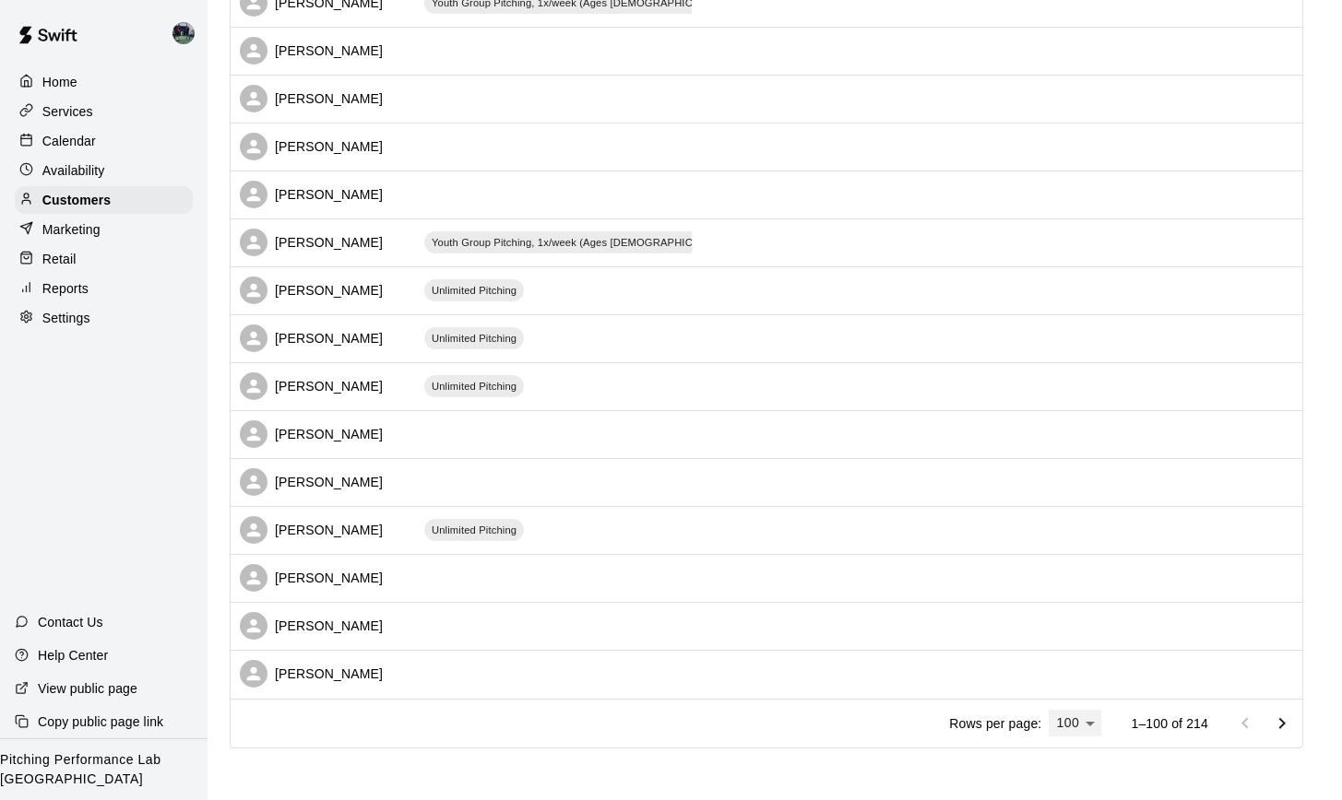
scroll to position [4386, 0]
click at [1292, 725] on icon "Go to next page" at bounding box center [1282, 725] width 22 height 22
